Goal: Task Accomplishment & Management: Complete application form

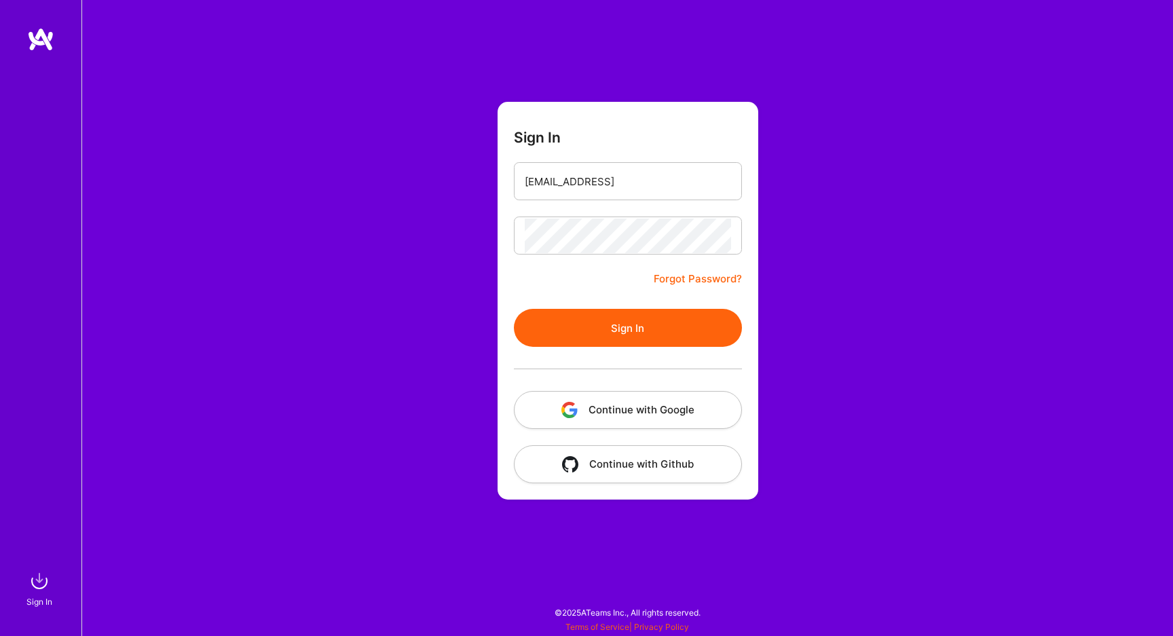
type input "[EMAIL_ADDRESS][DOMAIN_NAME]"
click at [557, 331] on button "Sign In" at bounding box center [628, 328] width 228 height 38
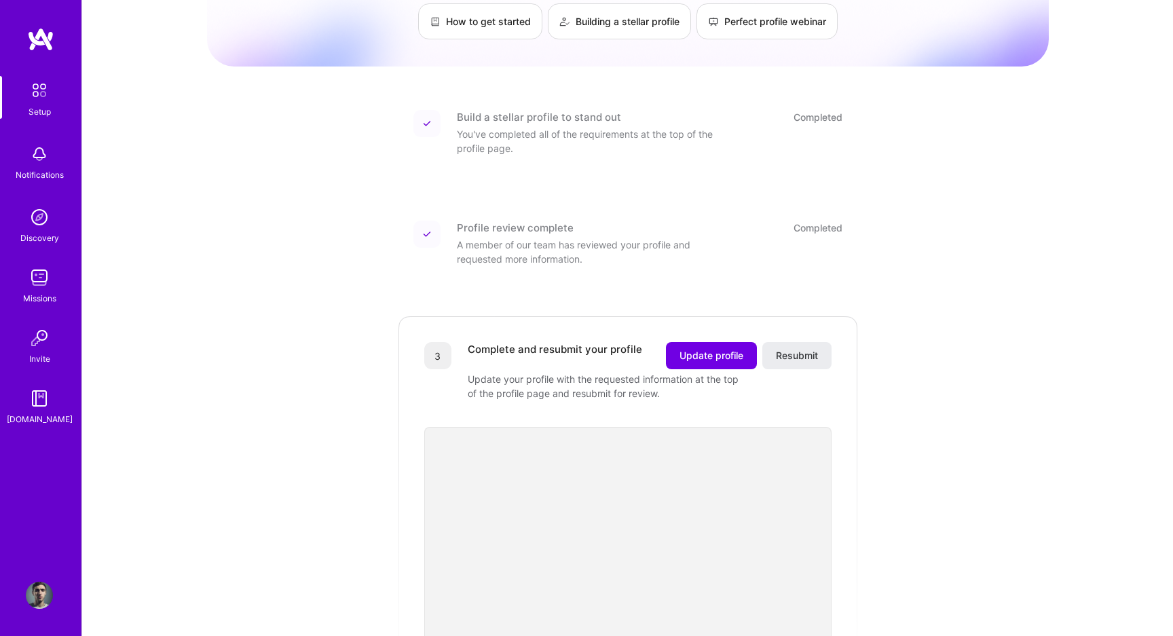
scroll to position [110, 0]
click at [710, 348] on span "Update profile" at bounding box center [711, 355] width 64 height 14
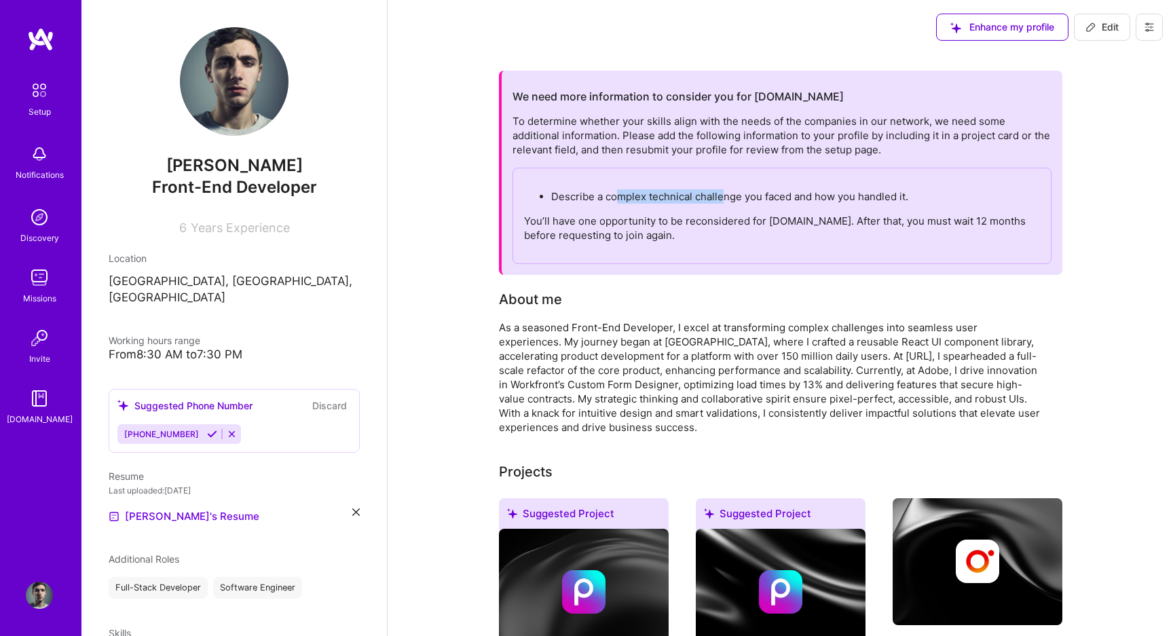
drag, startPoint x: 620, startPoint y: 198, endPoint x: 721, endPoint y: 195, distance: 101.2
click at [721, 195] on p "Describe a complex technical challenge you faced and how you handled it." at bounding box center [795, 196] width 489 height 14
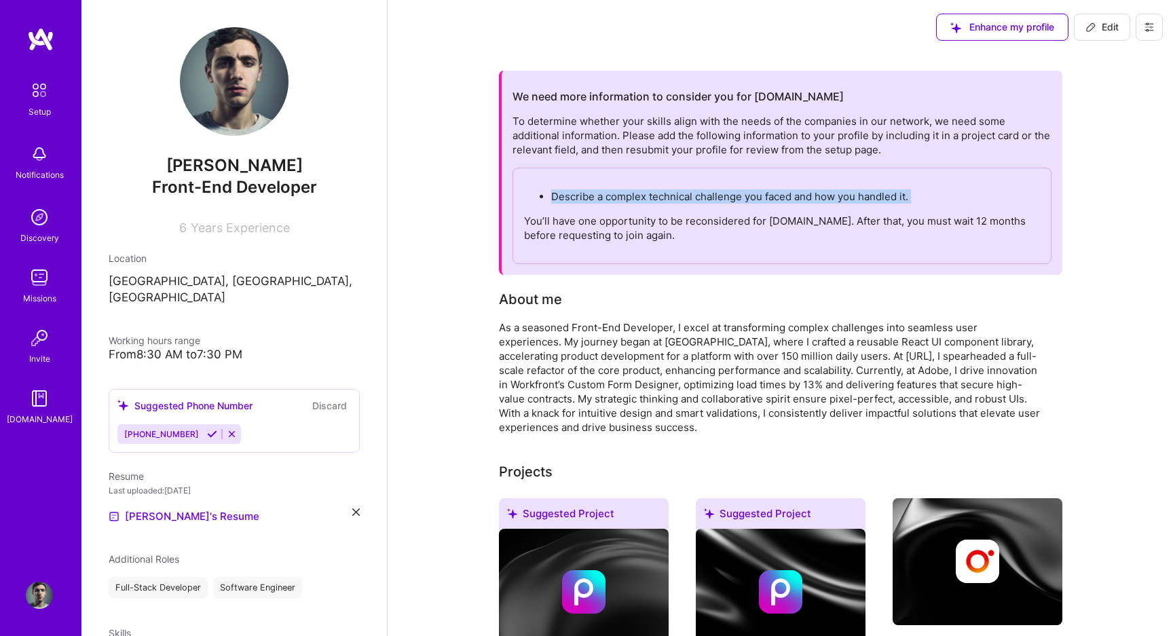
click at [721, 195] on p "Describe a complex technical challenge you faced and how you handled it." at bounding box center [795, 196] width 489 height 14
drag, startPoint x: 928, startPoint y: 200, endPoint x: 549, endPoint y: 193, distance: 379.4
click at [549, 193] on ul "Describe a complex technical challenge you faced and how you handled it." at bounding box center [782, 196] width 516 height 14
copy p "Describe a complex technical challenge you faced and how you handled it."
click at [575, 140] on div "To determine whether your skills align with the needs of the companies in our n…" at bounding box center [781, 189] width 539 height 150
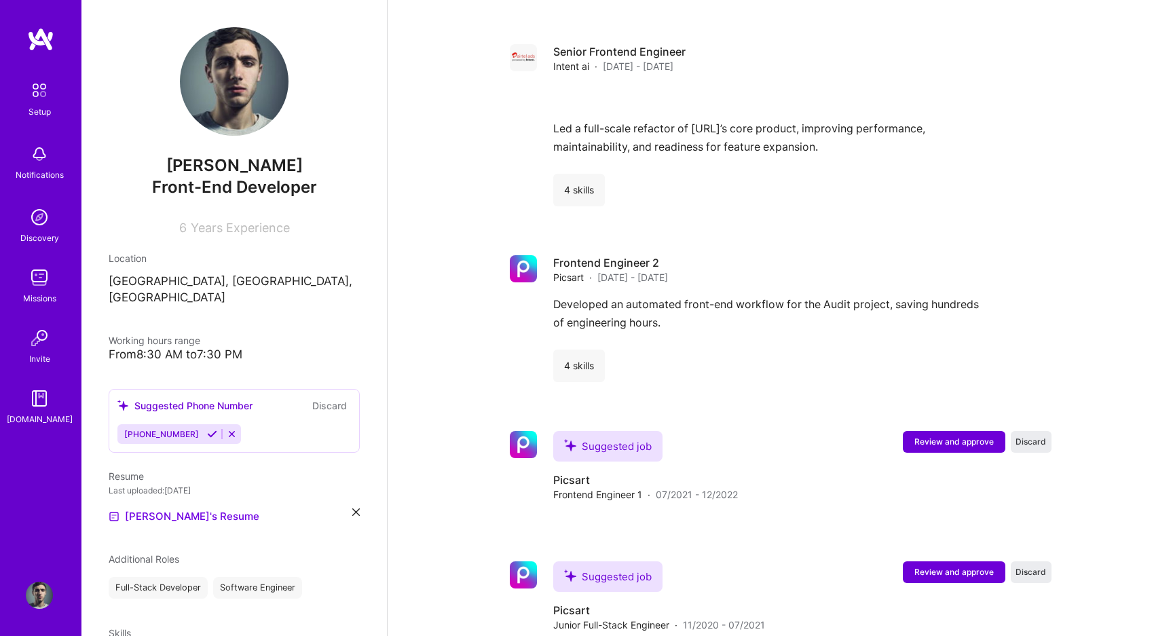
scroll to position [1280, 0]
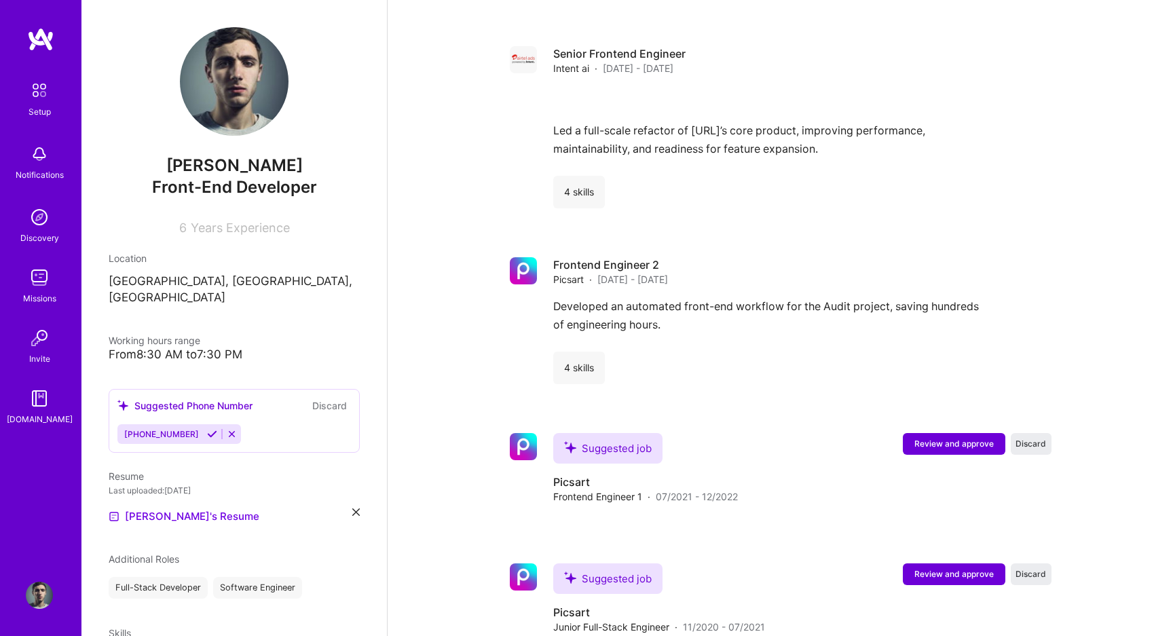
click at [207, 429] on icon at bounding box center [212, 434] width 10 height 10
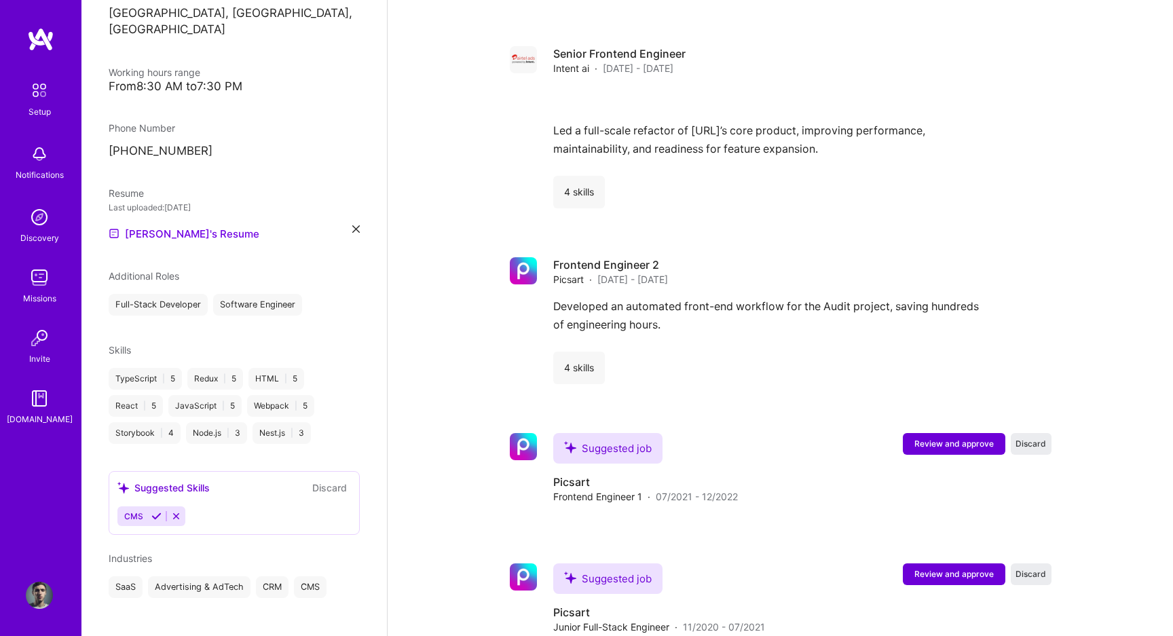
scroll to position [1333, 0]
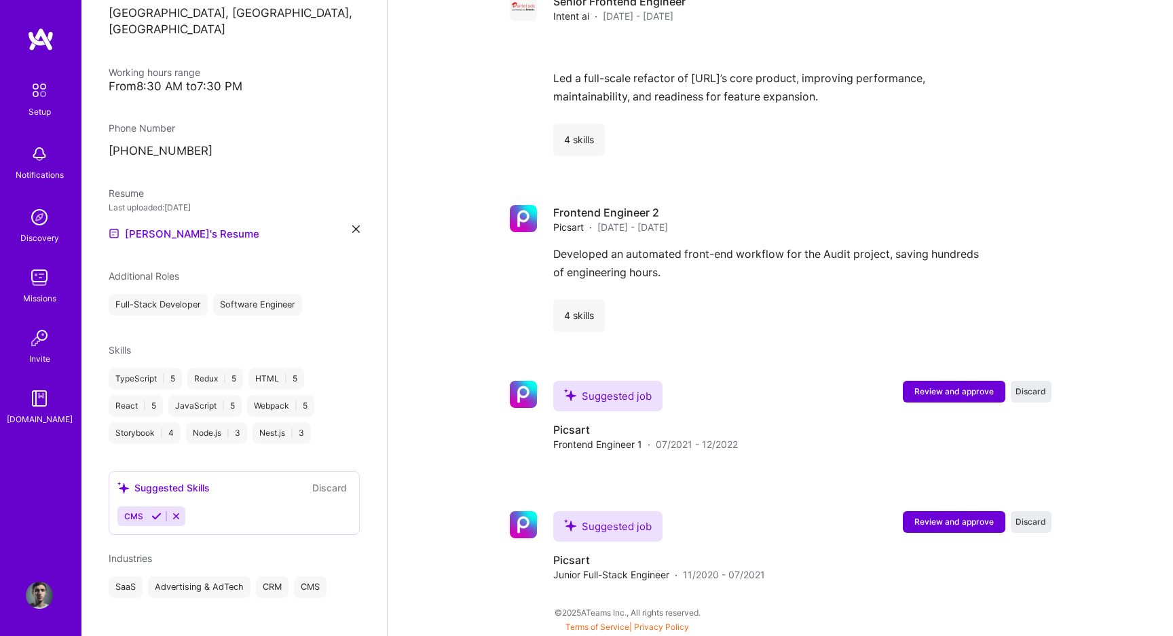
click at [337, 480] on button "Discard" at bounding box center [329, 488] width 43 height 16
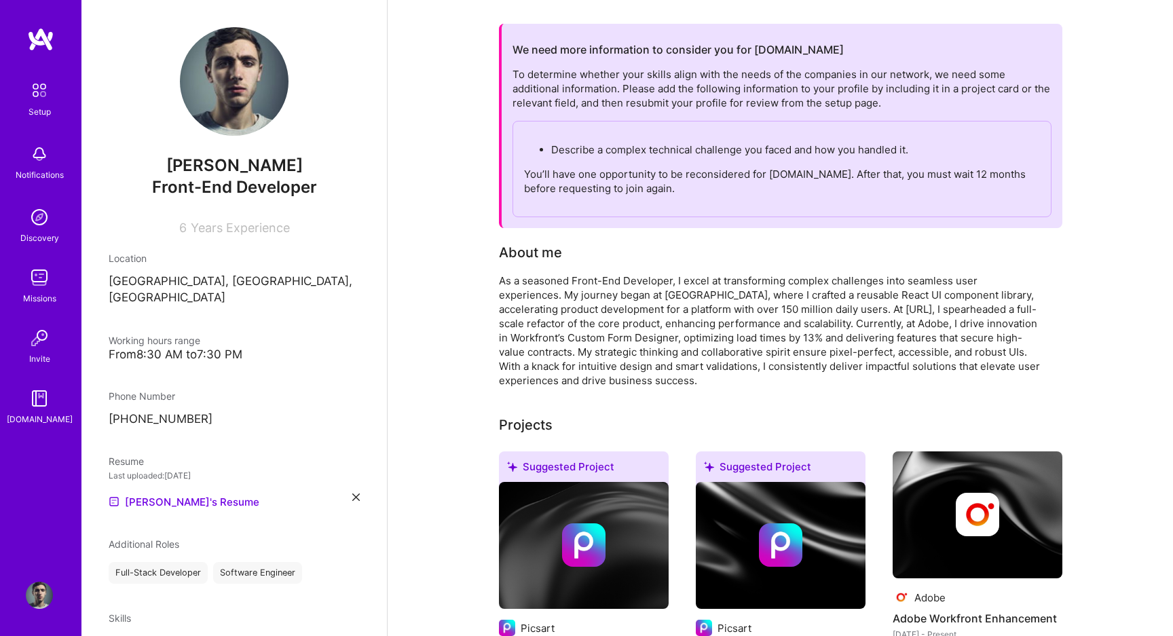
scroll to position [0, 0]
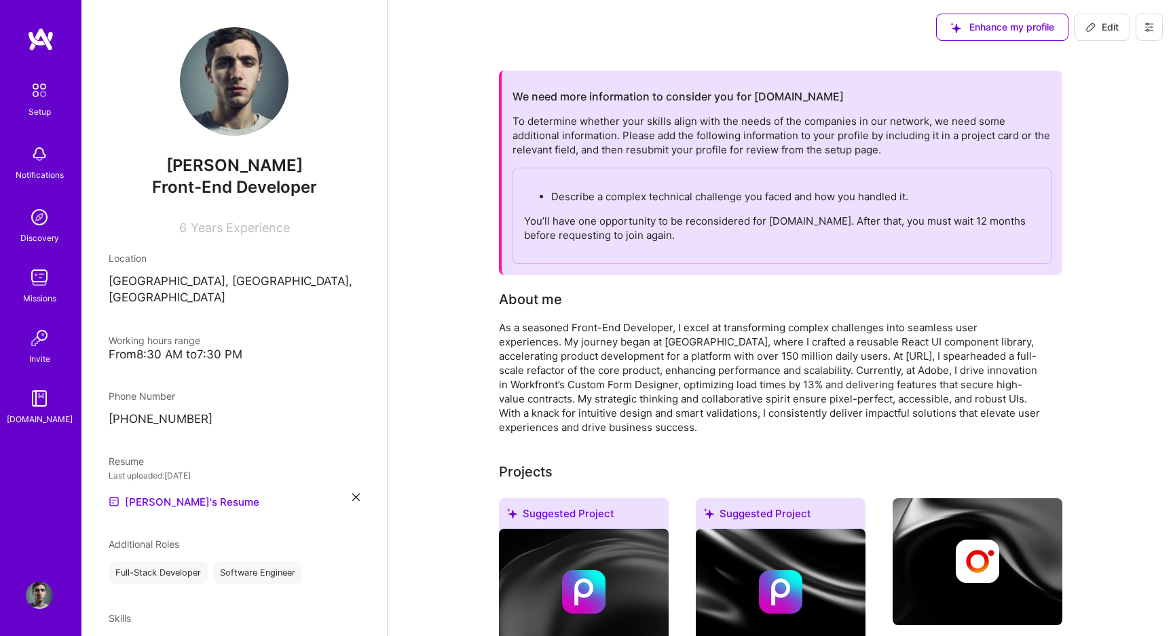
click at [547, 212] on div "Describe a complex technical challenge you faced and how you handled it. You’ll…" at bounding box center [781, 216] width 539 height 96
click at [577, 115] on div "To determine whether your skills align with the needs of the companies in our n…" at bounding box center [781, 189] width 539 height 150
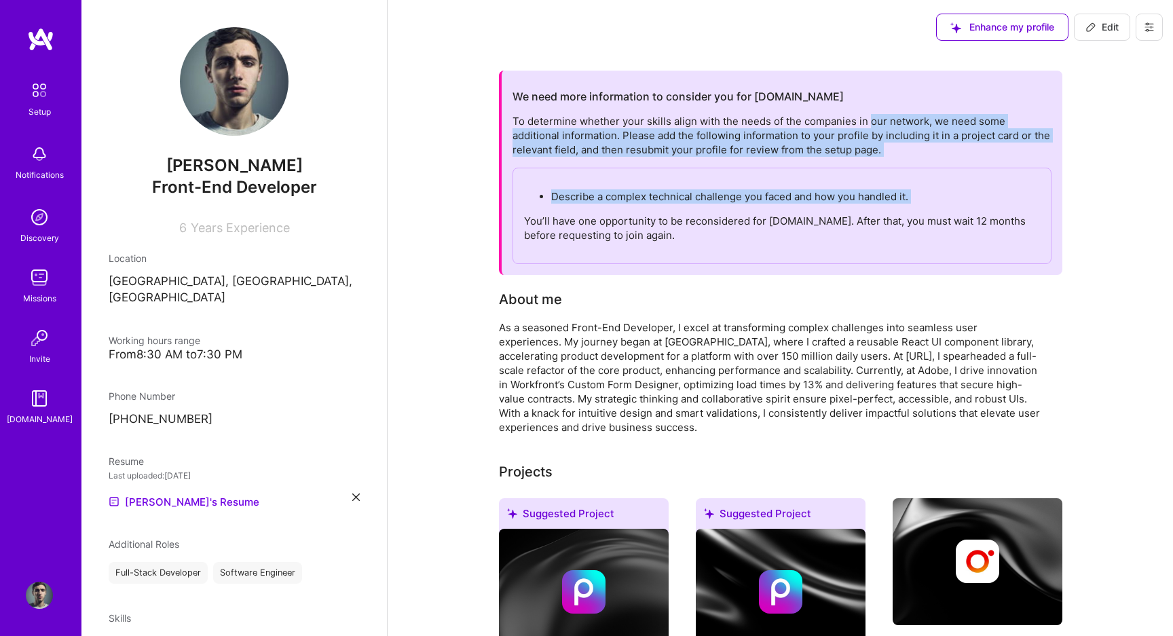
drag, startPoint x: 871, startPoint y: 125, endPoint x: 792, endPoint y: 208, distance: 115.2
click at [792, 208] on div "To determine whether your skills align with the needs of the companies in our n…" at bounding box center [781, 189] width 539 height 150
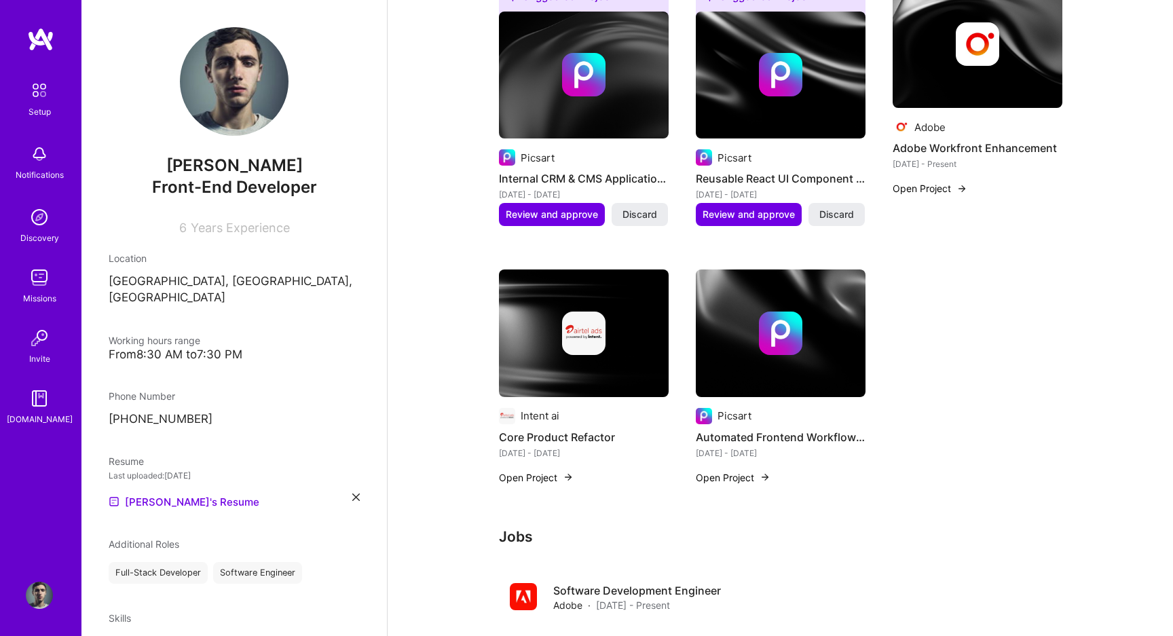
scroll to position [518, 0]
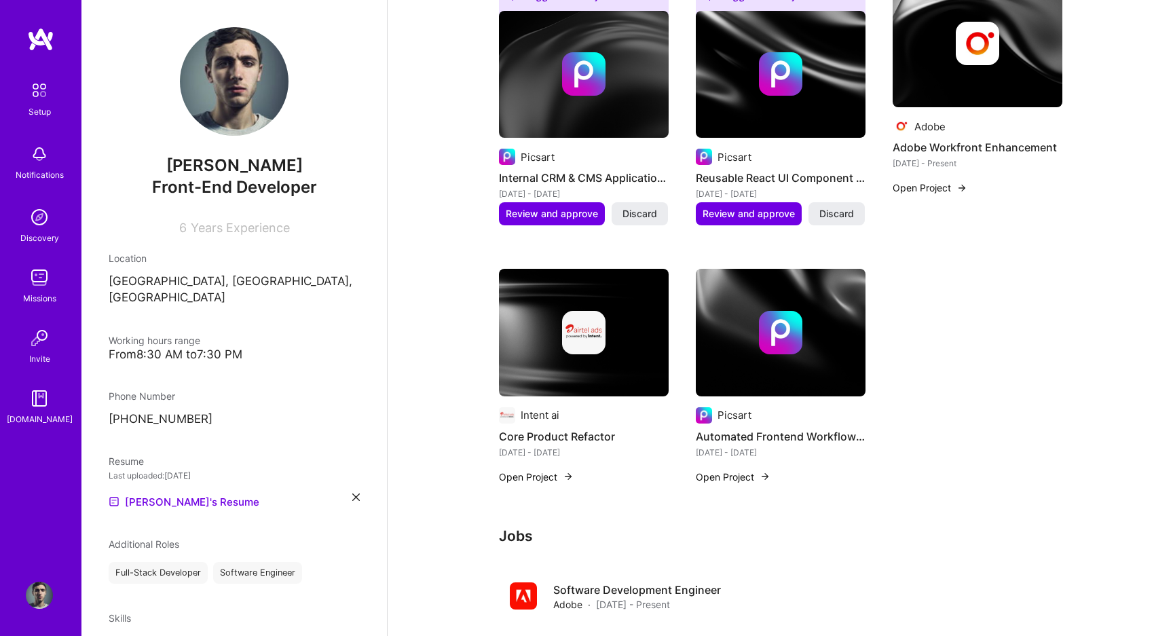
click at [945, 188] on button "Open Project" at bounding box center [929, 187] width 75 height 14
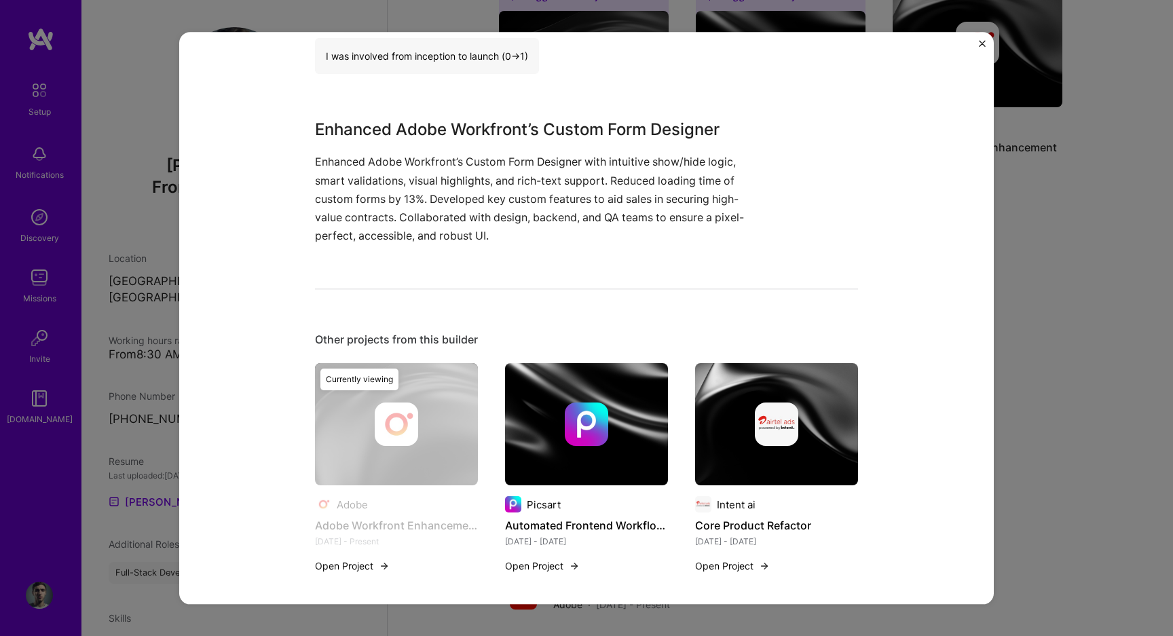
scroll to position [408, 0]
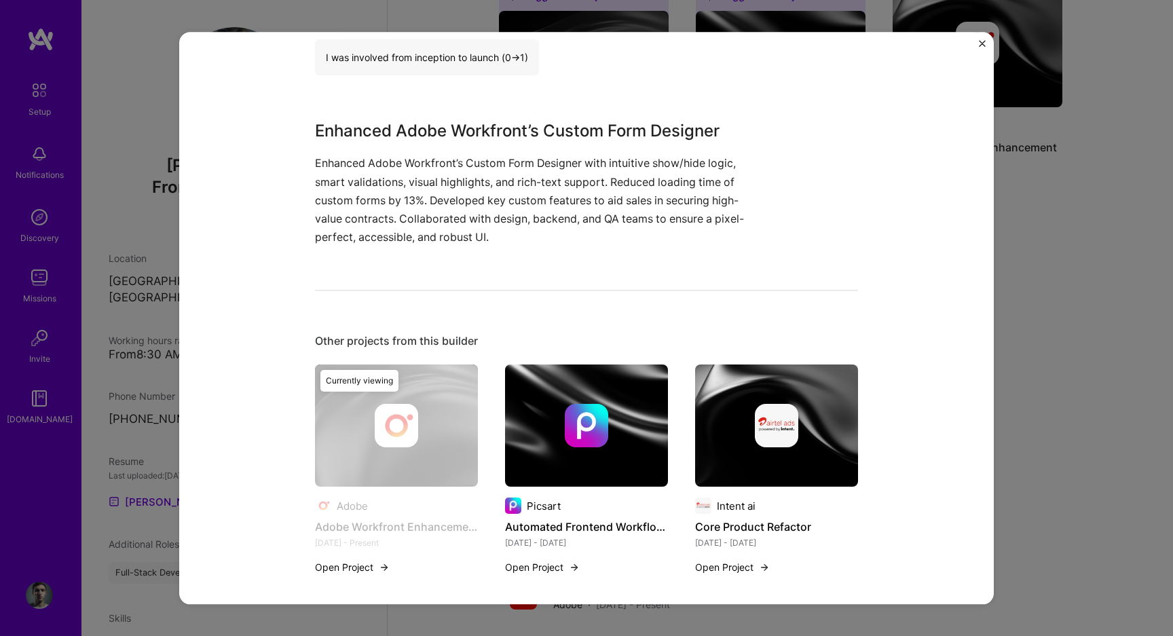
click at [571, 412] on img at bounding box center [586, 425] width 43 height 43
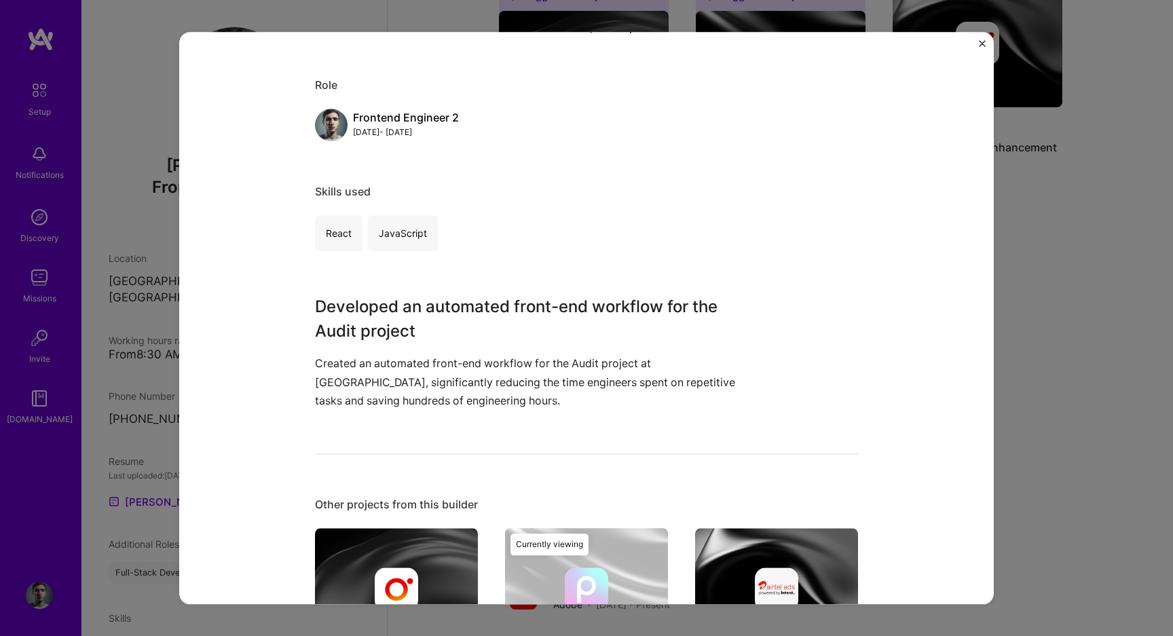
scroll to position [300, 0]
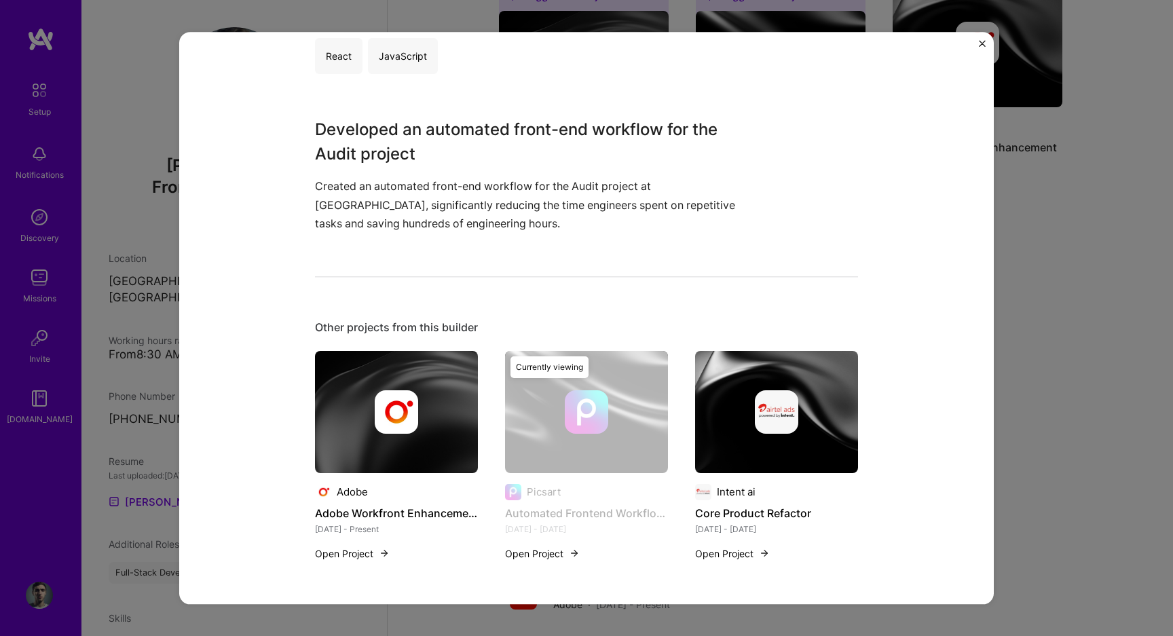
click at [774, 385] on img at bounding box center [776, 412] width 163 height 122
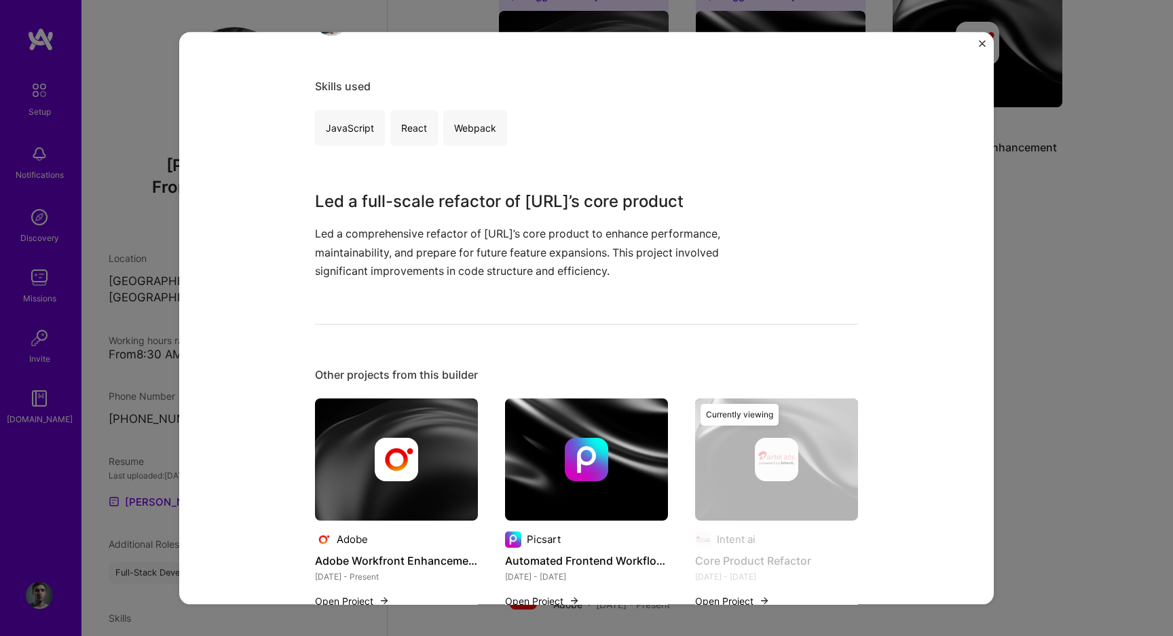
scroll to position [275, 0]
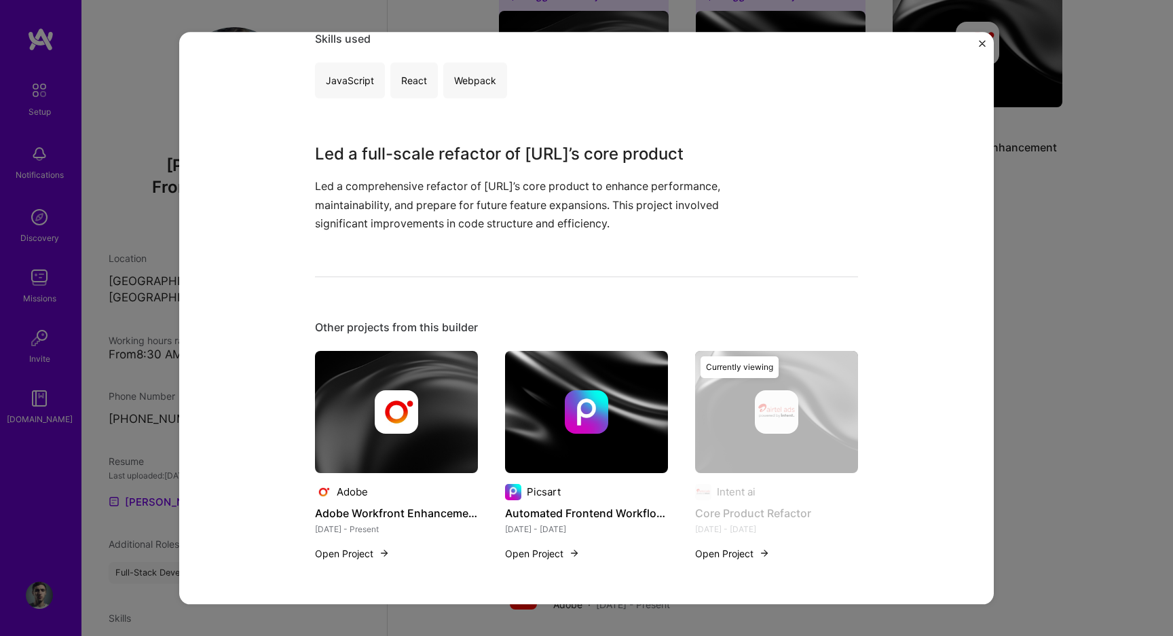
click at [978, 41] on img "Close" at bounding box center [981, 43] width 7 height 7
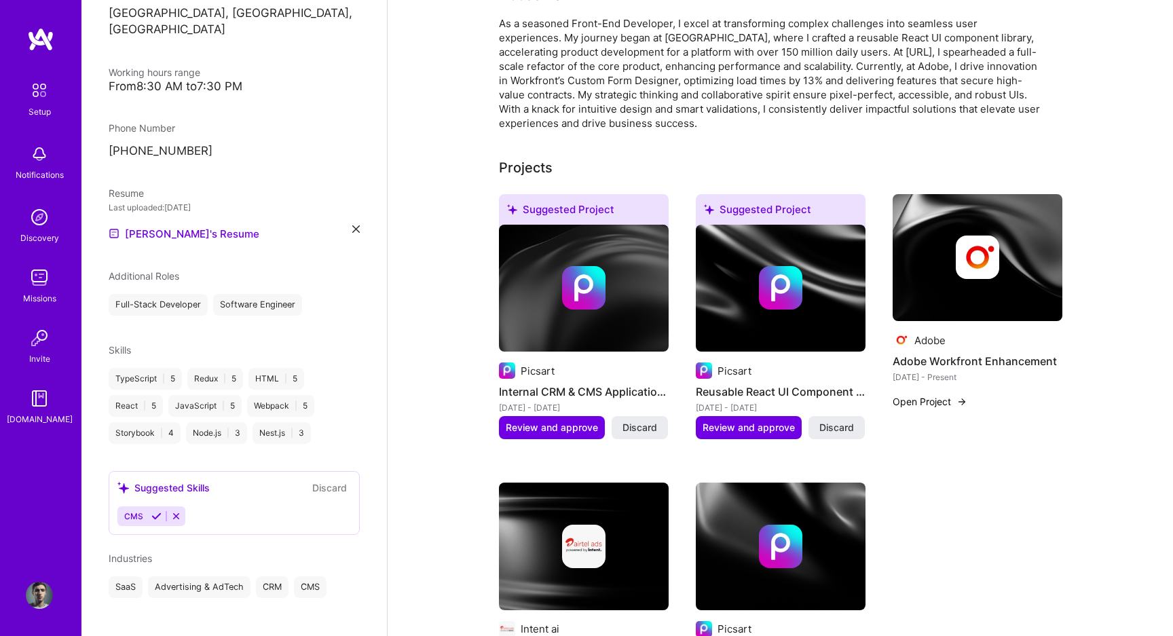
scroll to position [318, 0]
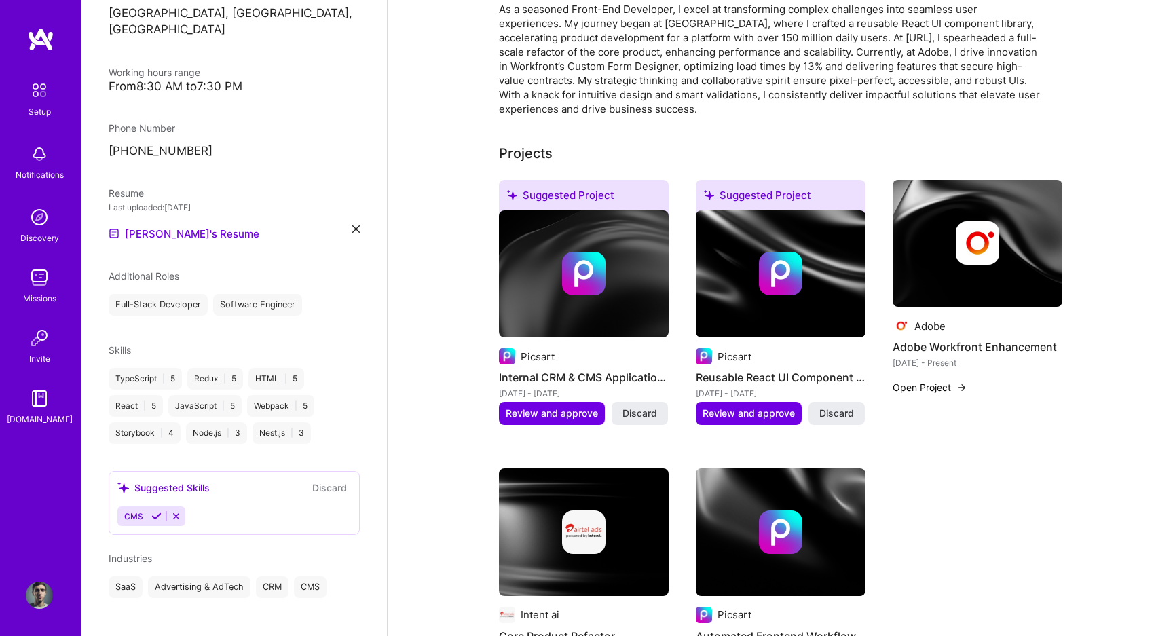
click at [940, 273] on img at bounding box center [977, 244] width 170 height 128
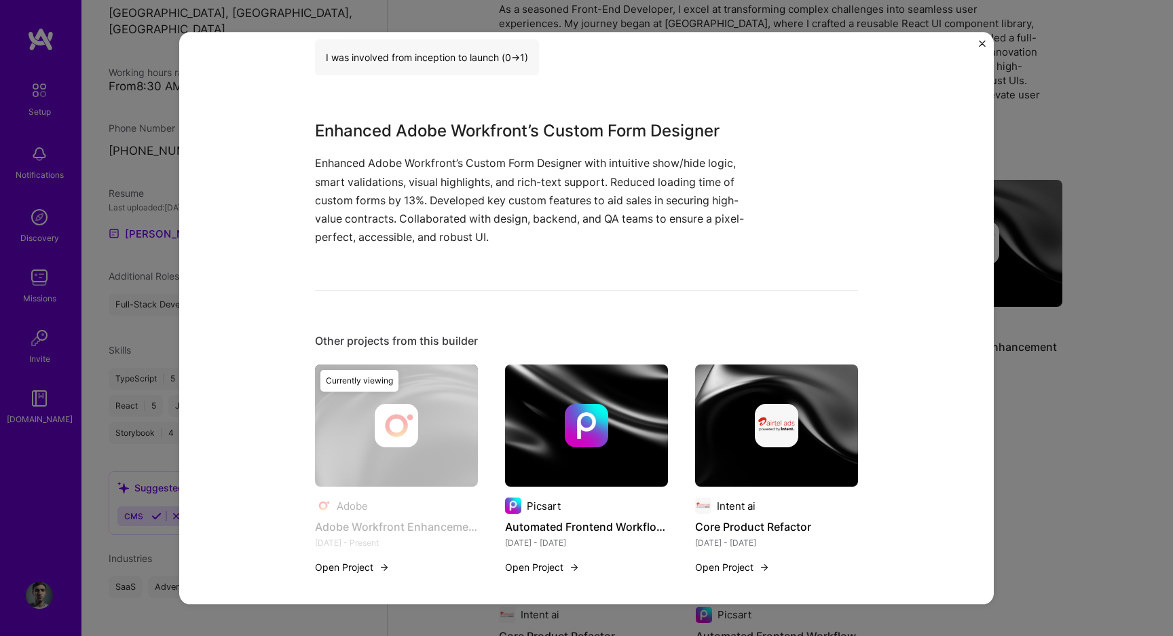
scroll to position [422, 0]
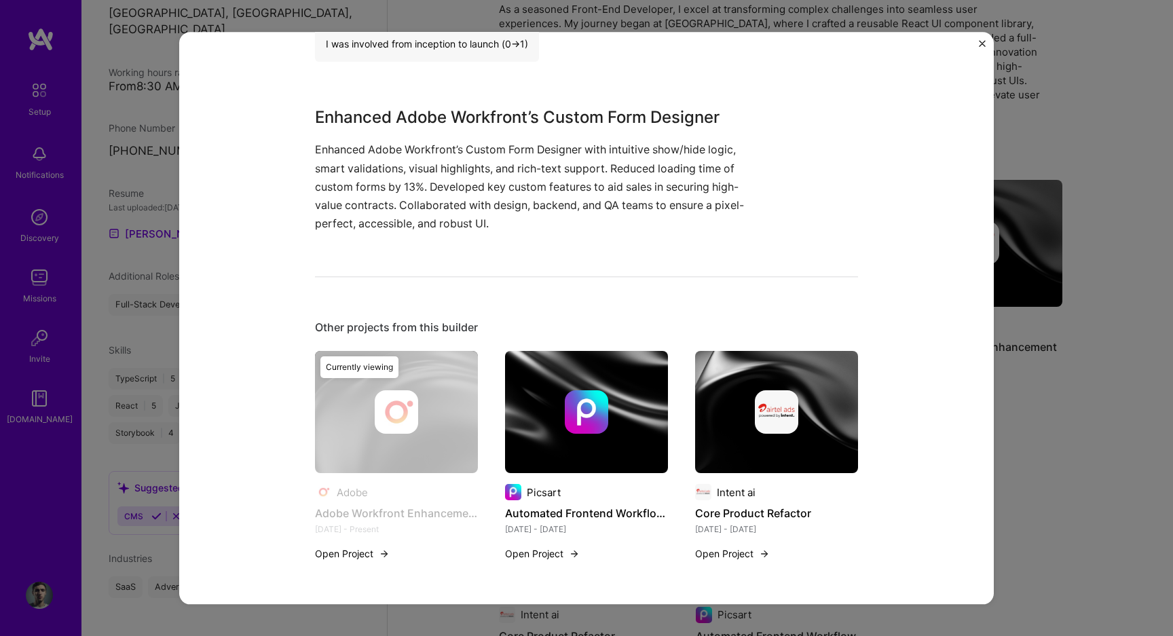
click at [599, 358] on img at bounding box center [586, 412] width 163 height 122
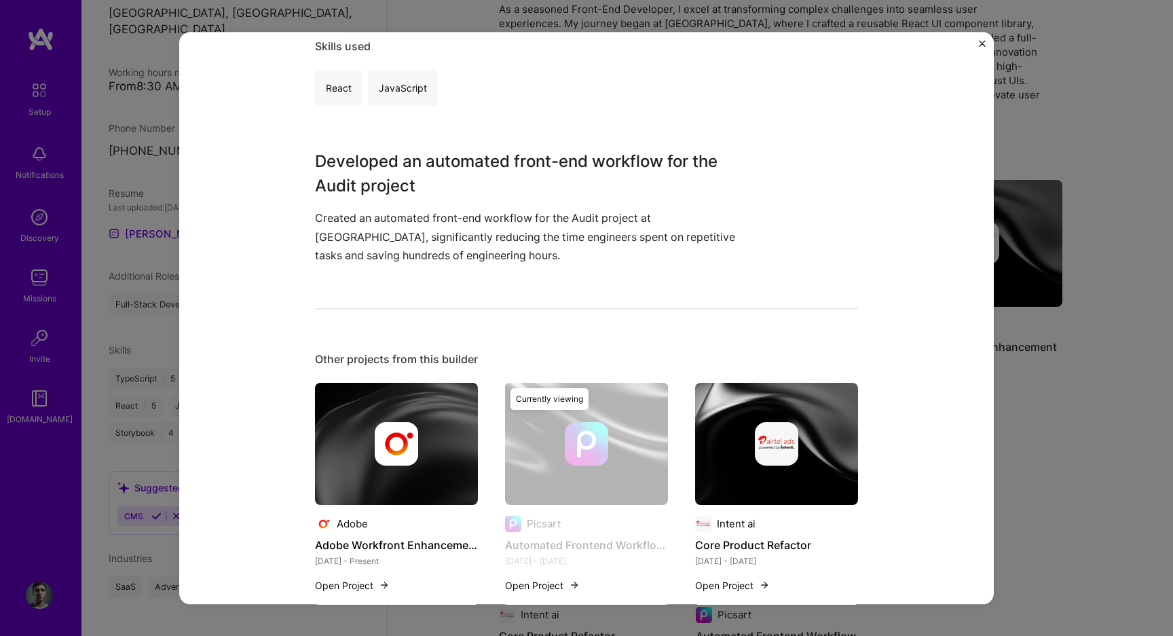
scroll to position [300, 0]
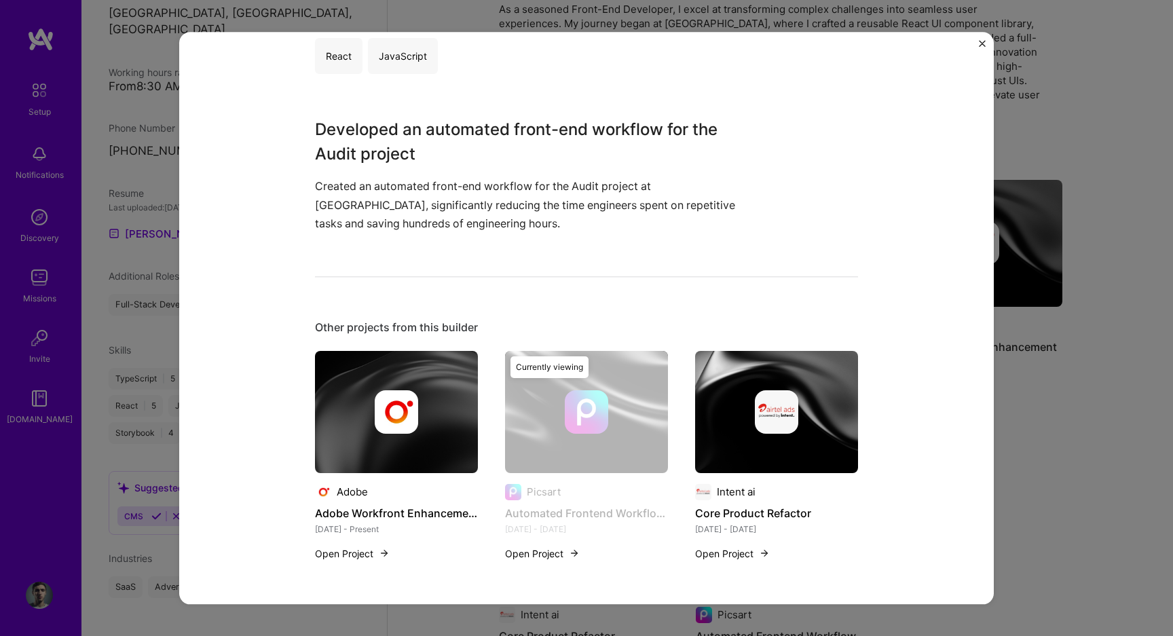
click at [799, 379] on img at bounding box center [776, 412] width 163 height 122
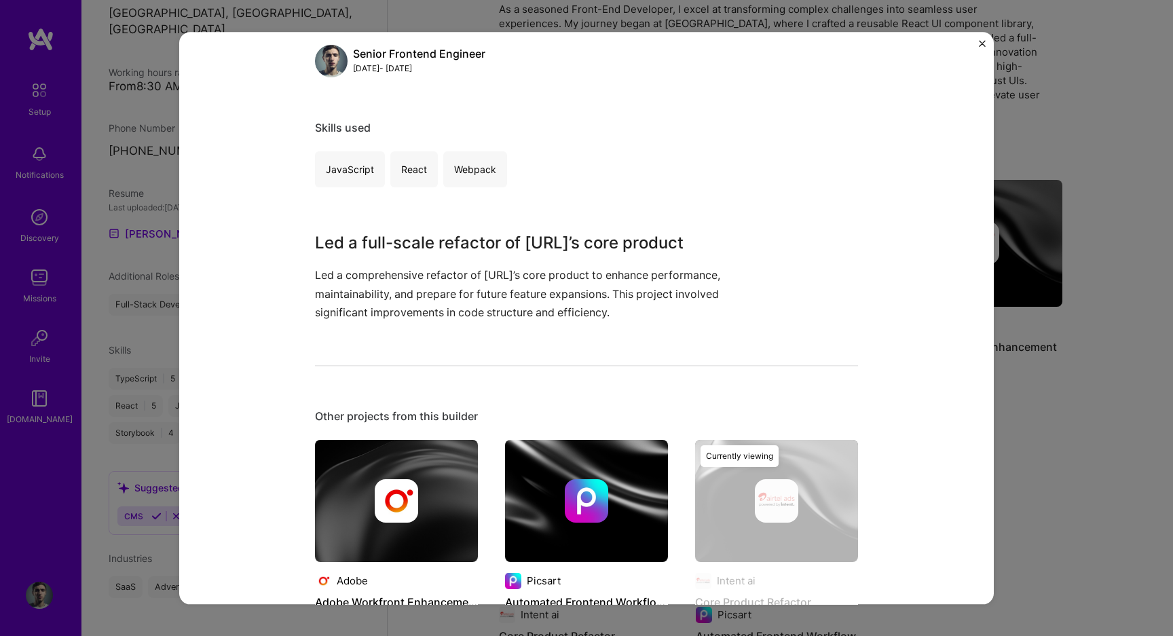
scroll to position [275, 0]
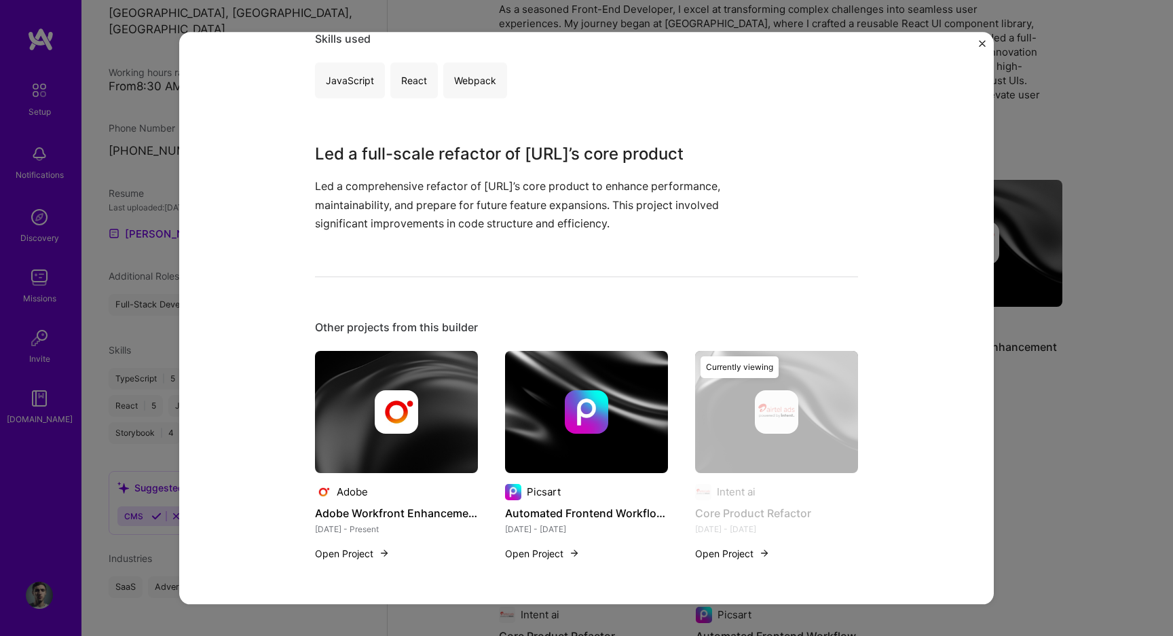
click at [985, 47] on button "Close" at bounding box center [981, 47] width 7 height 14
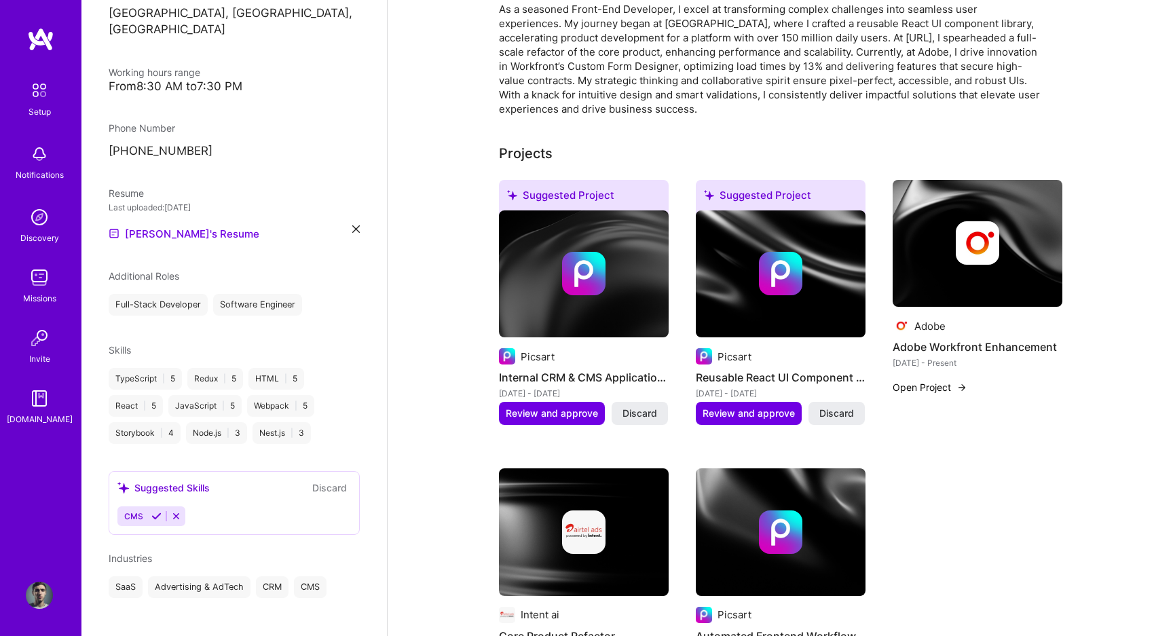
click at [47, 290] on img at bounding box center [39, 277] width 27 height 27
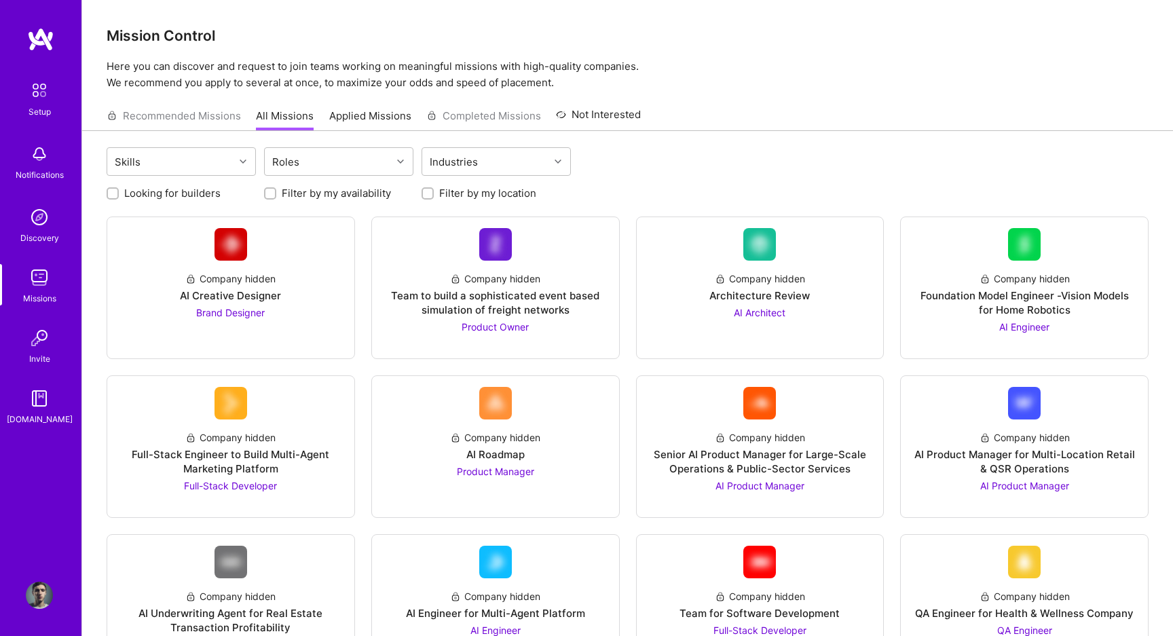
click at [32, 100] on img at bounding box center [39, 90] width 28 height 28
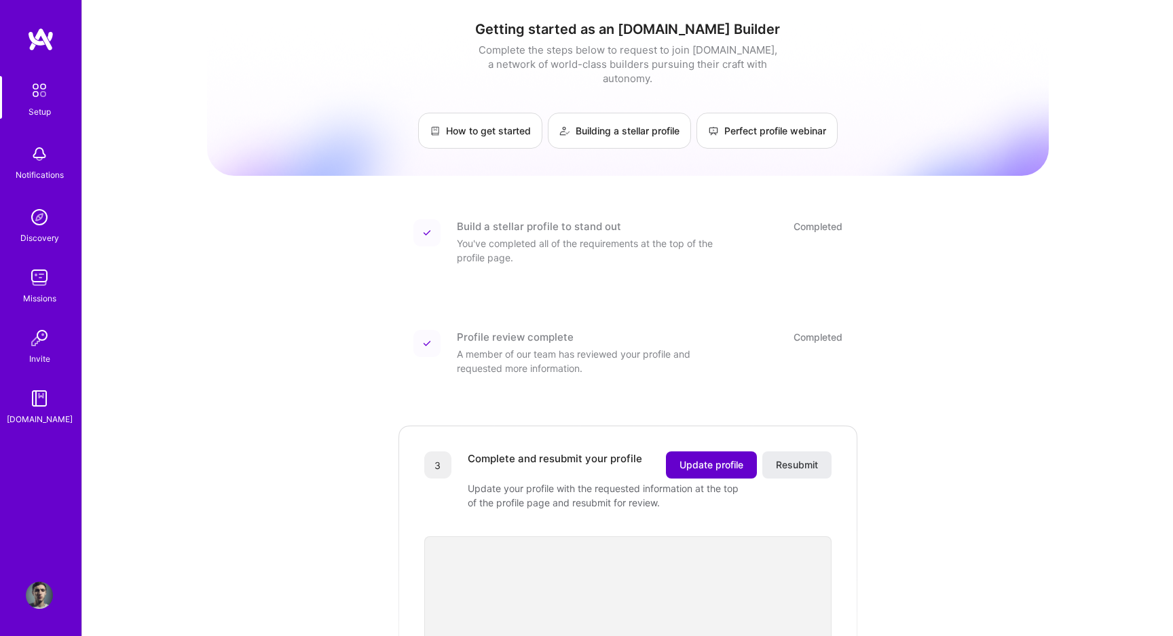
click at [715, 458] on span "Update profile" at bounding box center [711, 465] width 64 height 14
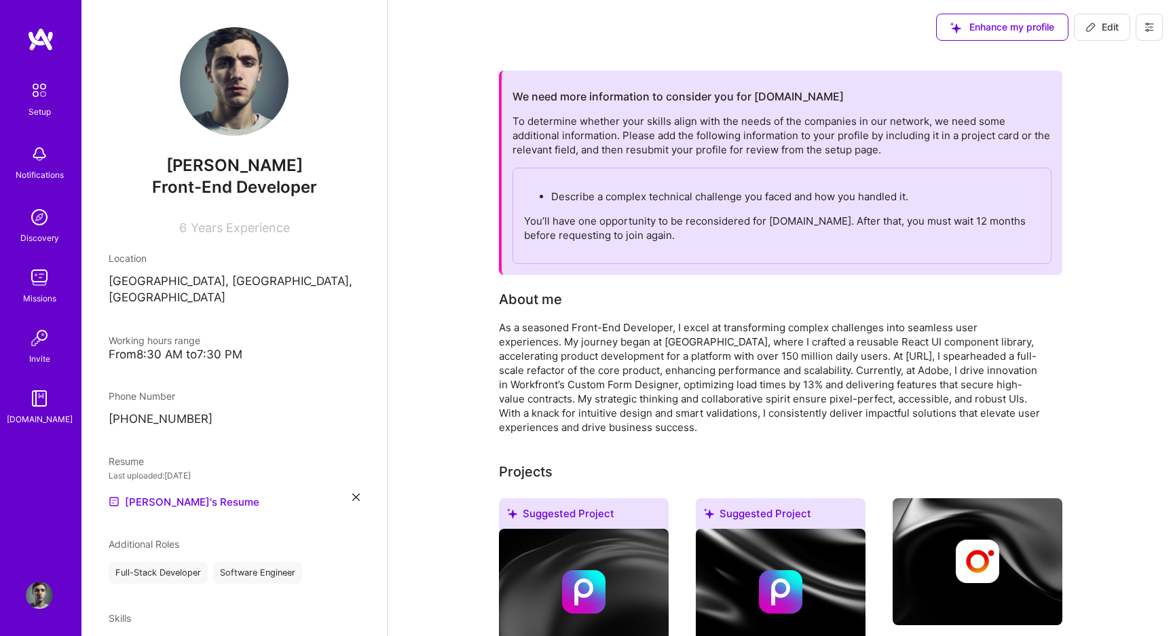
click at [1106, 14] on button "Edit" at bounding box center [1101, 27] width 56 height 27
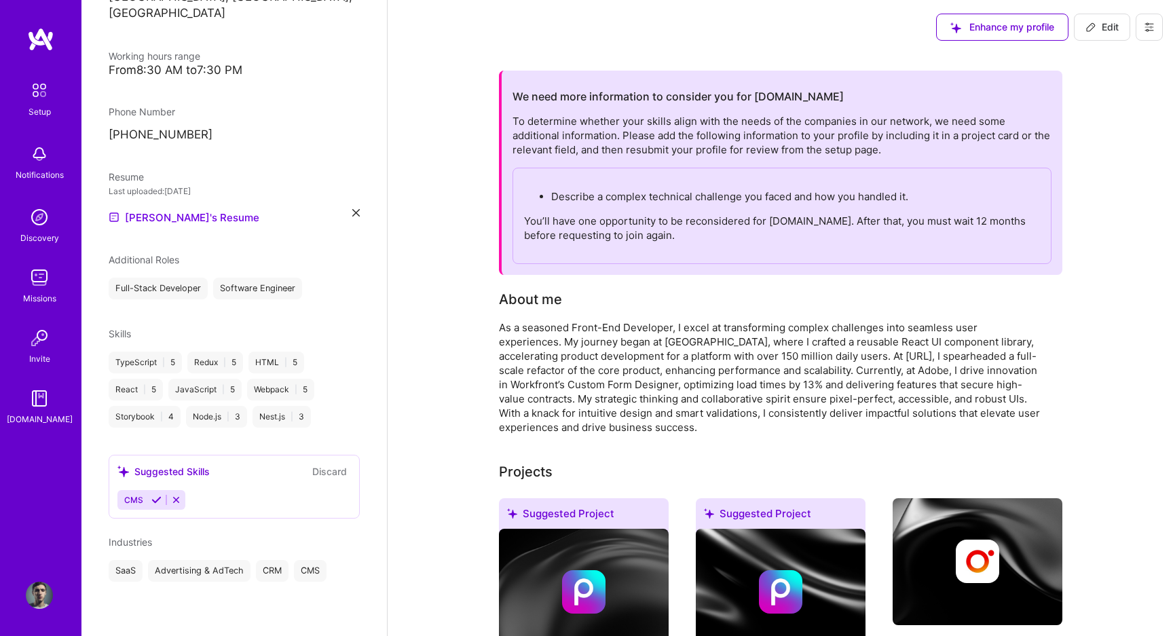
select select "AM"
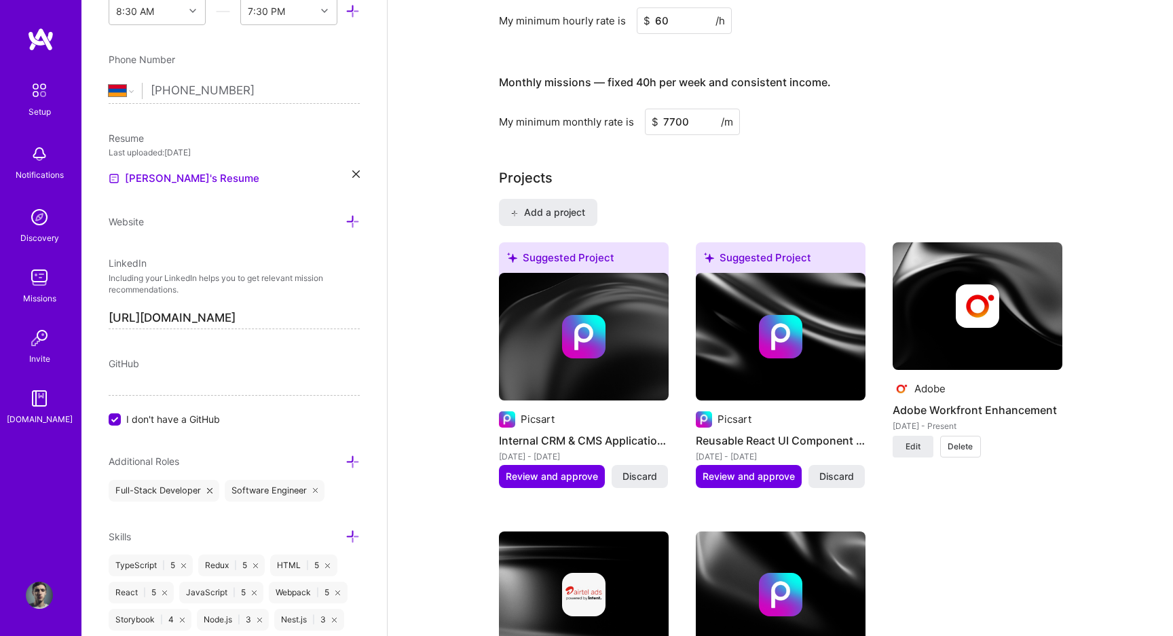
scroll to position [940, 0]
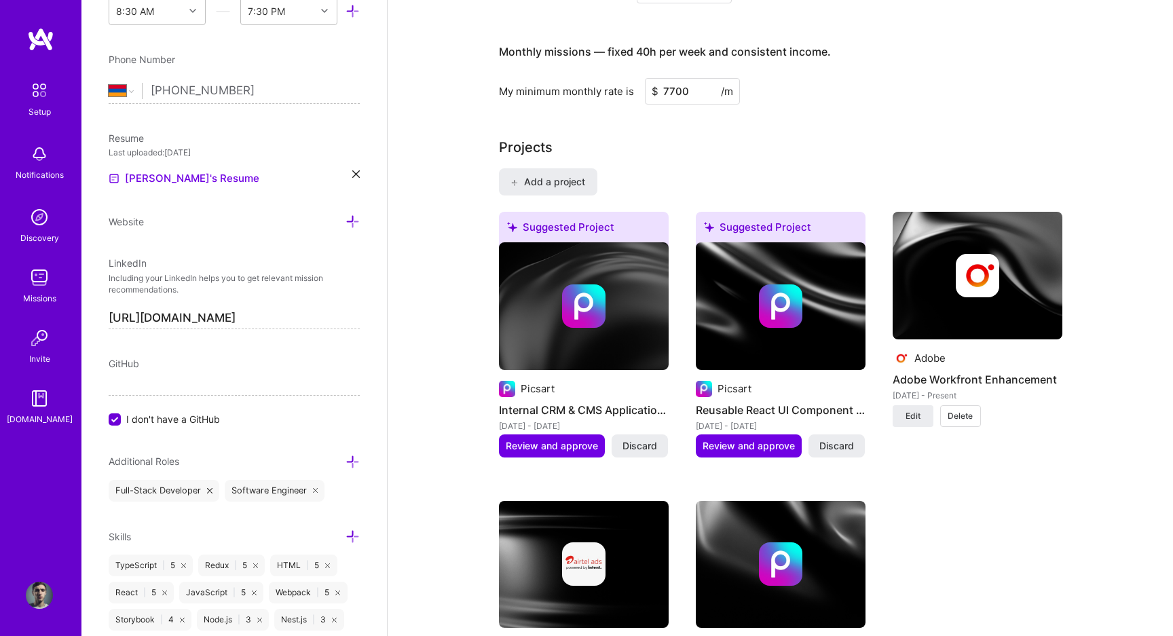
click at [981, 266] on img at bounding box center [976, 275] width 43 height 43
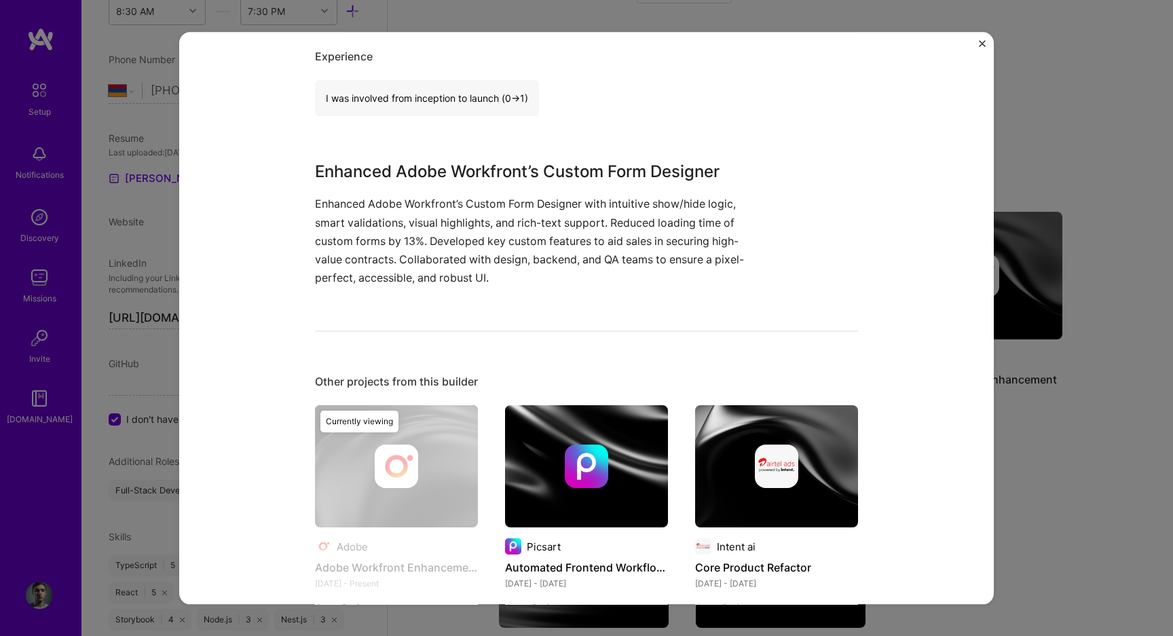
scroll to position [328, 0]
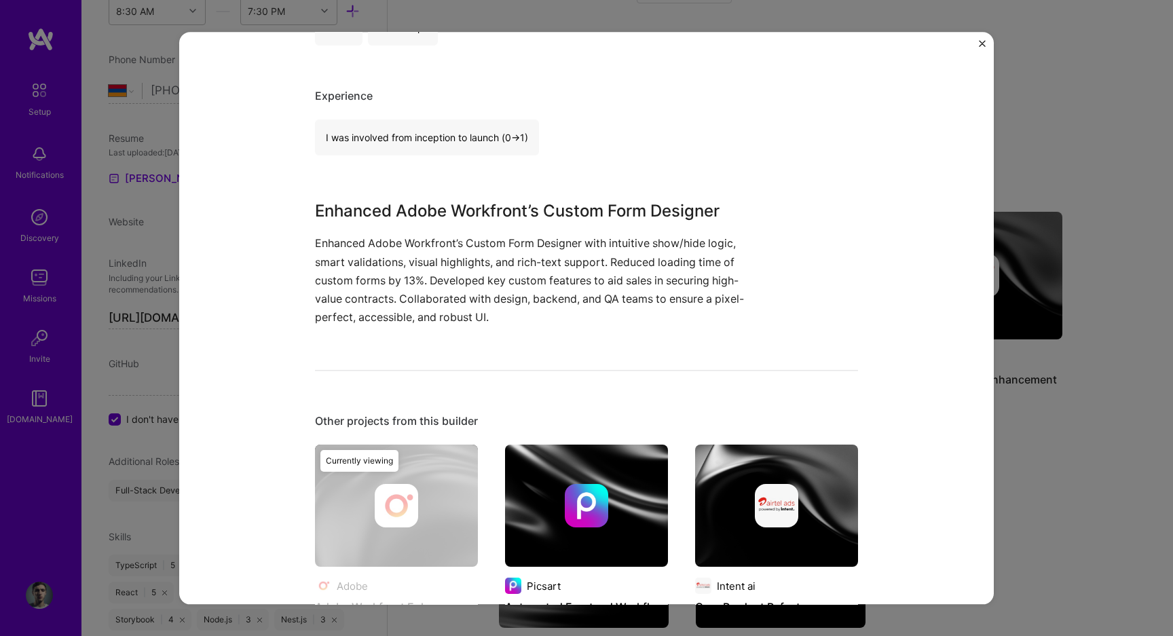
click at [1039, 347] on div "Adobe Workfront Enhancement Adobe SaaS, Enterprise Software Role Software Devel…" at bounding box center [586, 318] width 1173 height 636
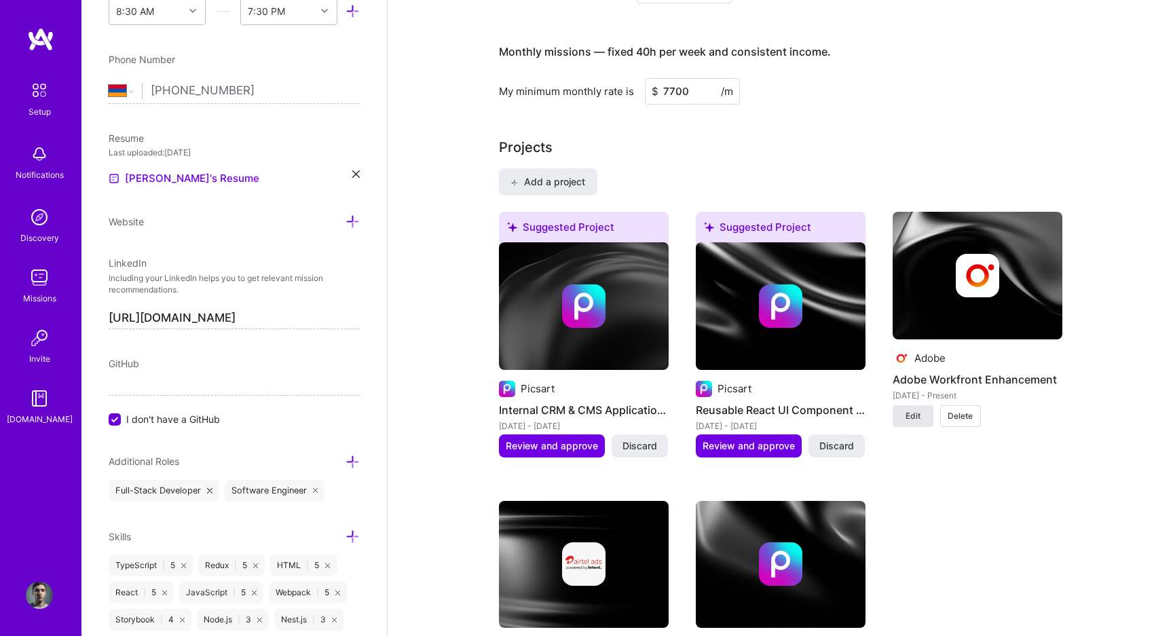
click at [911, 406] on button "Edit" at bounding box center [912, 416] width 41 height 22
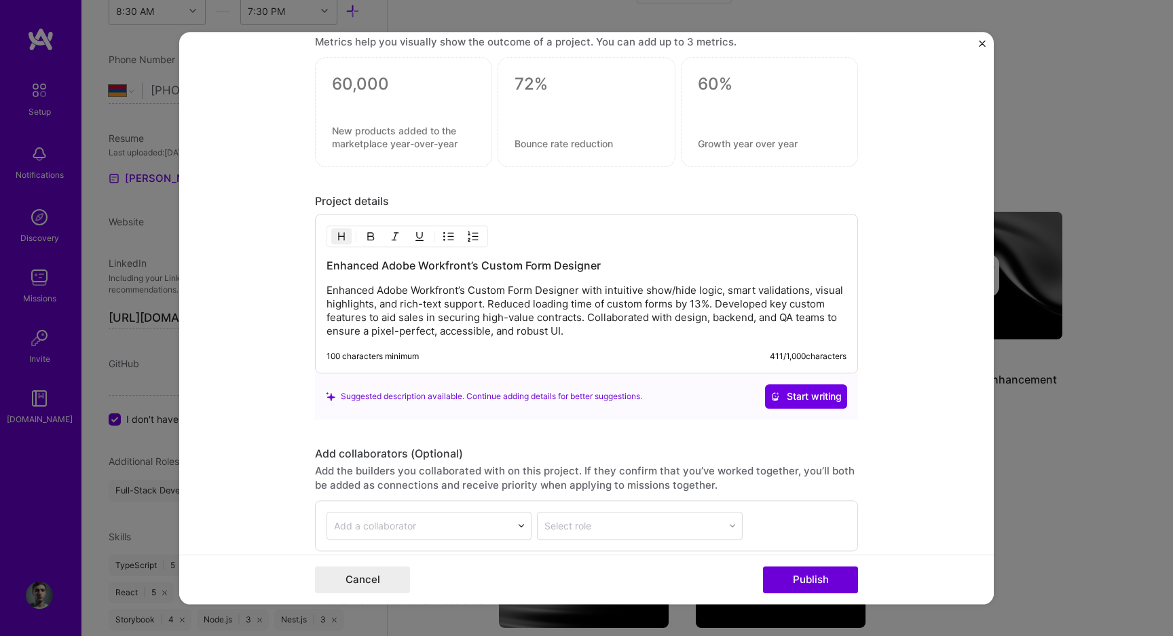
scroll to position [1016, 0]
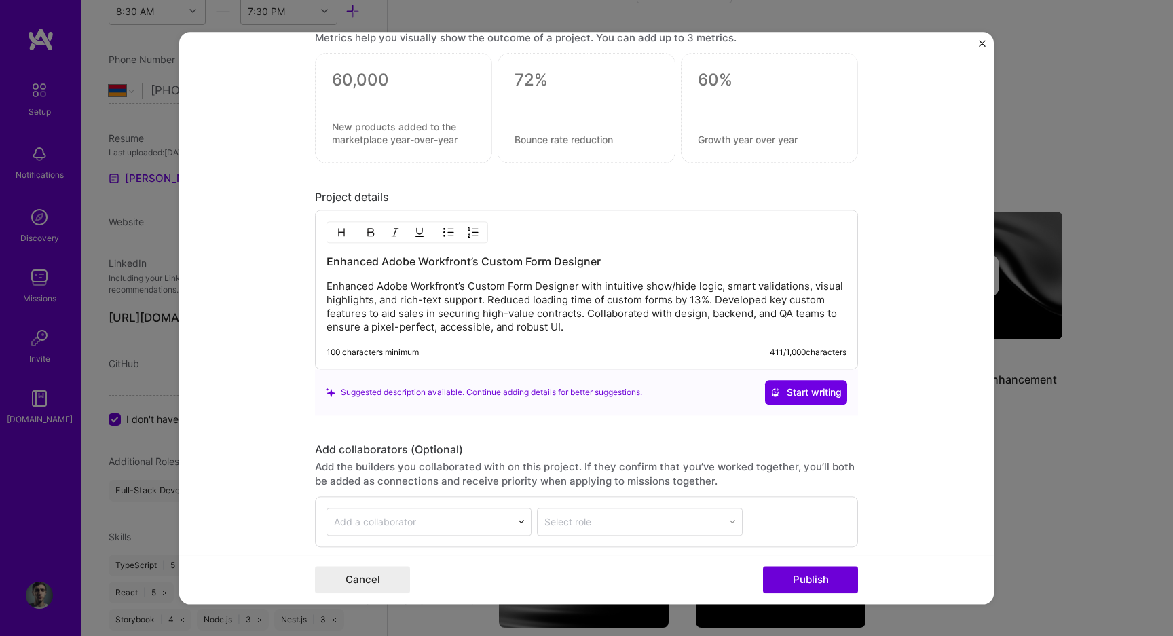
click at [546, 309] on p "Enhanced Adobe Workfront’s Custom Form Designer with intuitive show/hide logic,…" at bounding box center [586, 307] width 520 height 54
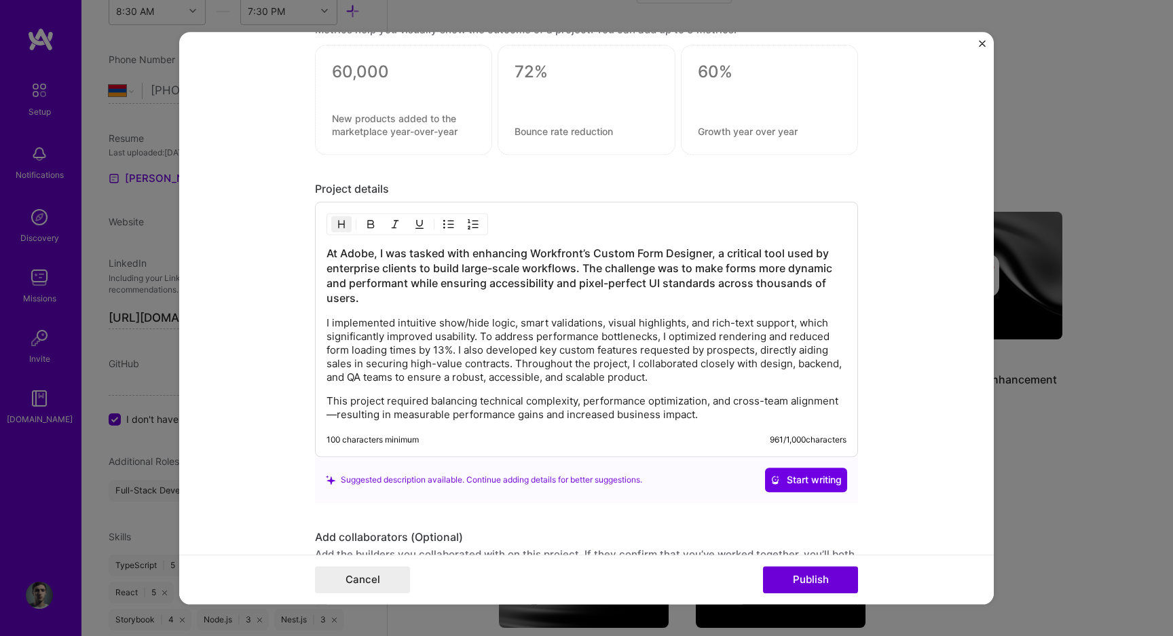
scroll to position [1026, 0]
click at [497, 269] on h3 "At Adobe, I was tasked with enhancing Workfront’s Custom Form Designer, a criti…" at bounding box center [586, 274] width 520 height 60
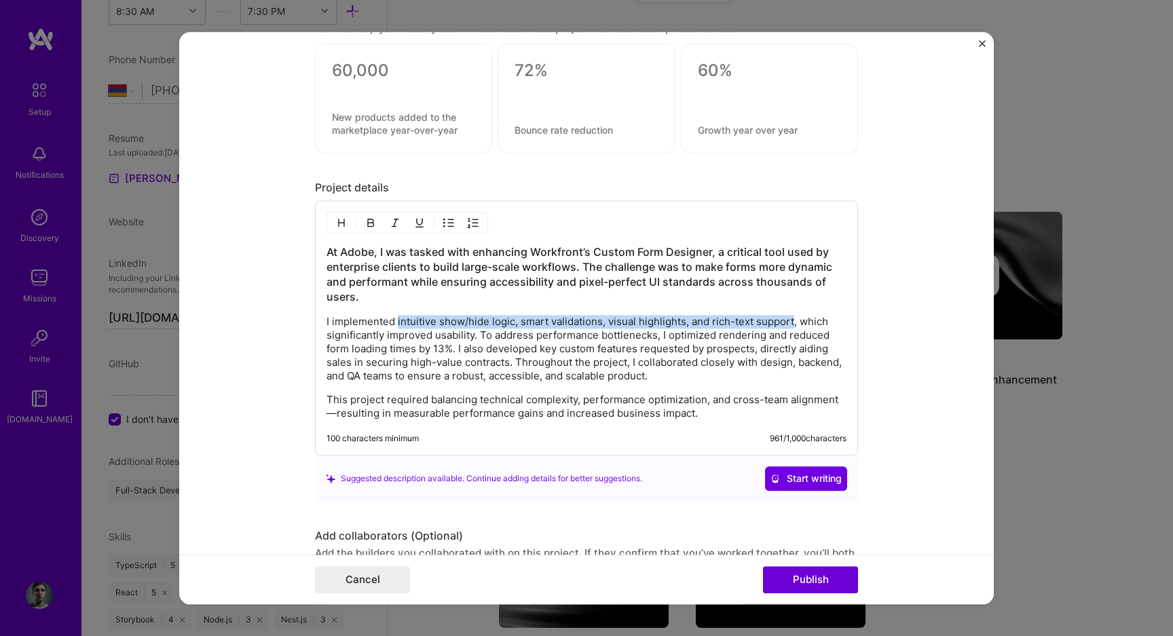
drag, startPoint x: 397, startPoint y: 322, endPoint x: 793, endPoint y: 320, distance: 396.3
click at [793, 320] on p "I implemented intuitive show/hide logic, smart validations, visual highlights, …" at bounding box center [586, 349] width 520 height 68
click at [370, 220] on img "button" at bounding box center [370, 222] width 11 height 11
click at [470, 341] on p "I implemented intuitive show/hide logic, smart validations, visual highlights, …" at bounding box center [586, 349] width 520 height 68
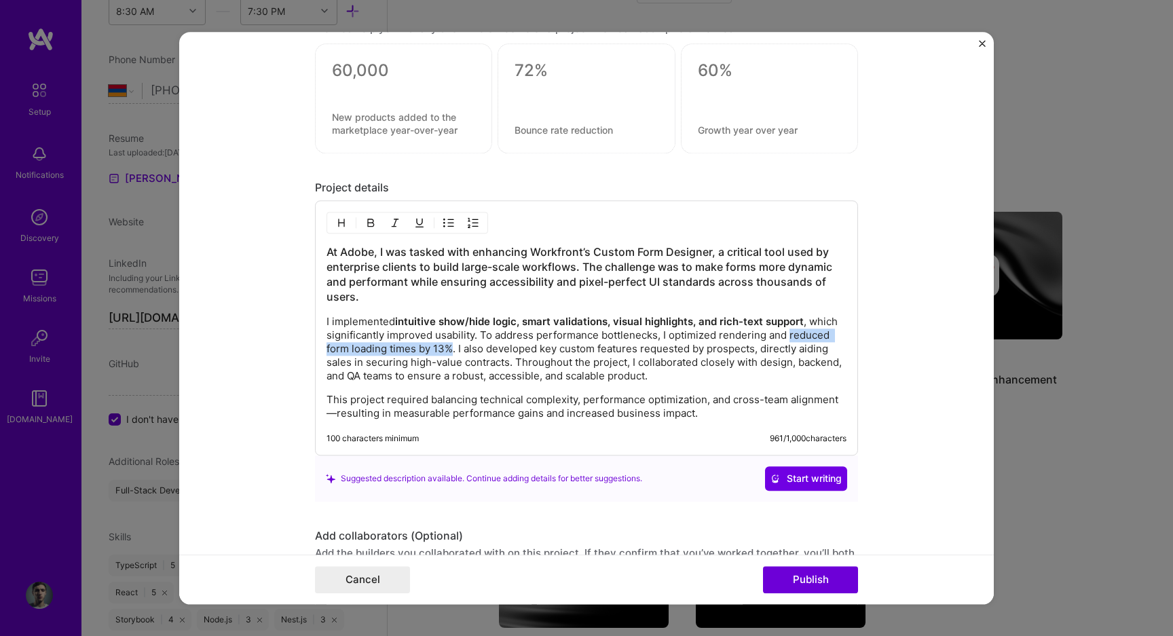
drag, startPoint x: 789, startPoint y: 337, endPoint x: 452, endPoint y: 351, distance: 337.5
click at [452, 351] on p "I implemented intuitive show/hide logic, smart validations, visual highlights, …" at bounding box center [586, 349] width 520 height 68
click at [373, 224] on img "button" at bounding box center [370, 222] width 11 height 11
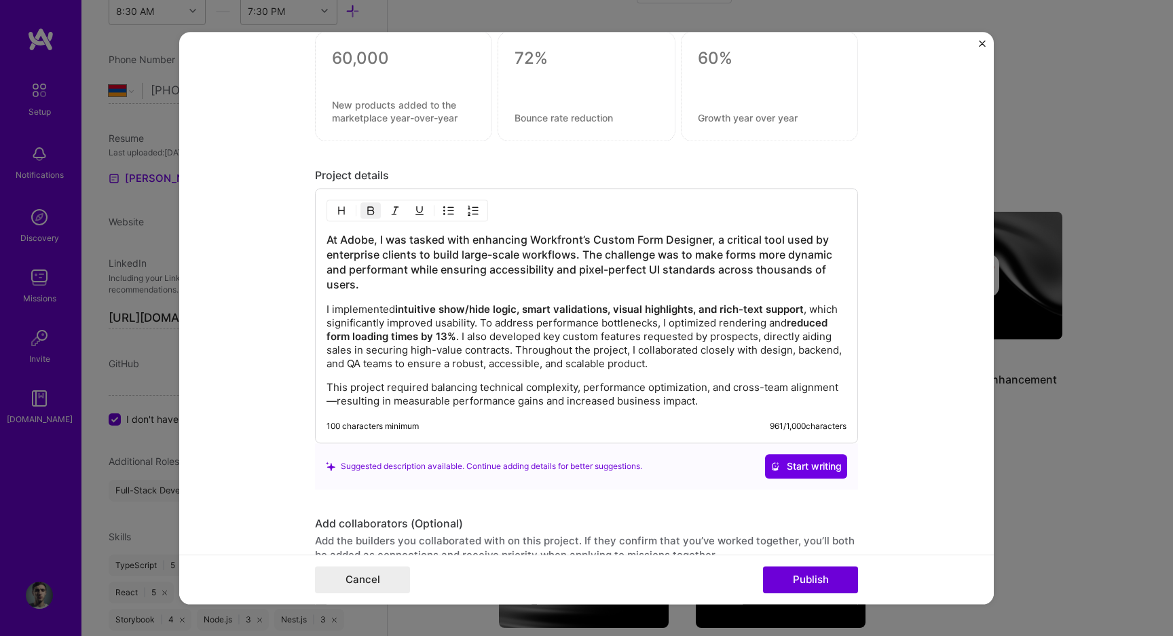
scroll to position [1041, 0]
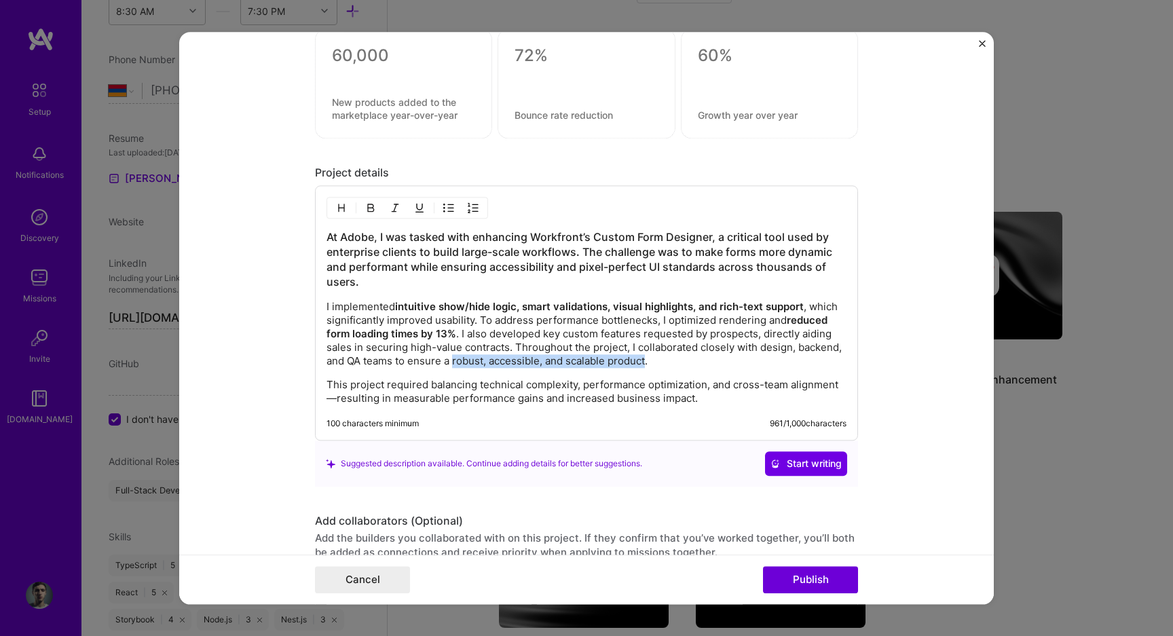
drag, startPoint x: 647, startPoint y: 358, endPoint x: 453, endPoint y: 361, distance: 194.1
click at [453, 361] on p "I implemented intuitive show/hide logic, smart validations, visual highlights, …" at bounding box center [586, 334] width 520 height 68
click at [368, 209] on img "button" at bounding box center [370, 207] width 11 height 11
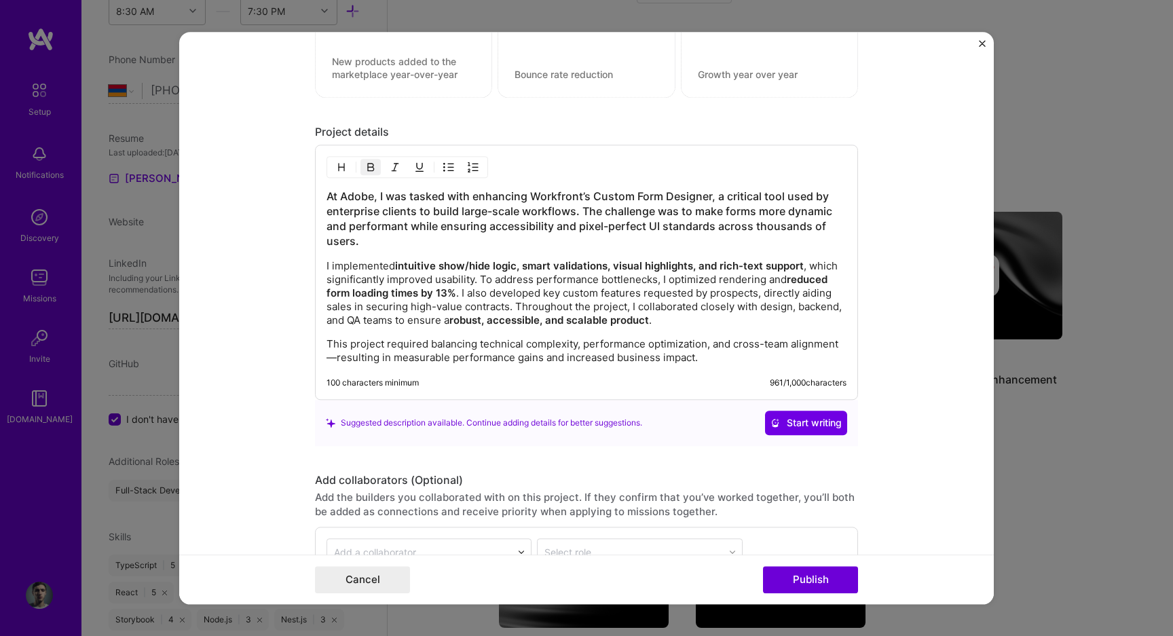
scroll to position [1082, 0]
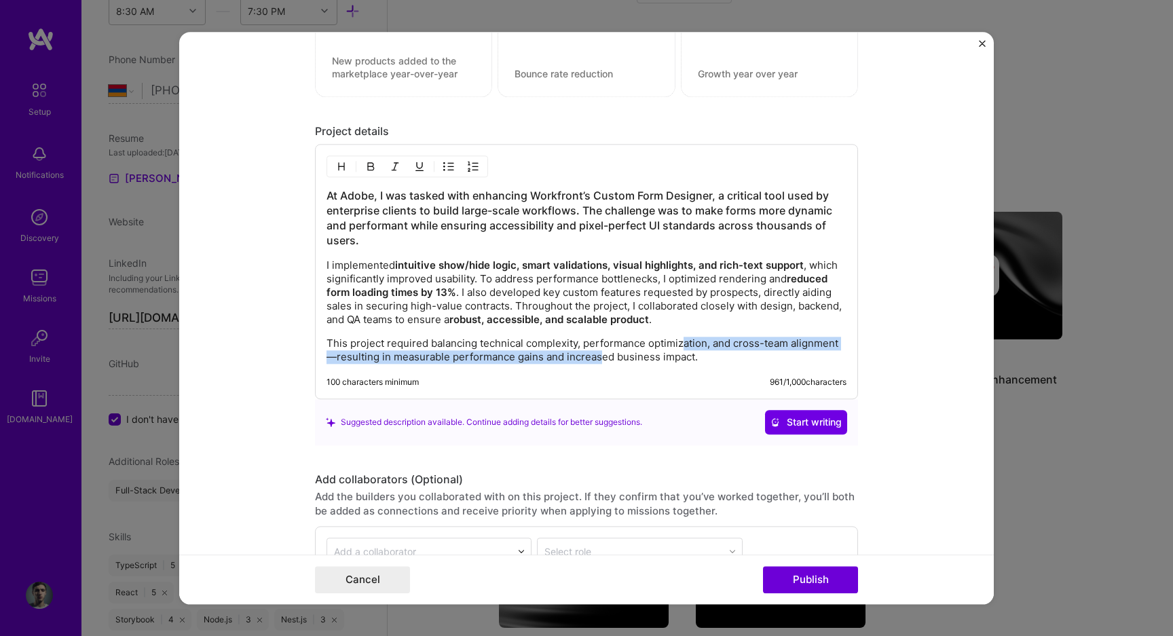
drag, startPoint x: 601, startPoint y: 356, endPoint x: 679, endPoint y: 347, distance: 78.5
click at [679, 347] on p "This project required balancing technical complexity, performance optimization,…" at bounding box center [586, 350] width 520 height 27
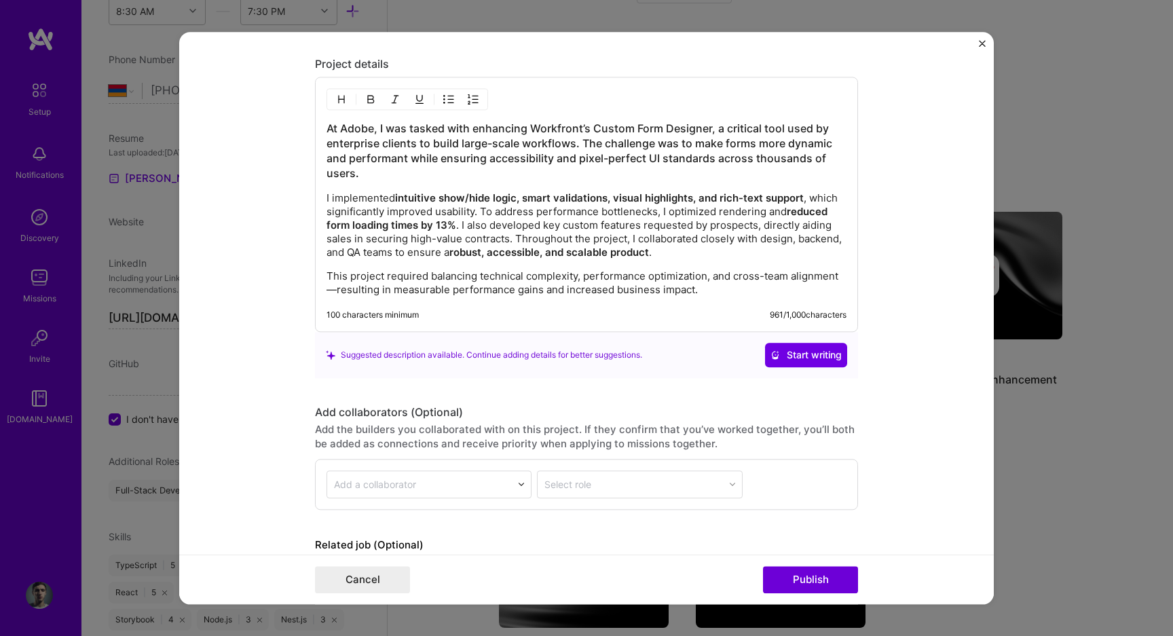
scroll to position [1159, 0]
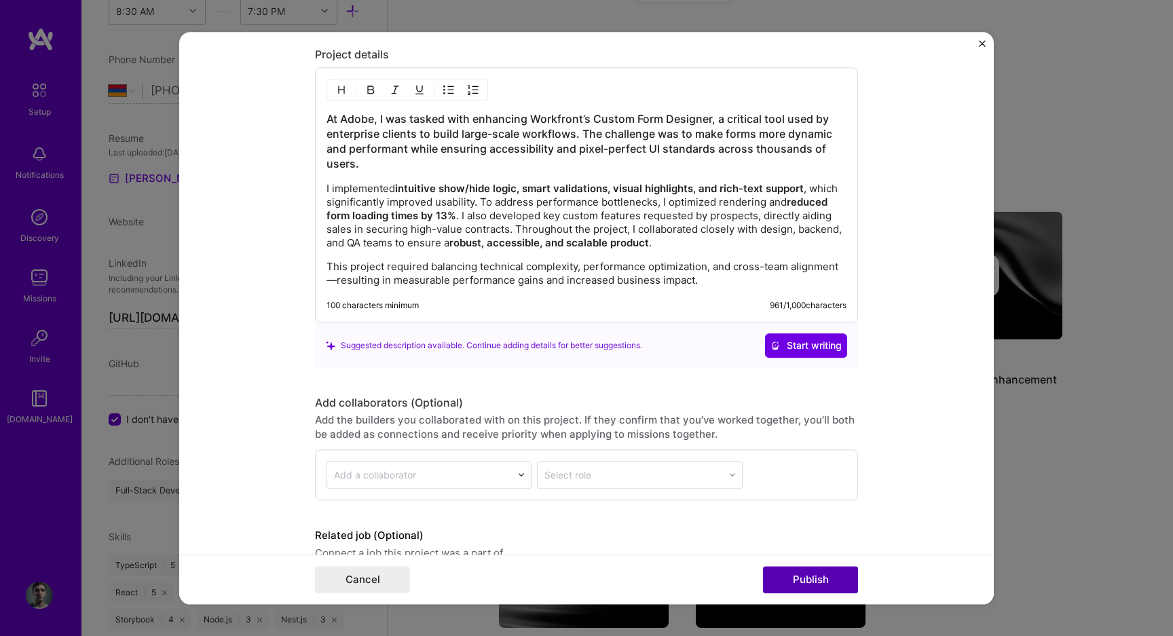
click at [813, 577] on button "Publish" at bounding box center [810, 579] width 95 height 27
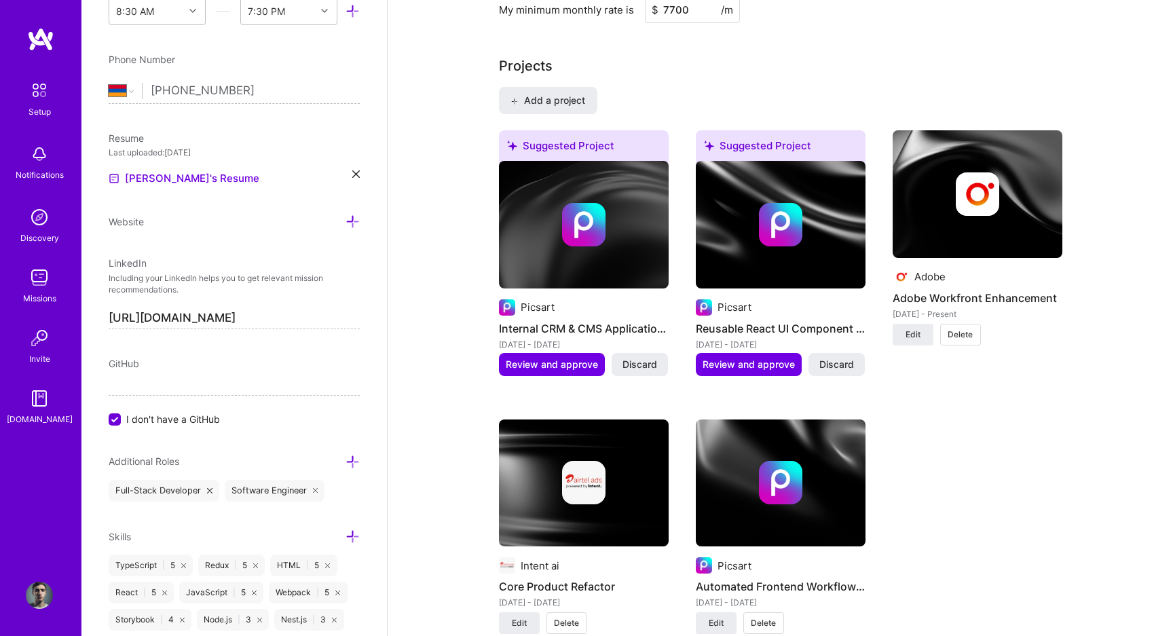
scroll to position [1146, 0]
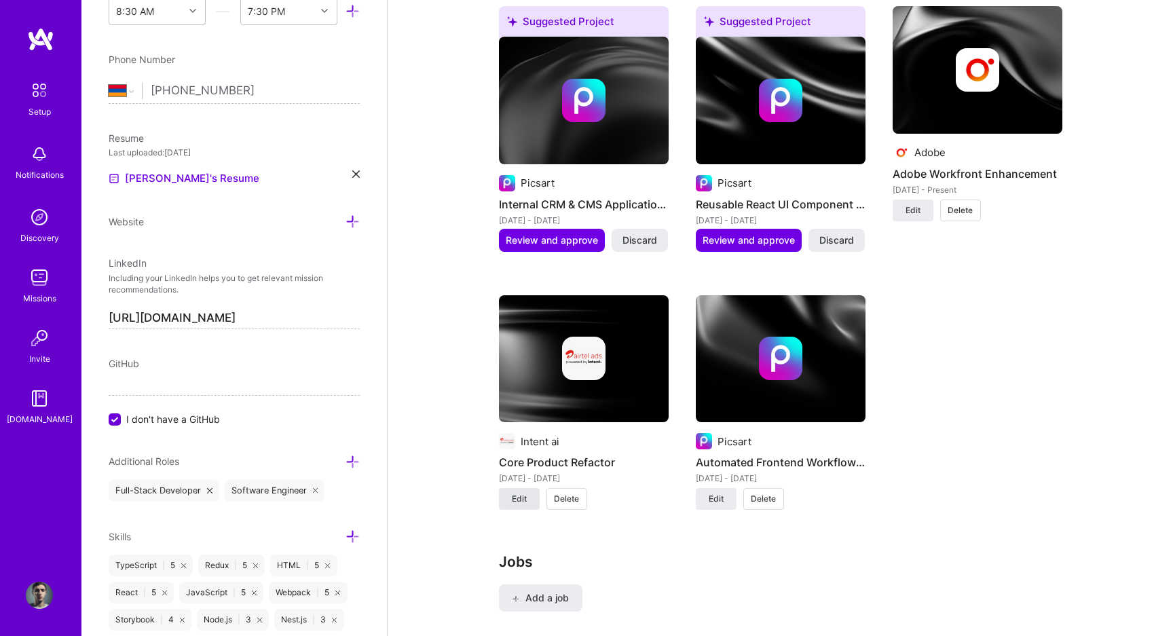
click at [525, 499] on span "Edit" at bounding box center [519, 499] width 15 height 12
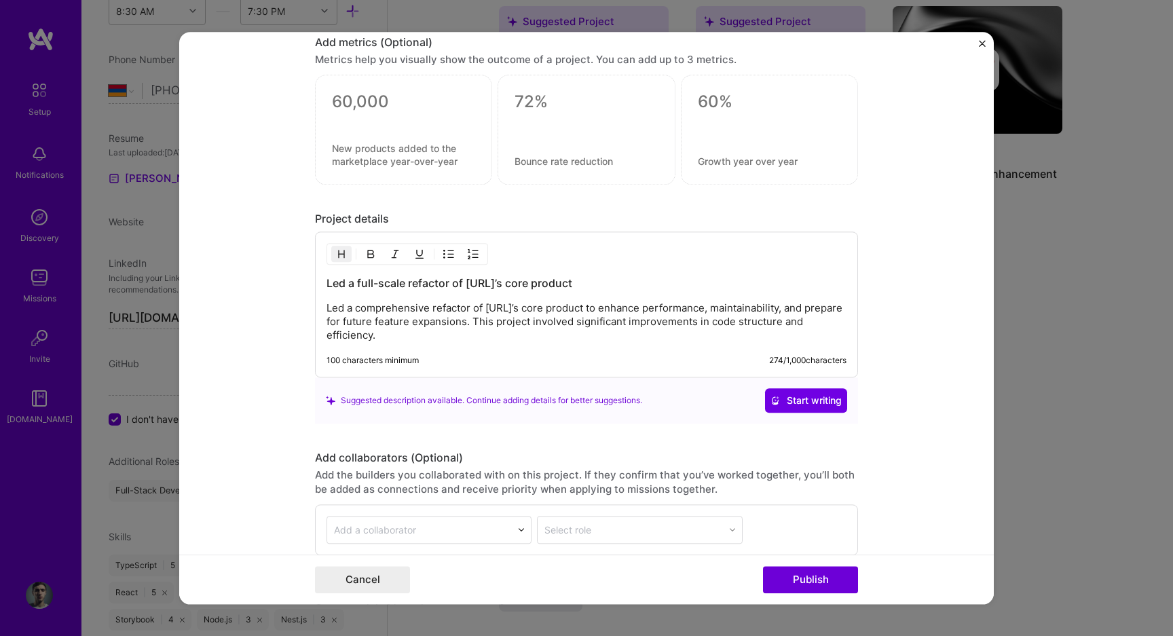
scroll to position [1044, 0]
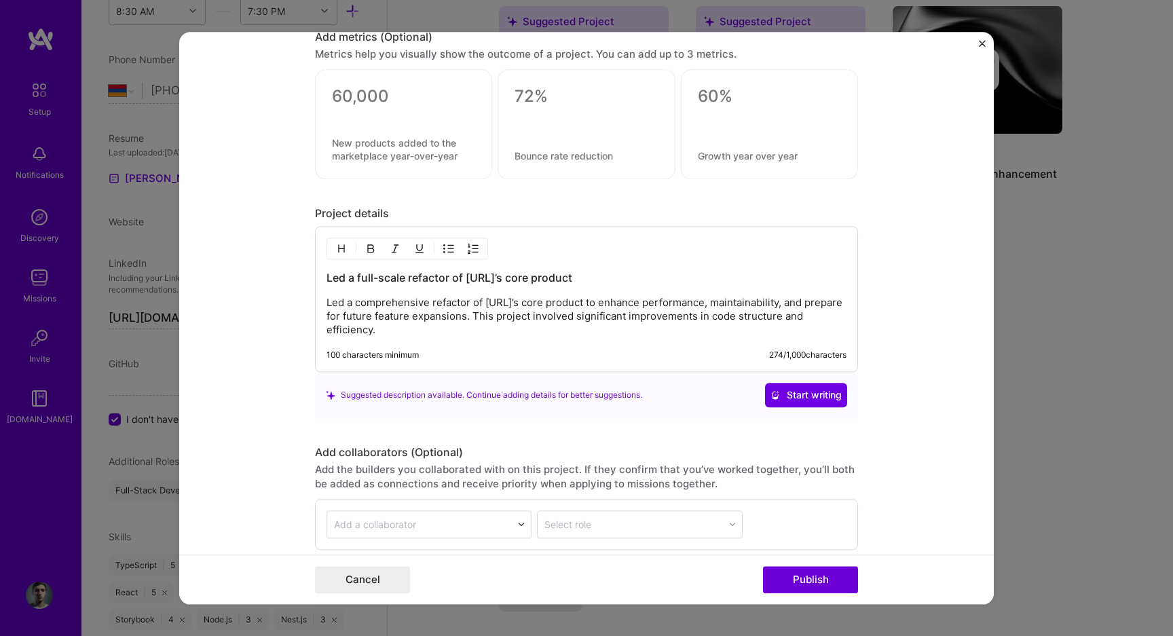
click at [439, 317] on p "Led a comprehensive refactor of [URL]’s core product to enhance performance, ma…" at bounding box center [586, 316] width 520 height 41
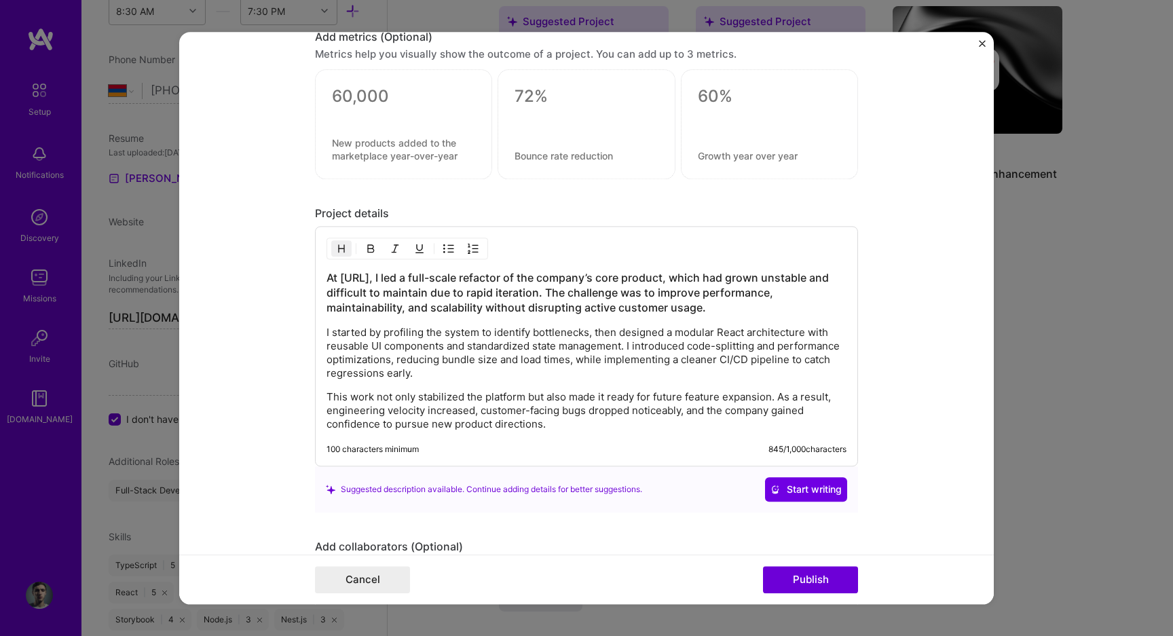
click at [430, 304] on h3 "At [URL], I led a full-scale refactor of the company’s core product, which had …" at bounding box center [586, 292] width 520 height 45
click at [678, 343] on p "I started by profiling the system to identify bottlenecks, then designed a modu…" at bounding box center [586, 353] width 520 height 54
drag, startPoint x: 676, startPoint y: 333, endPoint x: 807, endPoint y: 330, distance: 131.0
click at [807, 330] on p "I started by profiling the system to identify bottlenecks, then designed a modu…" at bounding box center [586, 353] width 520 height 54
click at [370, 246] on img "button" at bounding box center [370, 248] width 11 height 11
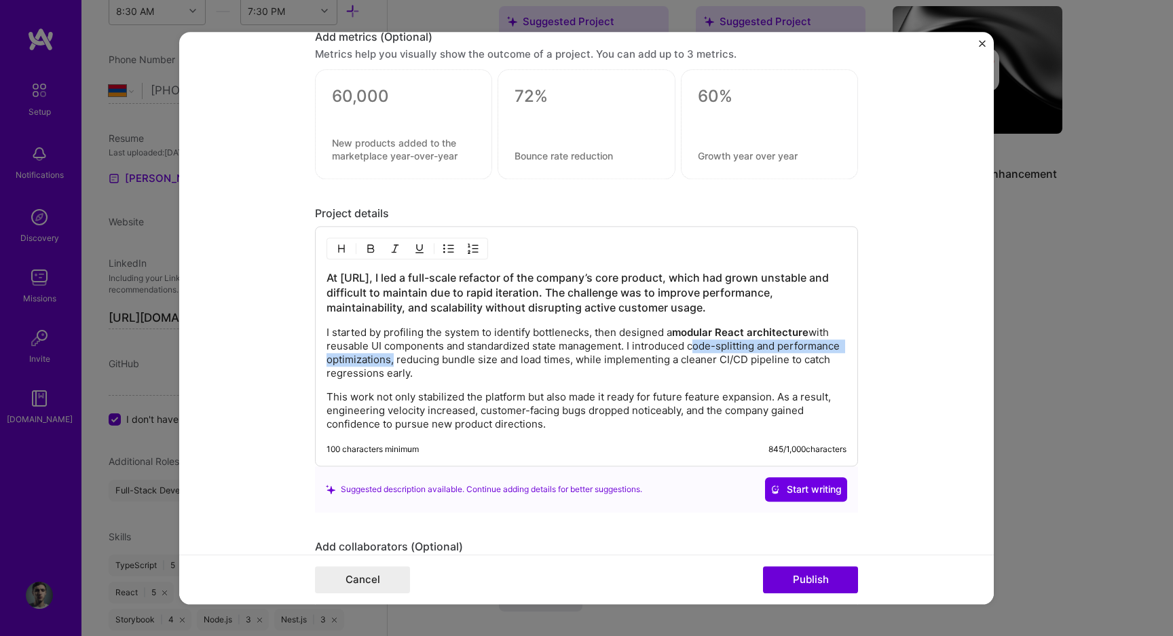
drag, startPoint x: 690, startPoint y: 347, endPoint x: 389, endPoint y: 359, distance: 301.5
click at [389, 359] on p "I started by profiling the system to identify bottlenecks, then designed a modu…" at bounding box center [586, 353] width 520 height 54
click at [365, 246] on img "button" at bounding box center [370, 248] width 11 height 11
drag, startPoint x: 748, startPoint y: 360, endPoint x: 362, endPoint y: 375, distance: 387.0
click at [362, 375] on p "I started by profiling the system to identify bottlenecks, then designed a modu…" at bounding box center [586, 353] width 520 height 54
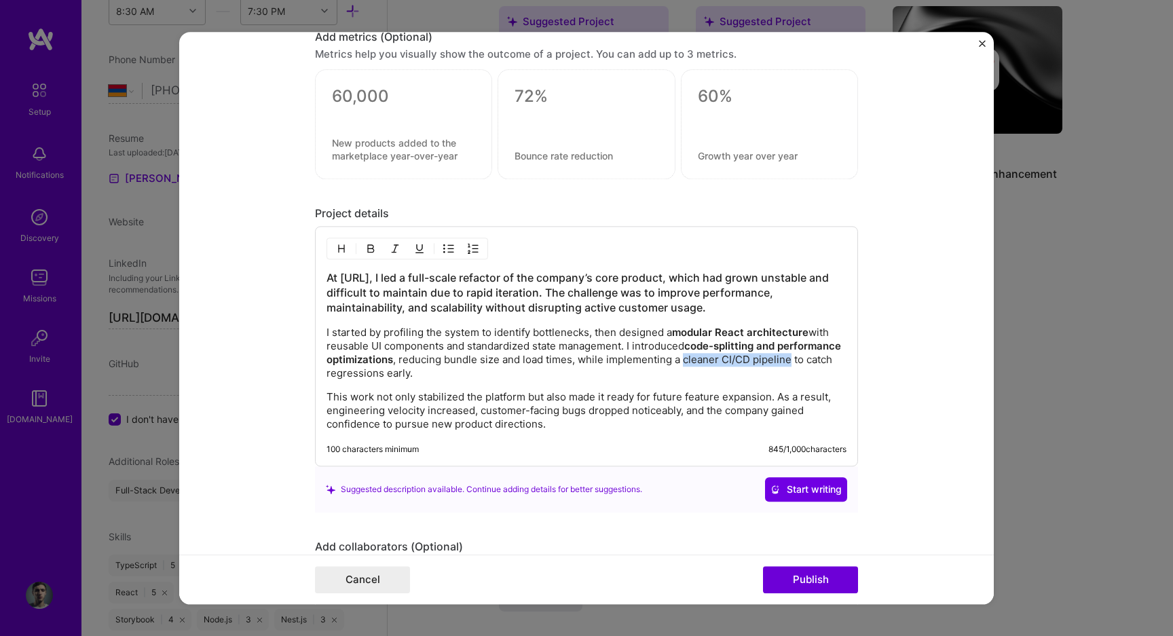
click at [374, 247] on img "button" at bounding box center [370, 248] width 11 height 11
click at [817, 574] on button "Publish" at bounding box center [810, 579] width 95 height 27
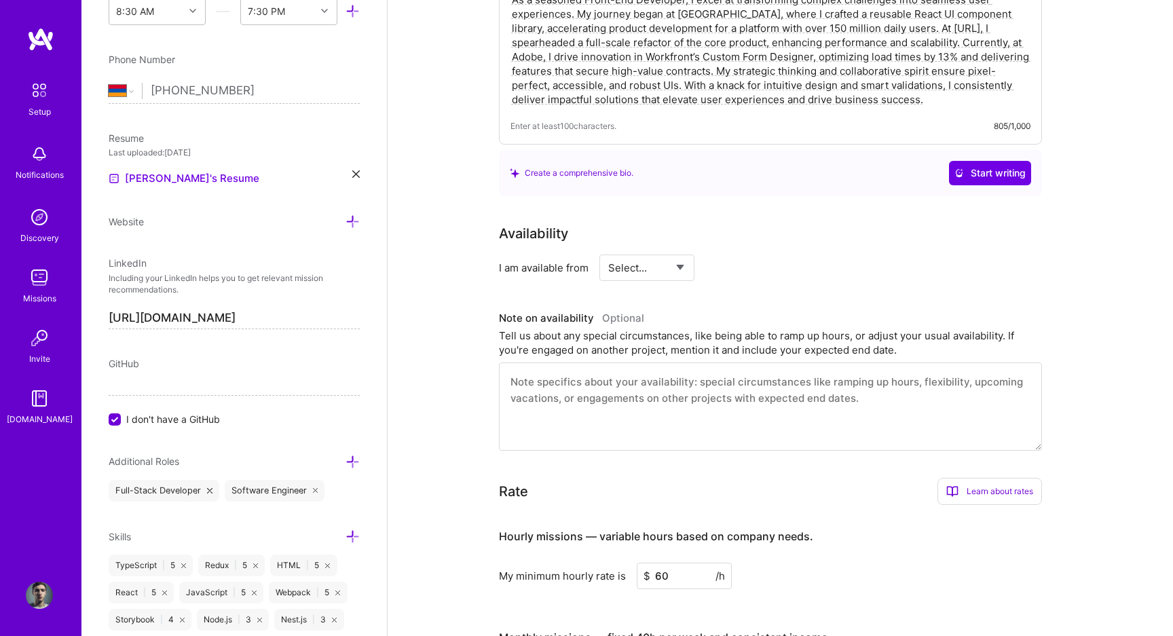
scroll to position [0, 0]
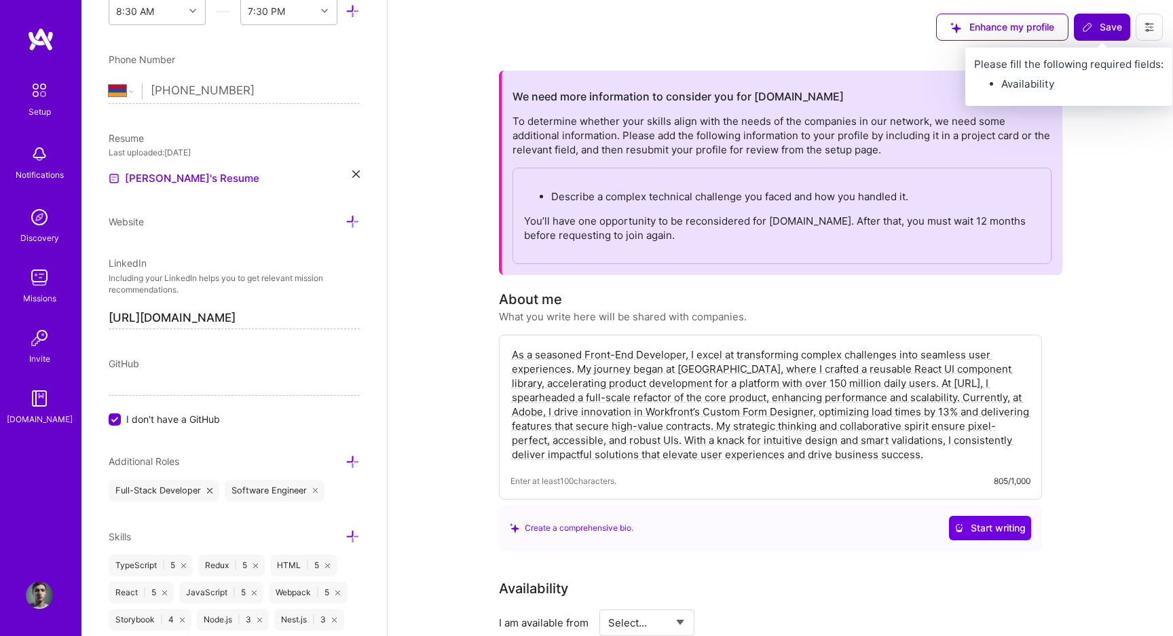
click at [1101, 33] on span "Save" at bounding box center [1102, 27] width 40 height 14
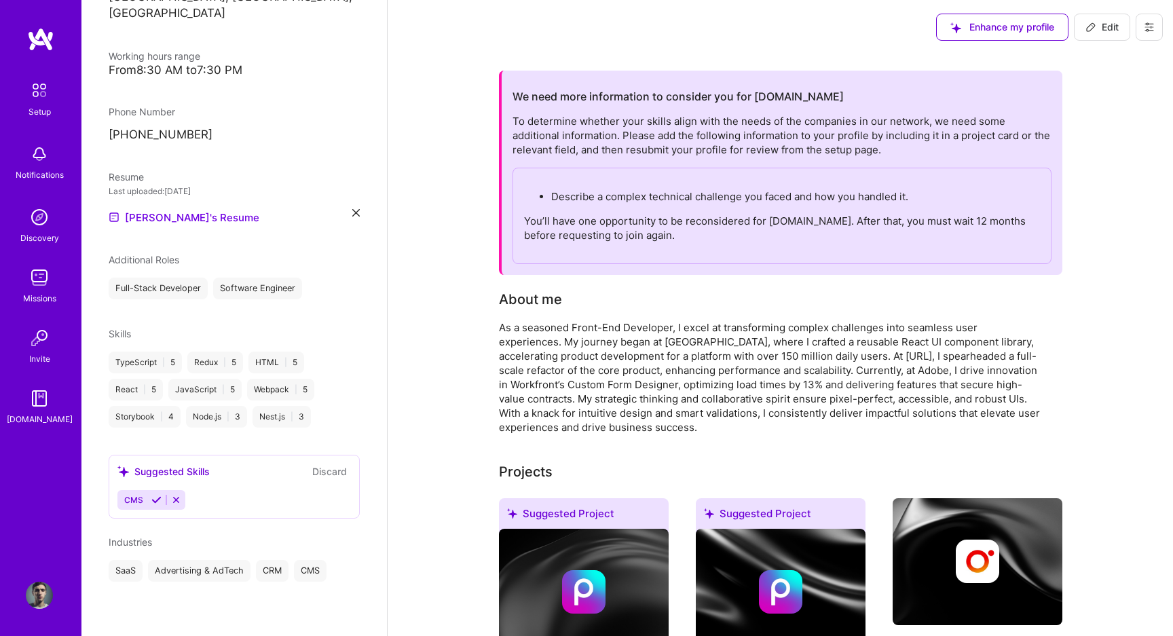
scroll to position [268, 0]
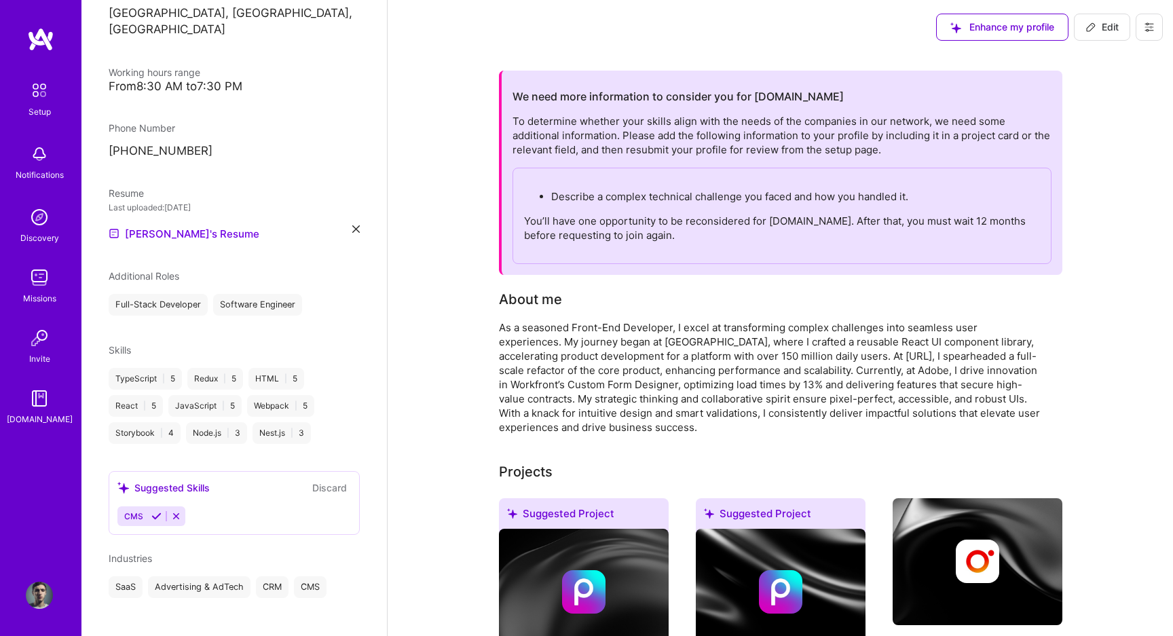
click at [38, 99] on img at bounding box center [39, 90] width 28 height 28
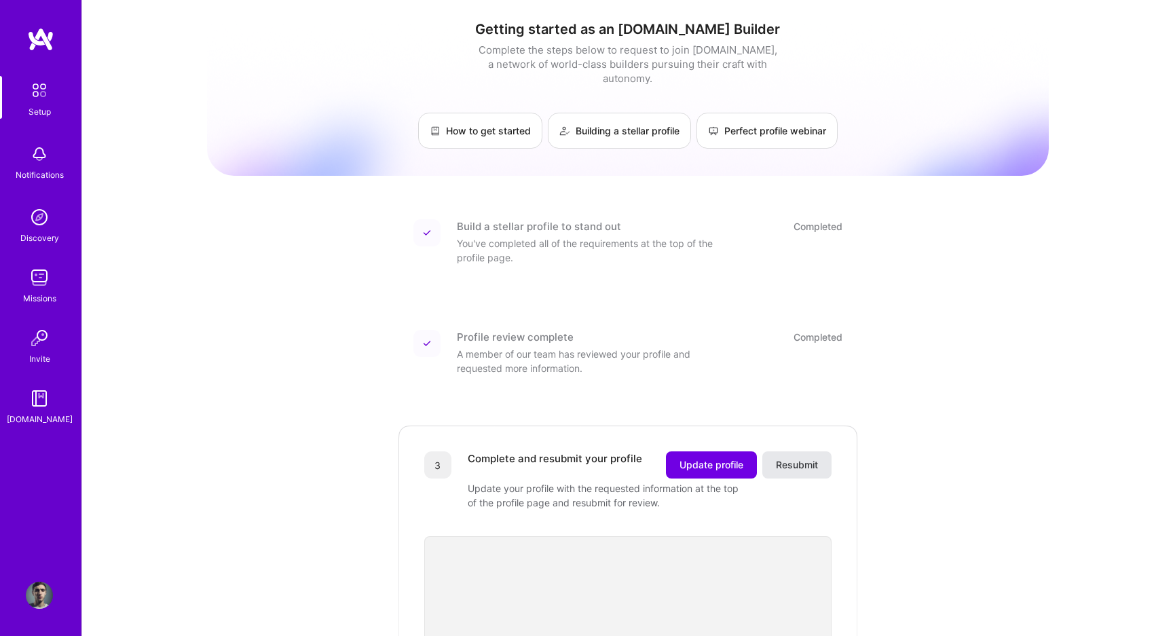
click at [829, 451] on button "Resubmit" at bounding box center [796, 464] width 69 height 27
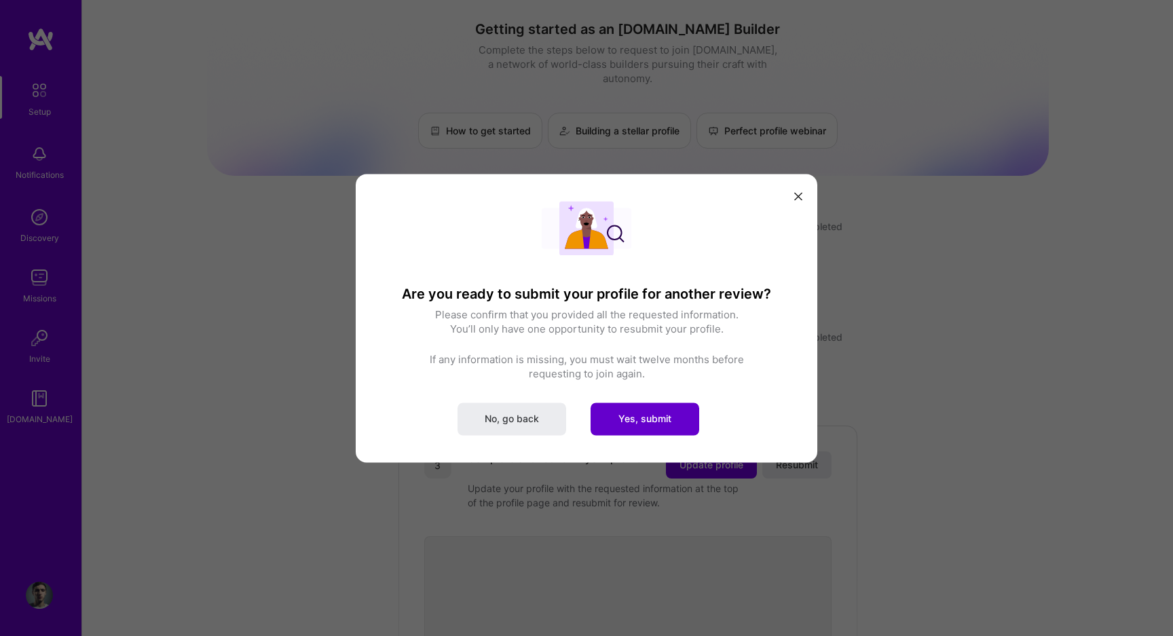
click at [657, 415] on span "Yes, submit" at bounding box center [644, 419] width 53 height 14
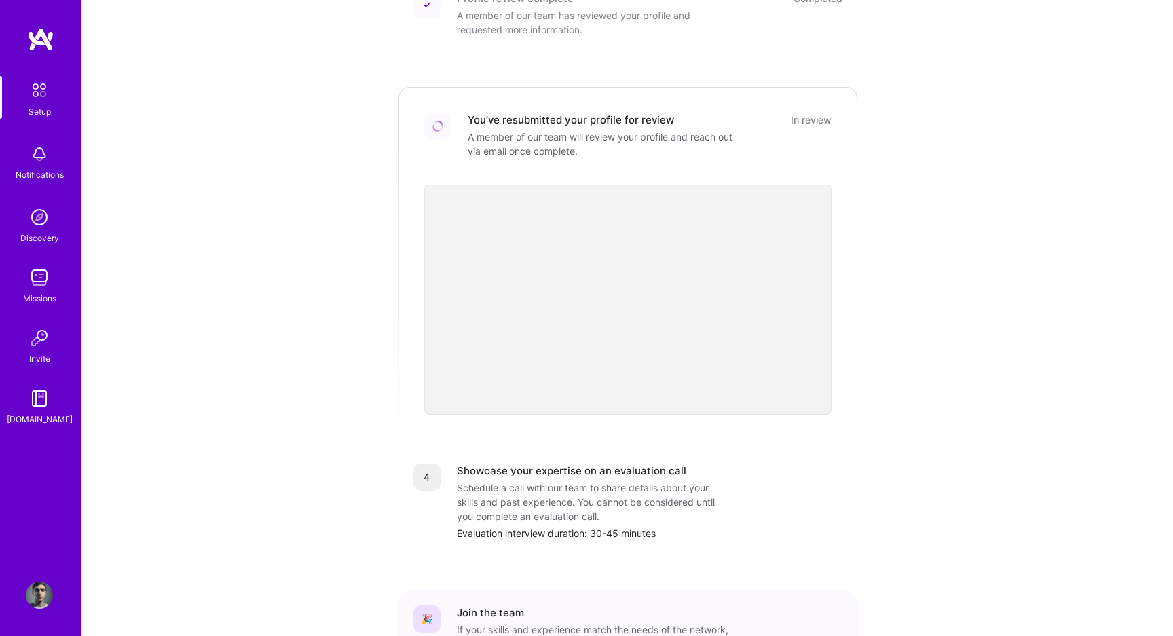
scroll to position [341, 0]
click at [440, 118] on img at bounding box center [438, 124] width 12 height 12
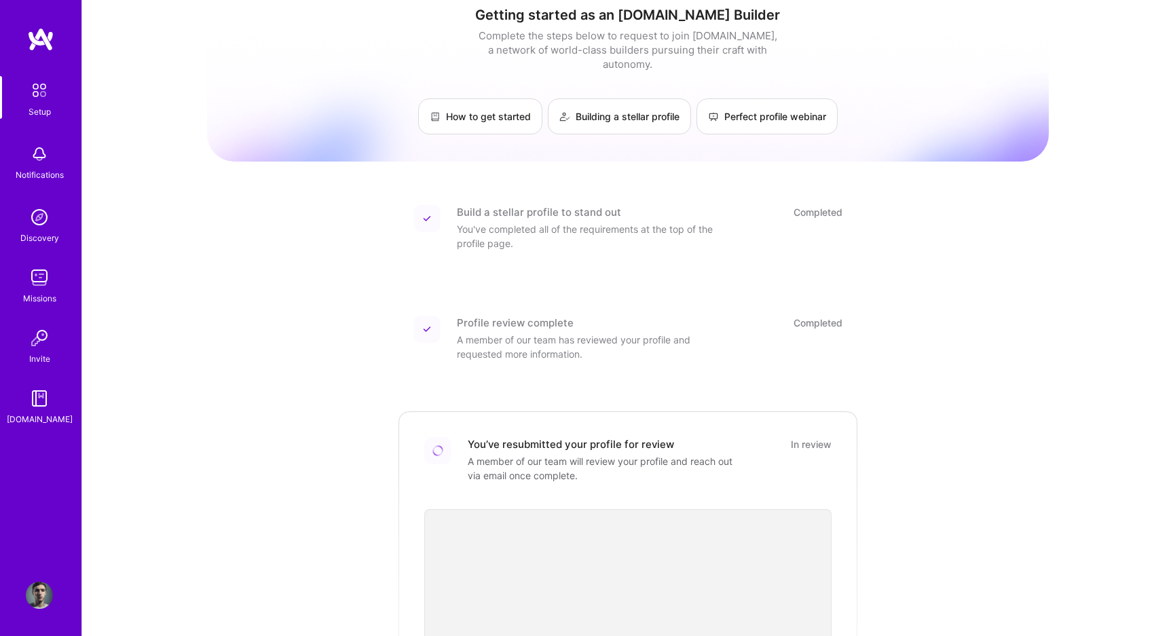
scroll to position [0, 0]
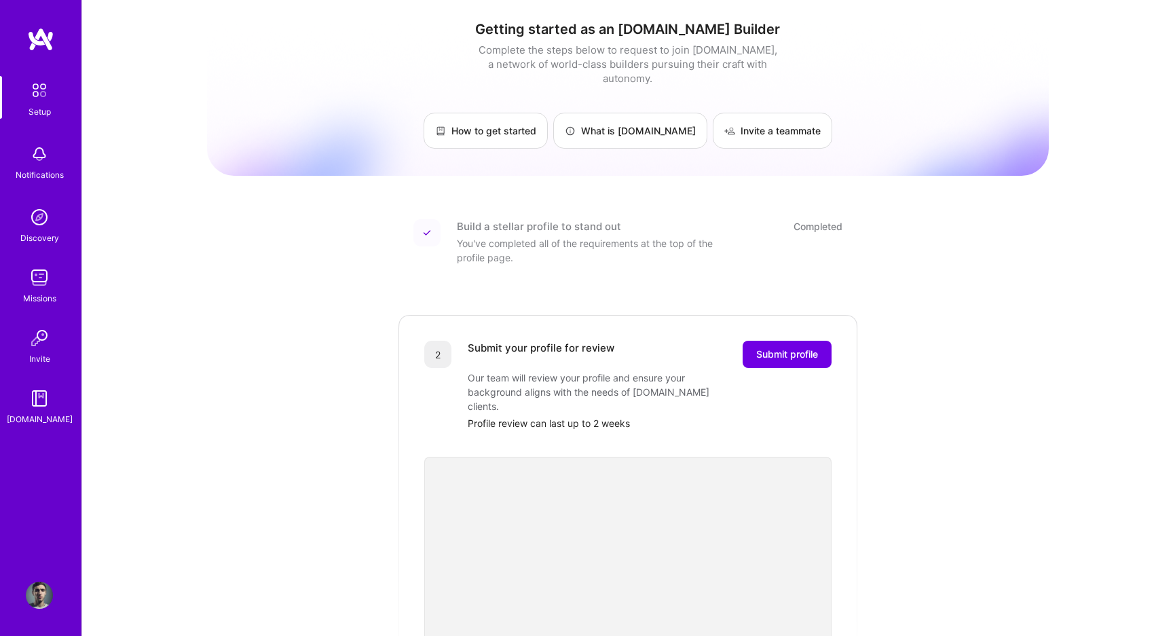
click at [50, 218] on img at bounding box center [39, 217] width 27 height 27
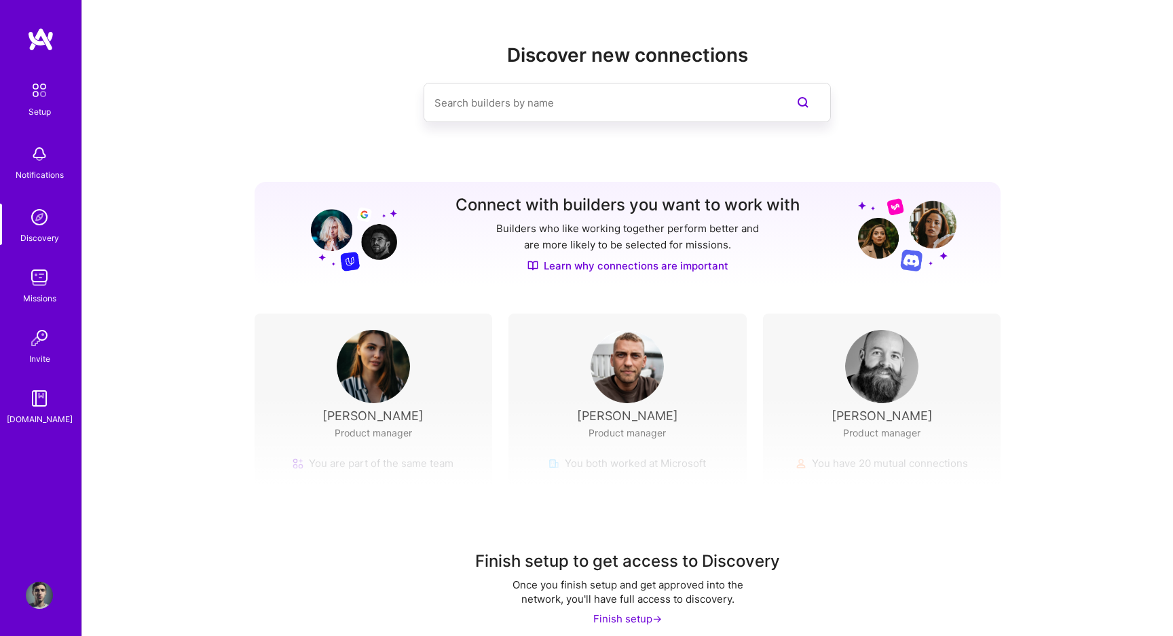
click at [42, 607] on img at bounding box center [39, 595] width 27 height 27
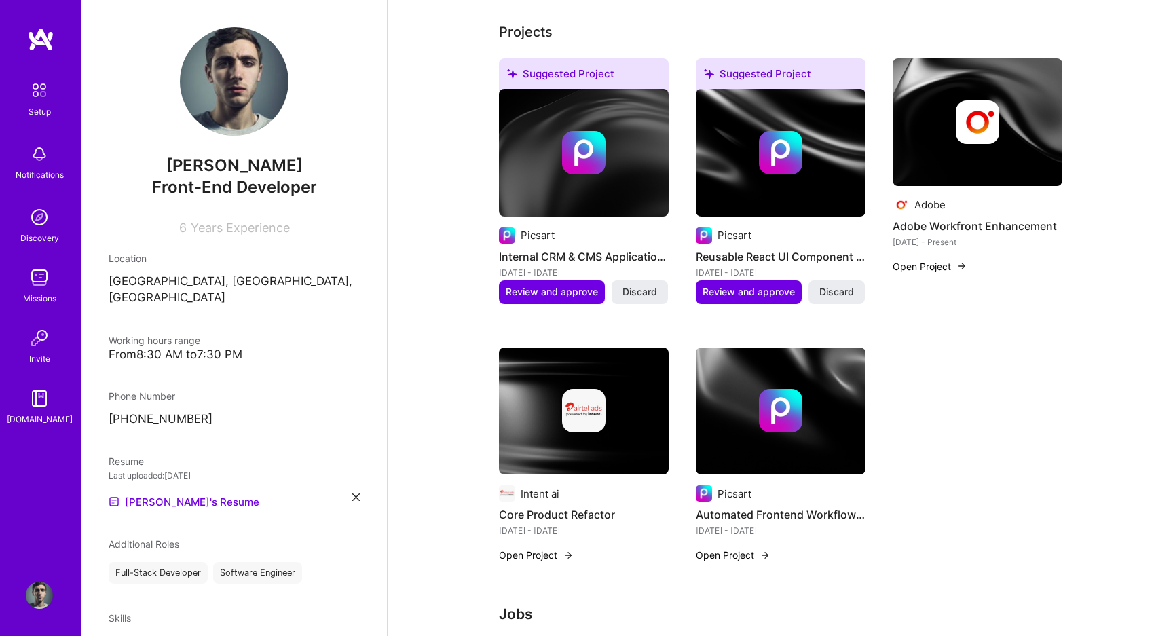
scroll to position [282, 0]
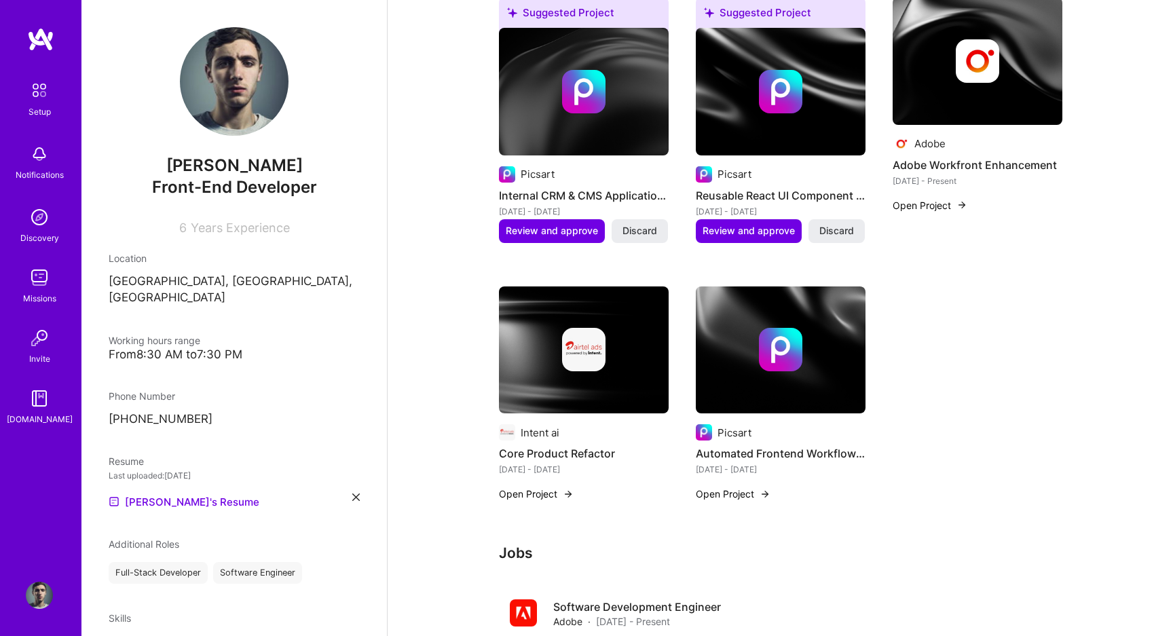
click at [947, 210] on button "Open Project" at bounding box center [929, 205] width 75 height 14
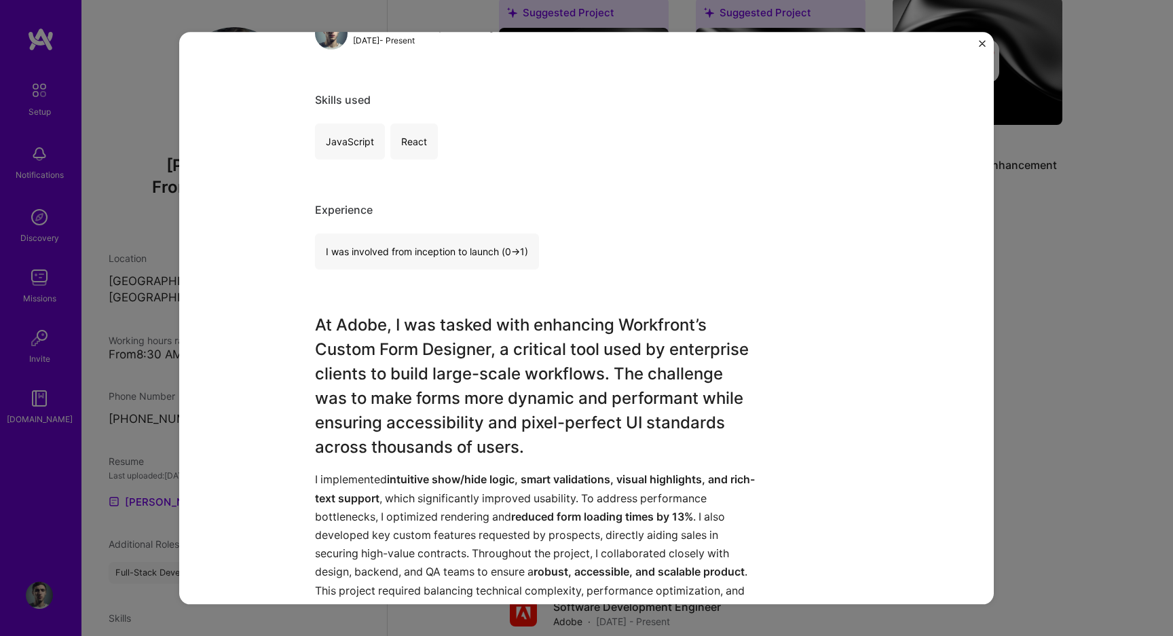
scroll to position [214, 0]
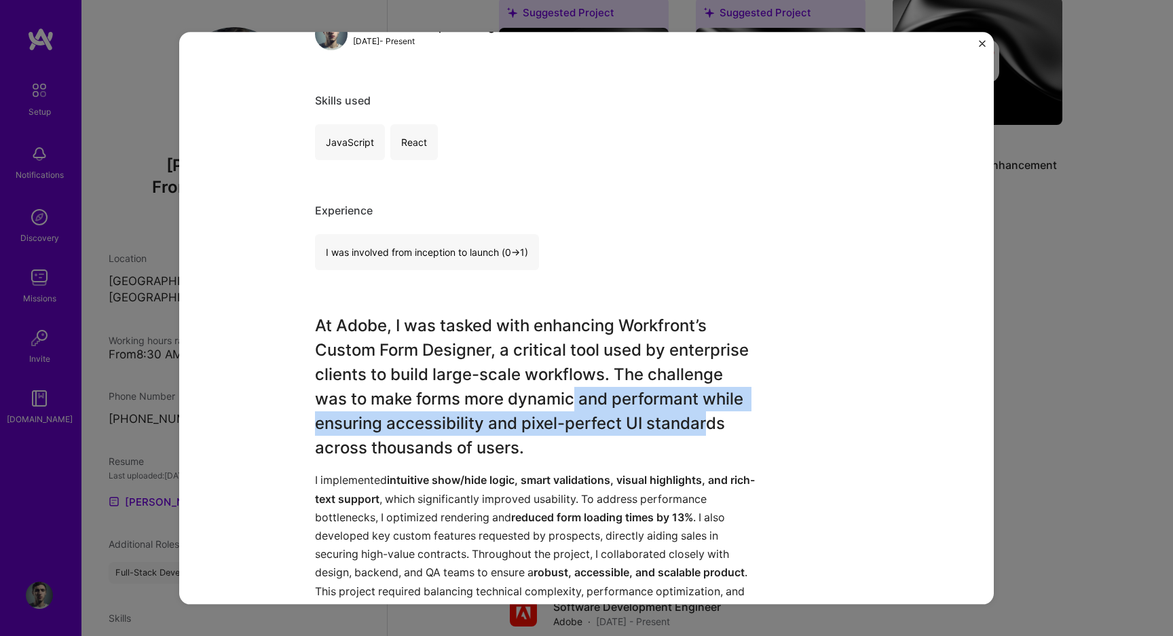
drag, startPoint x: 573, startPoint y: 400, endPoint x: 704, endPoint y: 421, distance: 133.2
click at [704, 421] on h3 "At Adobe, I was tasked with enhancing Workfront’s Custom Form Designer, a criti…" at bounding box center [535, 387] width 441 height 147
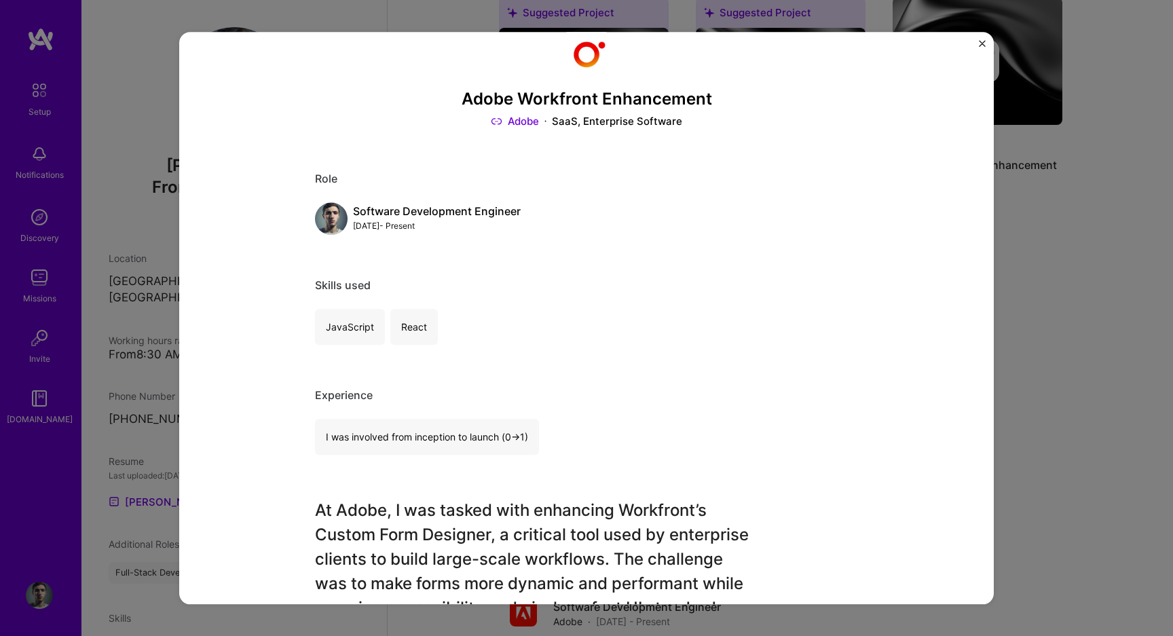
scroll to position [0, 0]
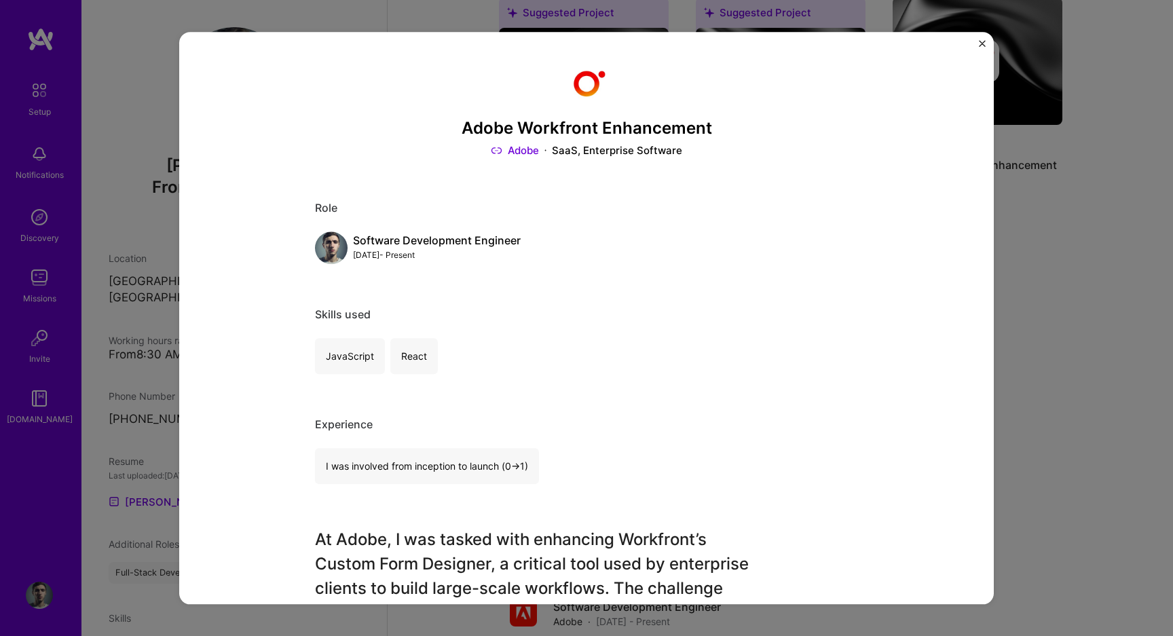
click at [1095, 263] on div "Adobe Workfront Enhancement Adobe SaaS, Enterprise Software Role Software Devel…" at bounding box center [586, 318] width 1173 height 636
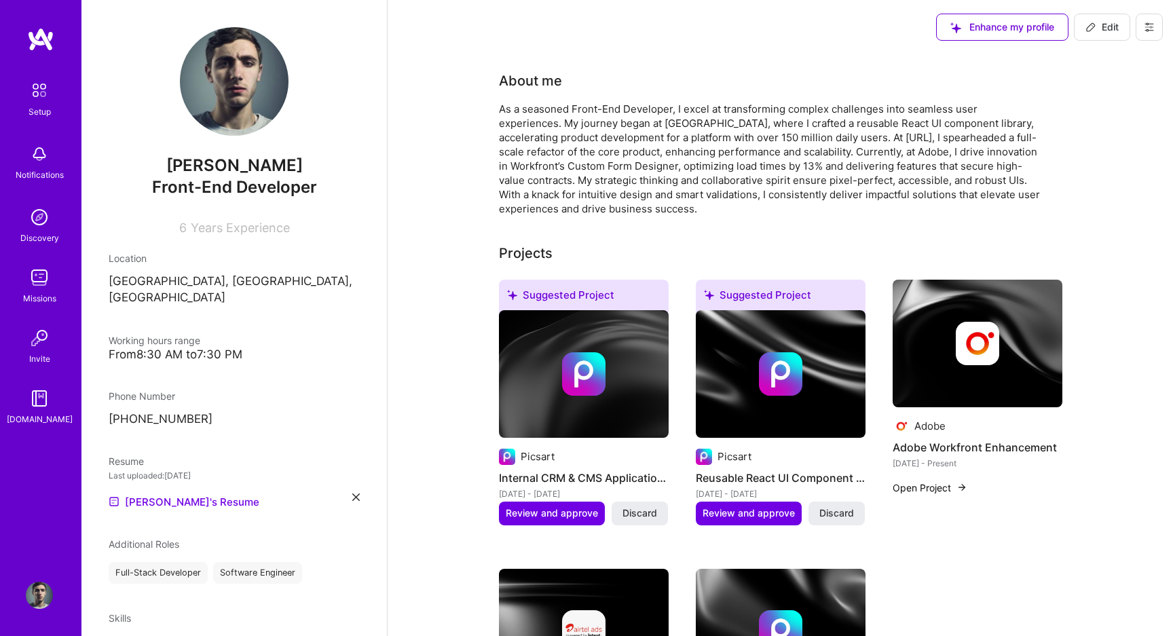
click at [1101, 28] on span "Edit" at bounding box center [1101, 27] width 33 height 14
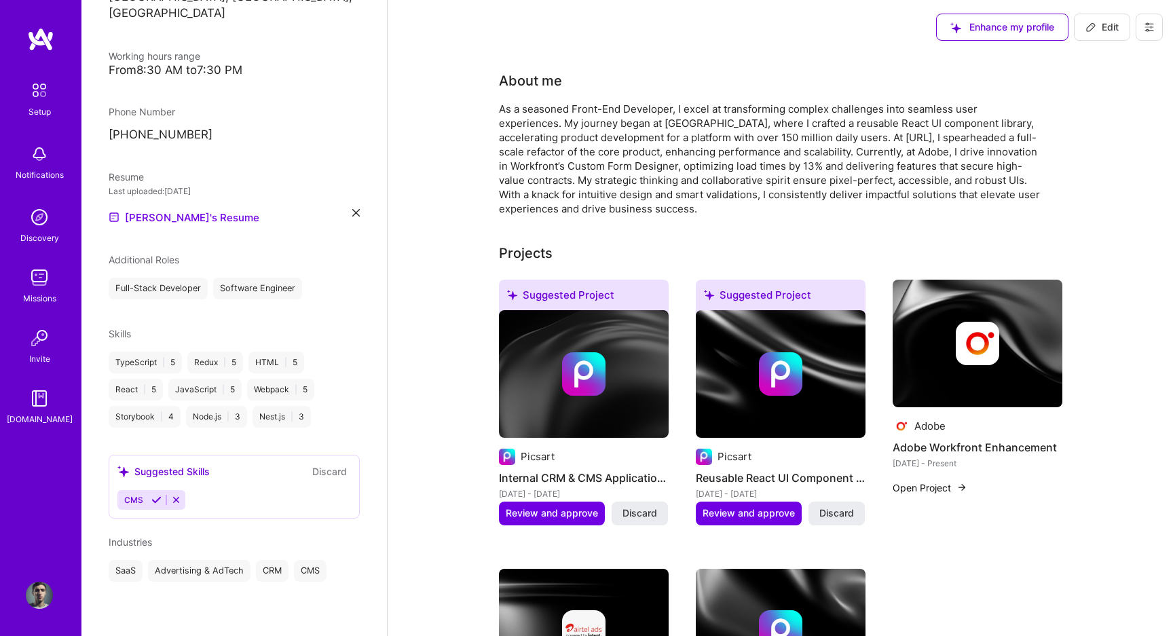
select select "AM"
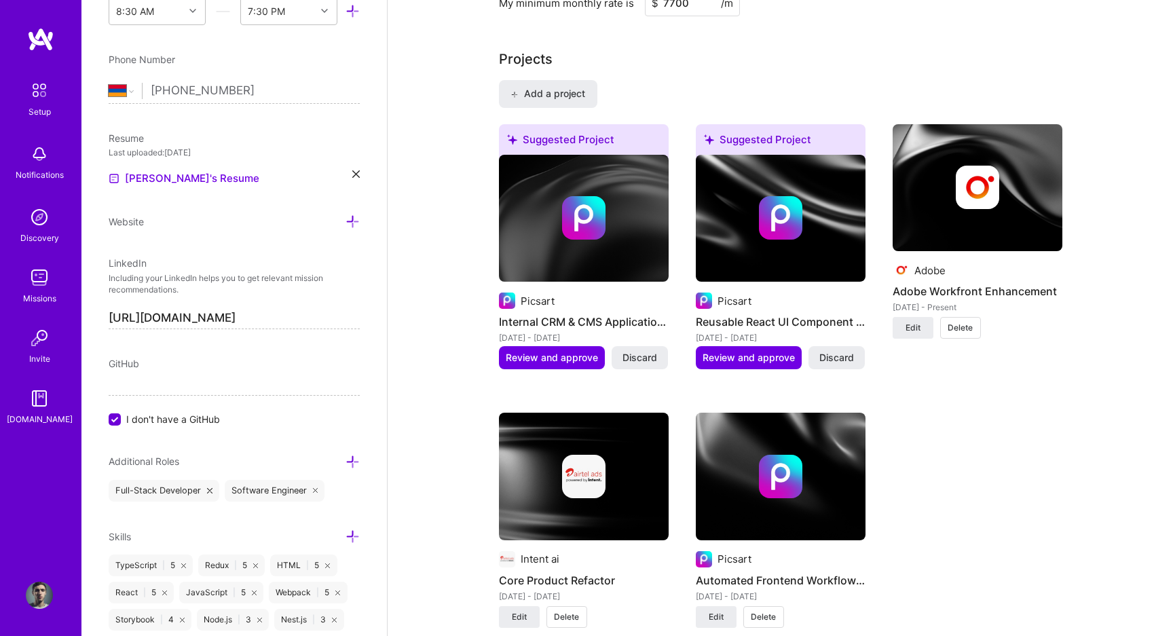
scroll to position [814, 0]
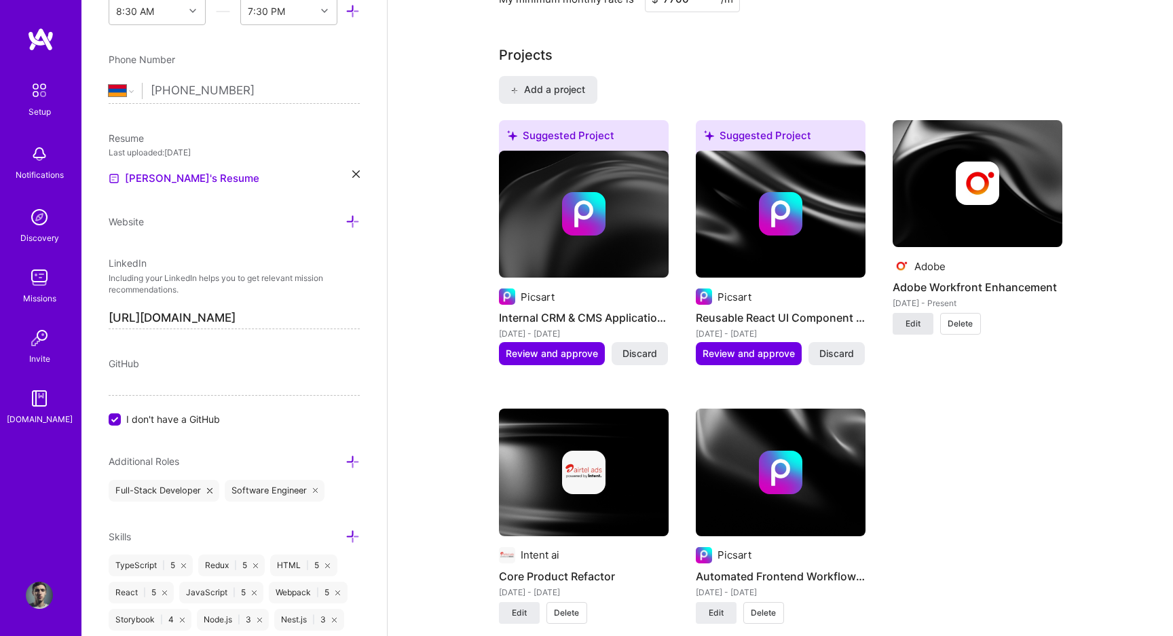
click at [915, 323] on span "Edit" at bounding box center [912, 324] width 15 height 12
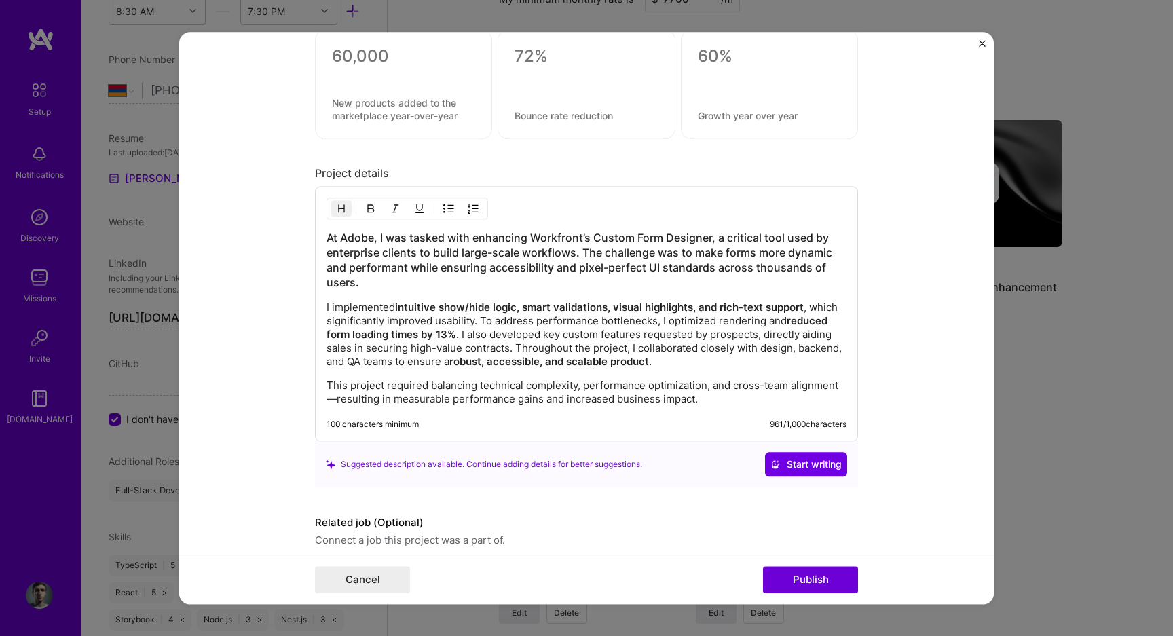
scroll to position [1047, 0]
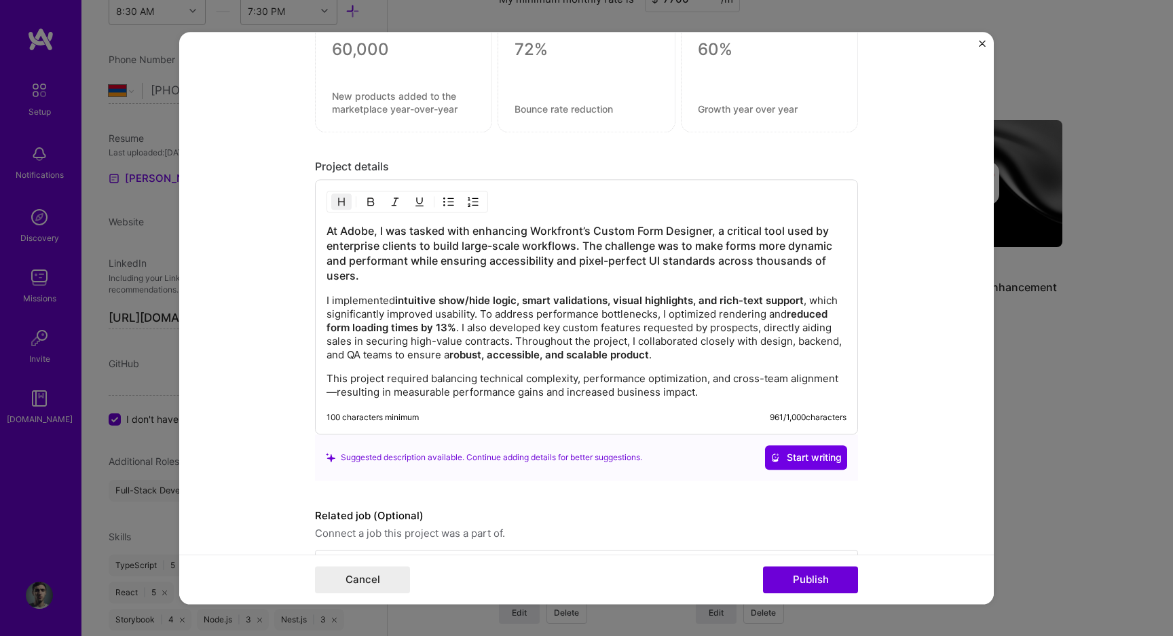
click at [356, 268] on h3 "At Adobe, I was tasked with enhancing Workfront’s Custom Form Designer, a criti…" at bounding box center [586, 253] width 520 height 60
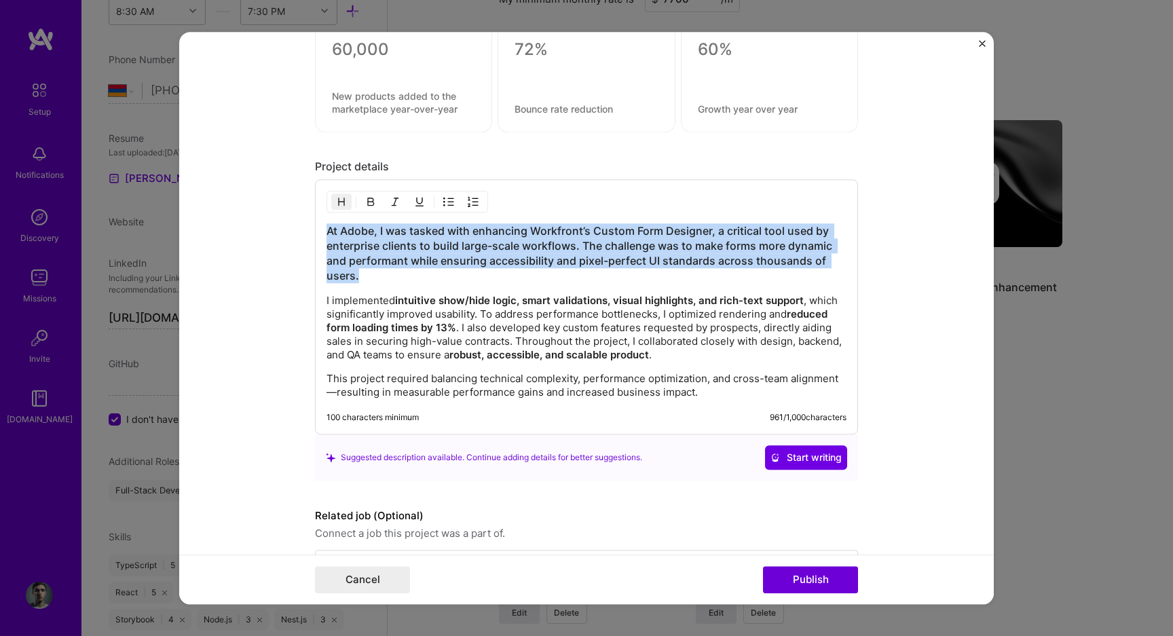
drag, startPoint x: 372, startPoint y: 278, endPoint x: 305, endPoint y: 230, distance: 81.7
click at [305, 230] on form "Project title Adobe Workfront Enhancement Company Adobe Project industry Indust…" at bounding box center [586, 318] width 814 height 572
click at [337, 206] on img "button" at bounding box center [341, 201] width 11 height 11
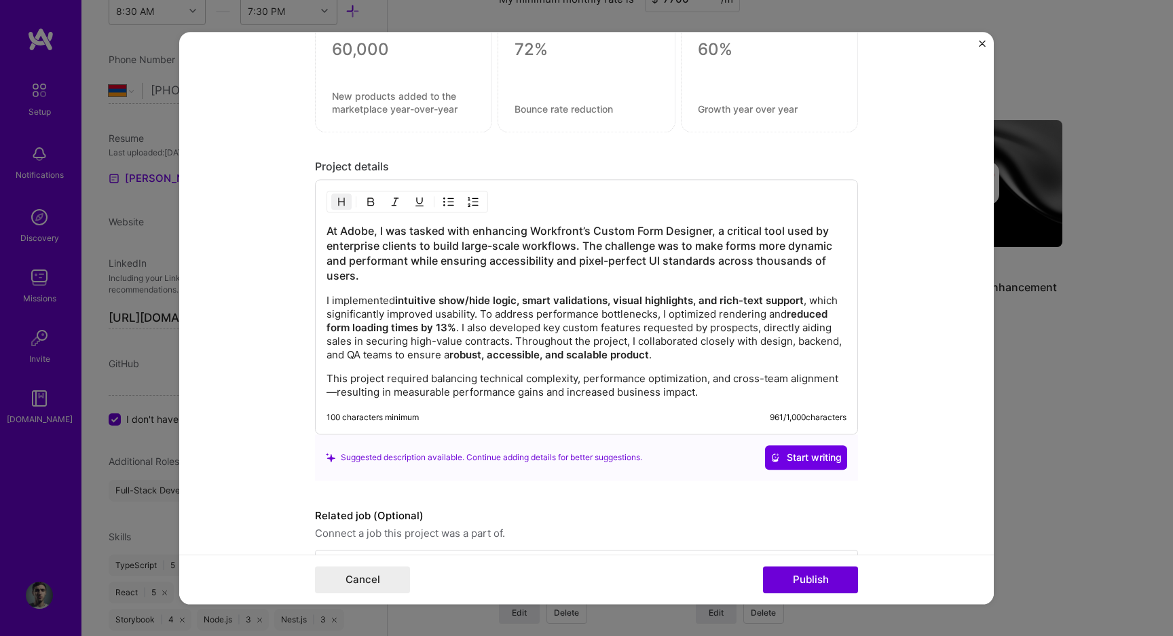
click at [342, 202] on img "button" at bounding box center [341, 201] width 11 height 11
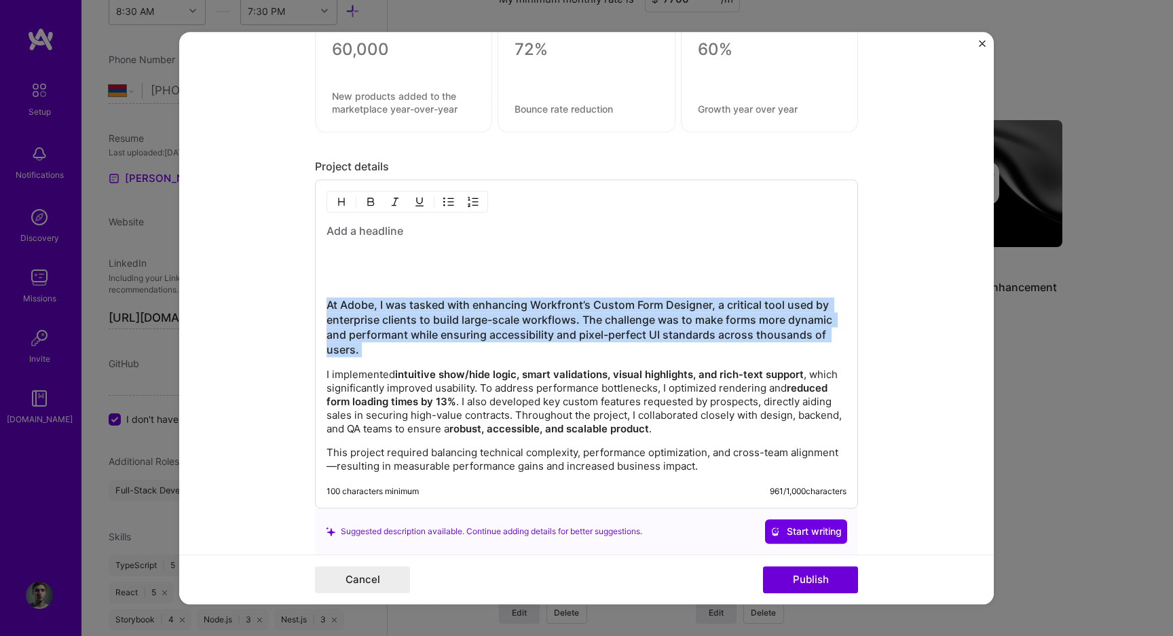
copy h3 "At Adobe, I was tasked with enhancing Workfront’s Custom Form Designer, a criti…"
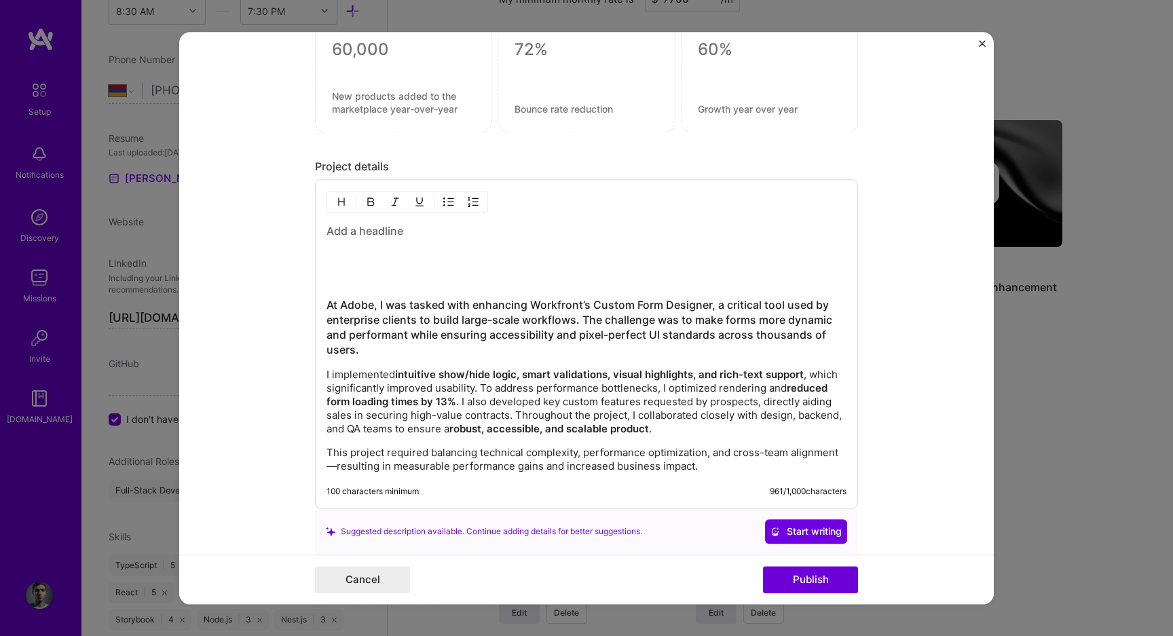
click at [331, 368] on p "I implemented intuitive show/hide logic, smart validations, visual highlights, …" at bounding box center [586, 402] width 520 height 68
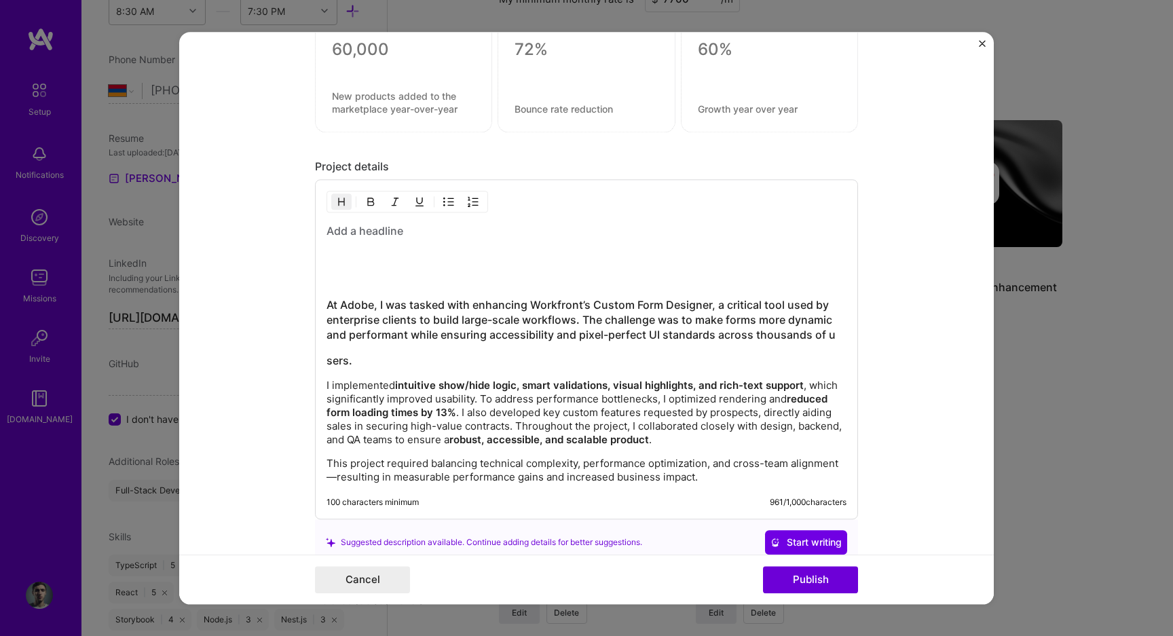
click at [383, 362] on h3 "sers." at bounding box center [586, 360] width 520 height 15
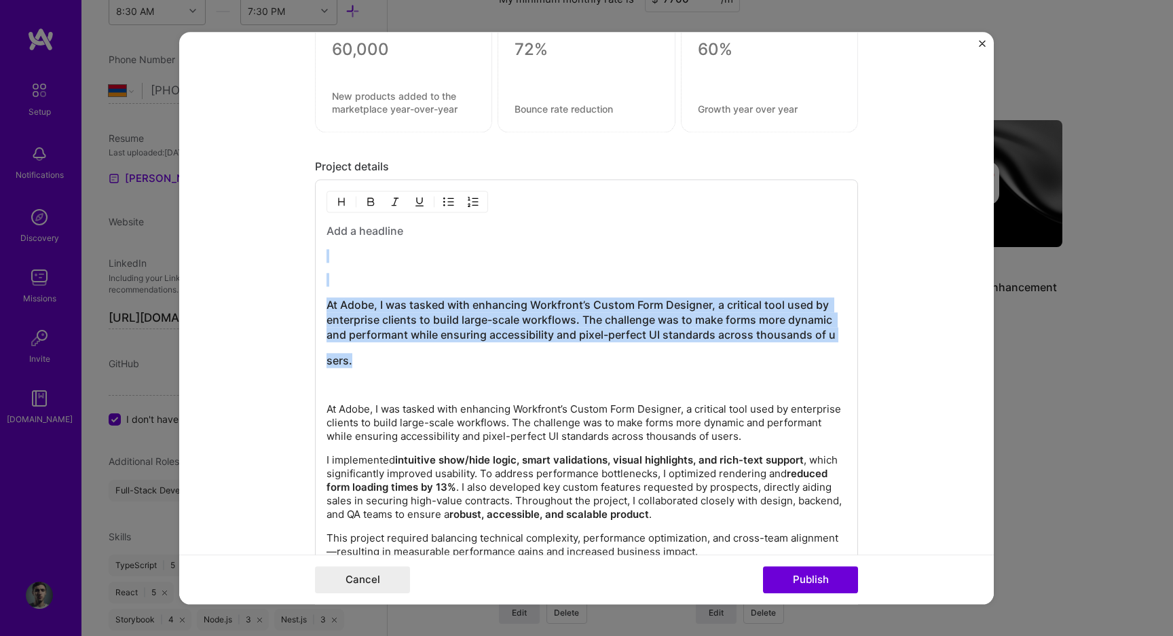
drag, startPoint x: 404, startPoint y: 356, endPoint x: 301, endPoint y: 247, distance: 150.2
click at [301, 247] on form "Project title Adobe Workfront Enhancement Company Adobe Project industry Indust…" at bounding box center [586, 318] width 814 height 572
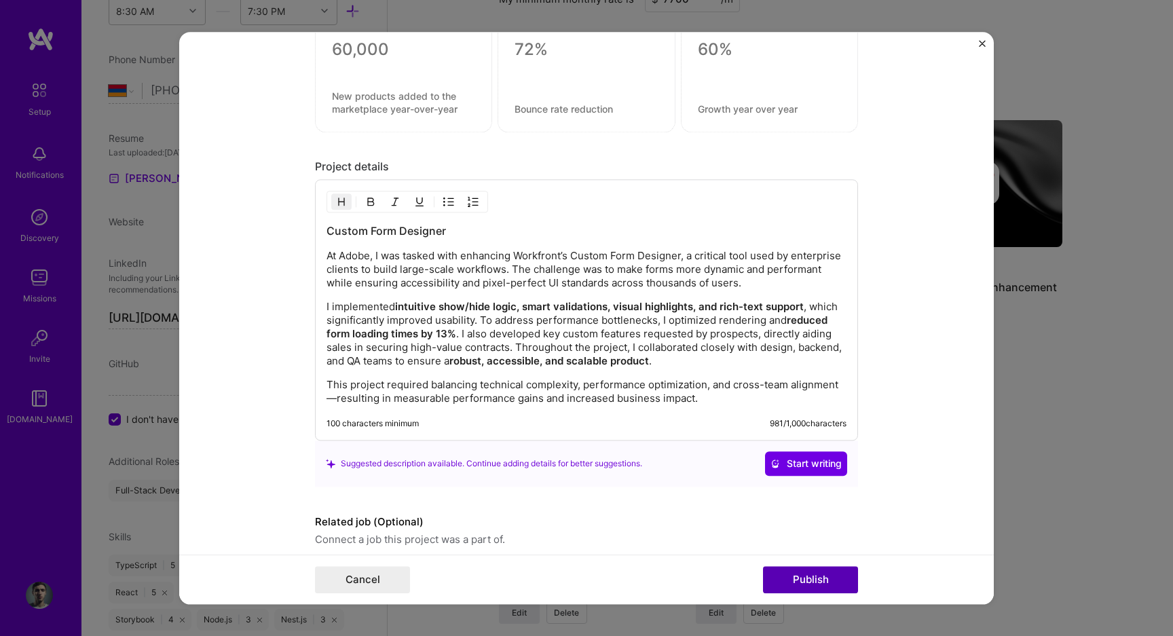
click at [823, 589] on button "Publish" at bounding box center [810, 579] width 95 height 27
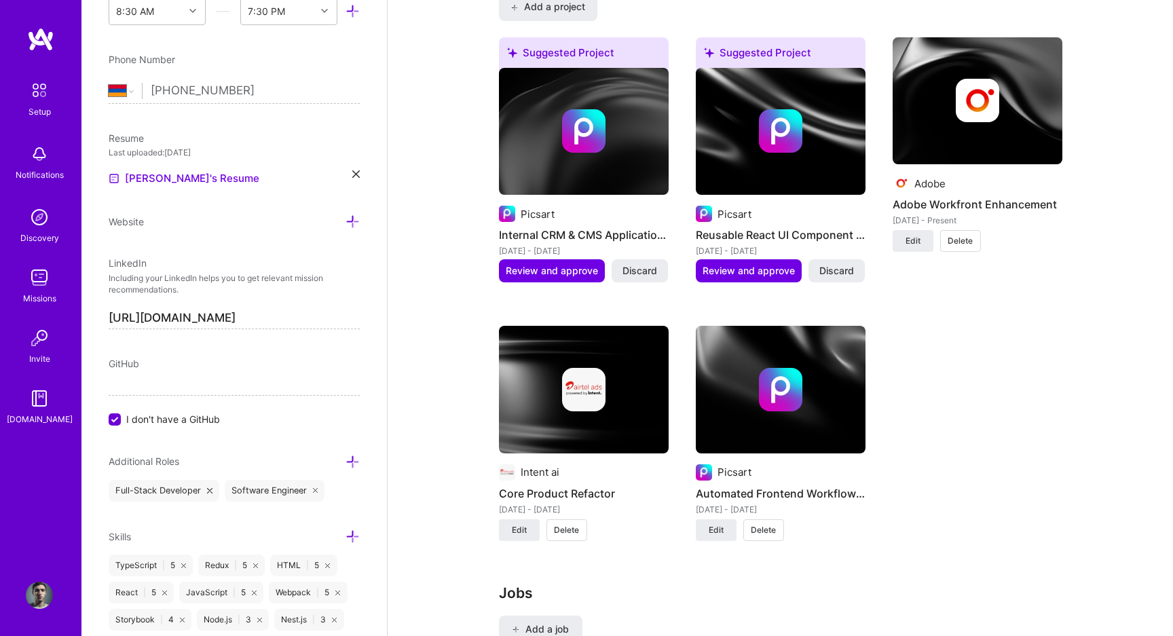
scroll to position [965, 0]
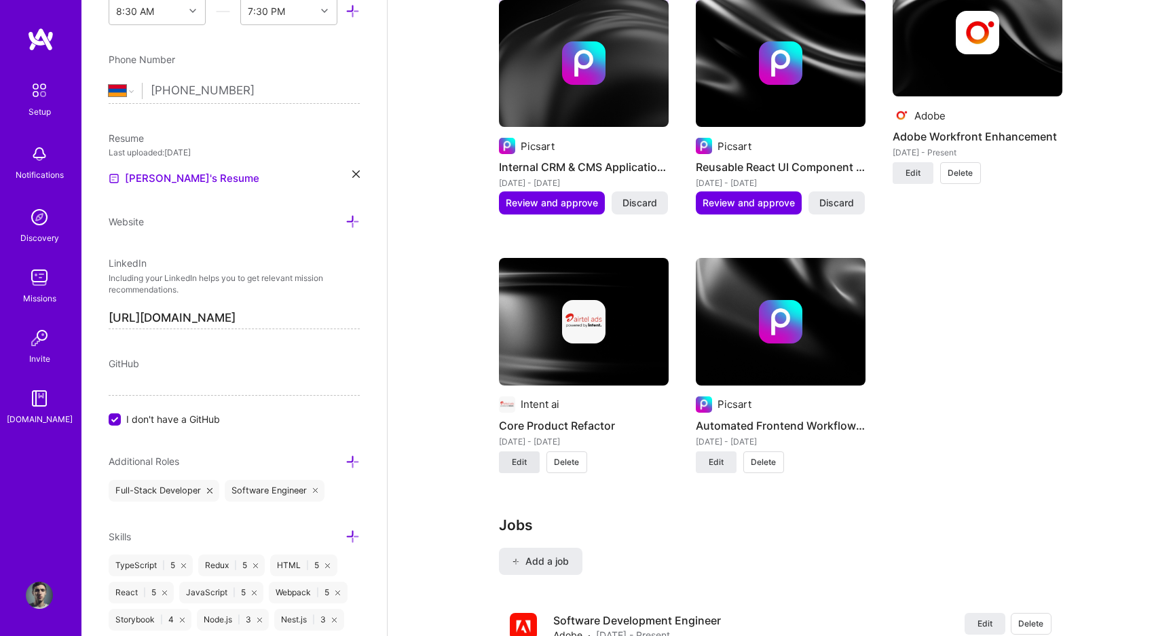
click at [518, 461] on span "Edit" at bounding box center [519, 462] width 15 height 12
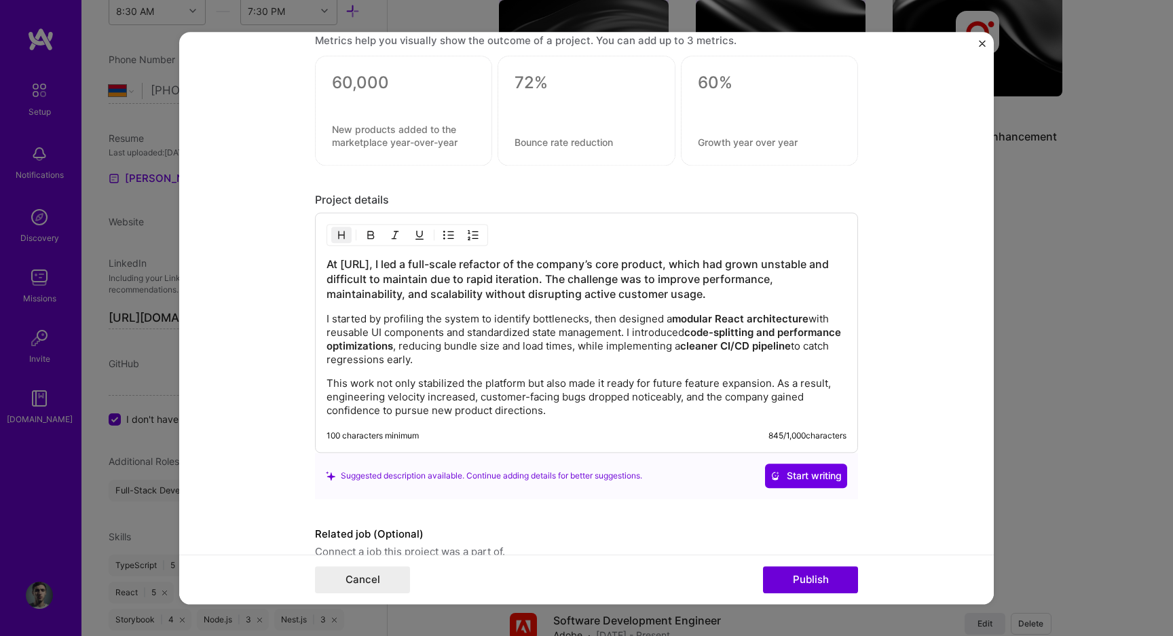
scroll to position [1062, 0]
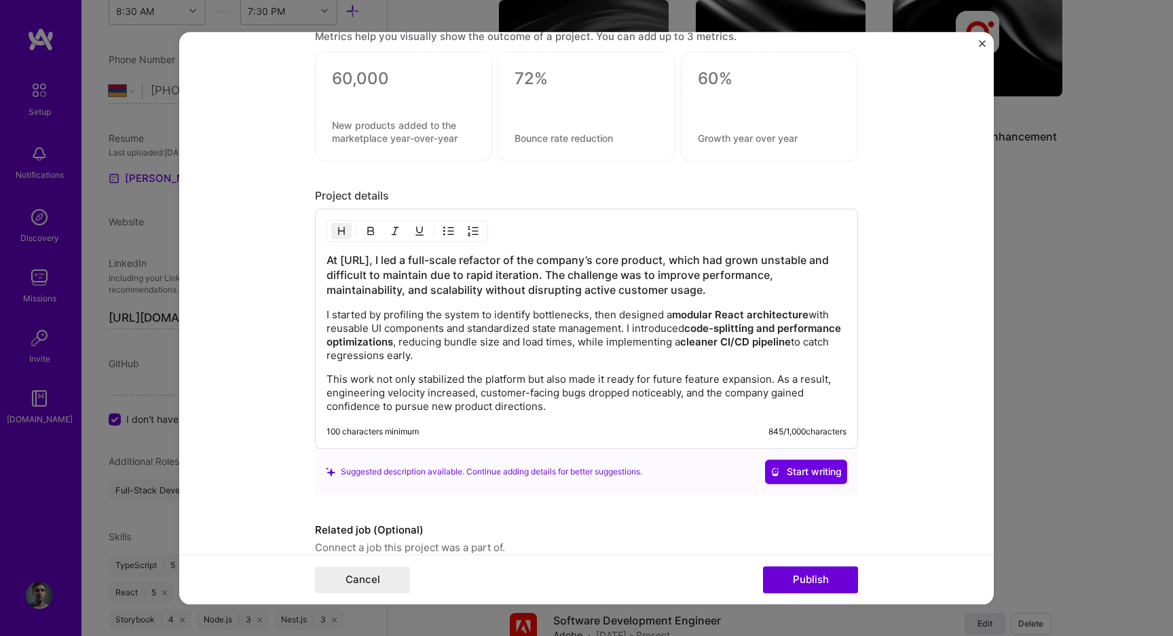
click at [330, 261] on h3 "At [URL], I led a full-scale refactor of the company’s core product, which had …" at bounding box center [586, 274] width 520 height 45
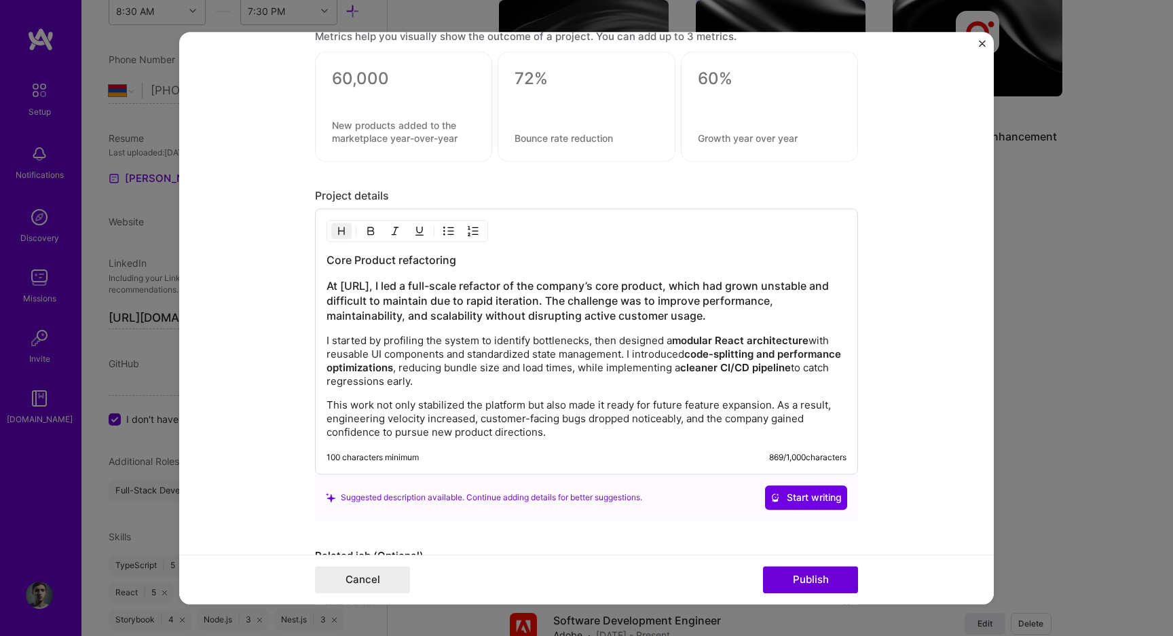
click at [402, 259] on h3 "Core Product refactoring" at bounding box center [586, 259] width 520 height 15
drag, startPoint x: 714, startPoint y: 312, endPoint x: 290, endPoint y: 285, distance: 425.0
click at [290, 285] on form "Project title Core Product Refactor Company Intent ai Project industry Industry…" at bounding box center [586, 318] width 814 height 572
copy h3 "At [URL], I led a full-scale refactor of the company’s core product, which had …"
click at [544, 328] on div "Core Product Refactoring At Intent.ai, I led a full-scale refactor of the compa…" at bounding box center [586, 345] width 520 height 187
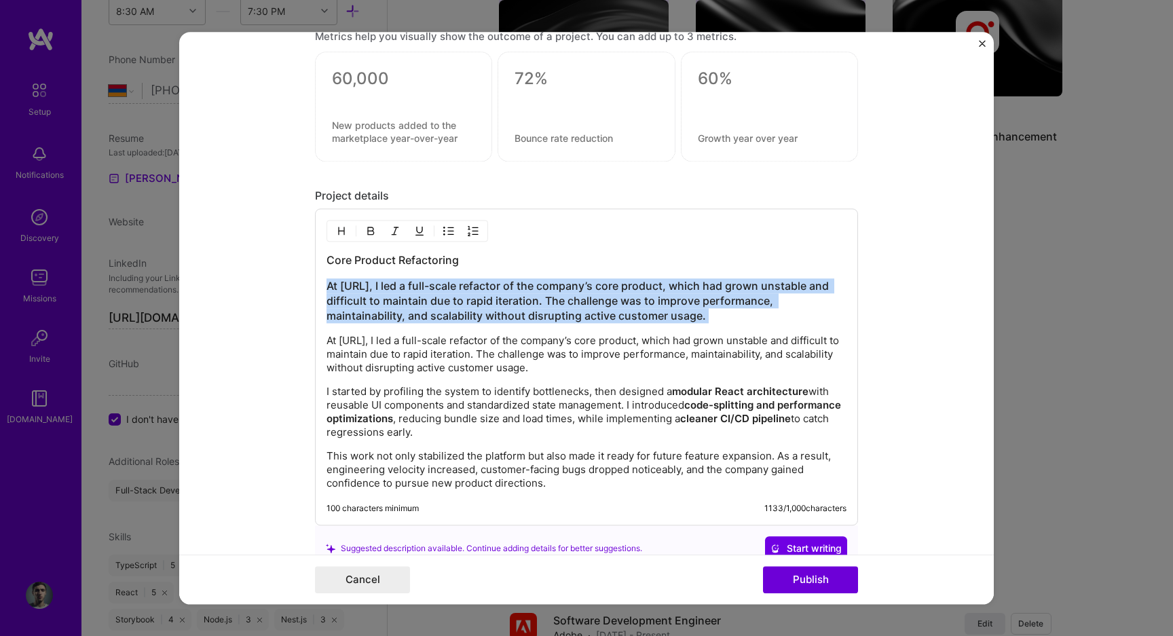
drag, startPoint x: 719, startPoint y: 330, endPoint x: 318, endPoint y: 279, distance: 404.9
click at [318, 279] on div "Core Product Refactoring At Intent.ai, I led a full-scale refactor of the compa…" at bounding box center [586, 366] width 543 height 317
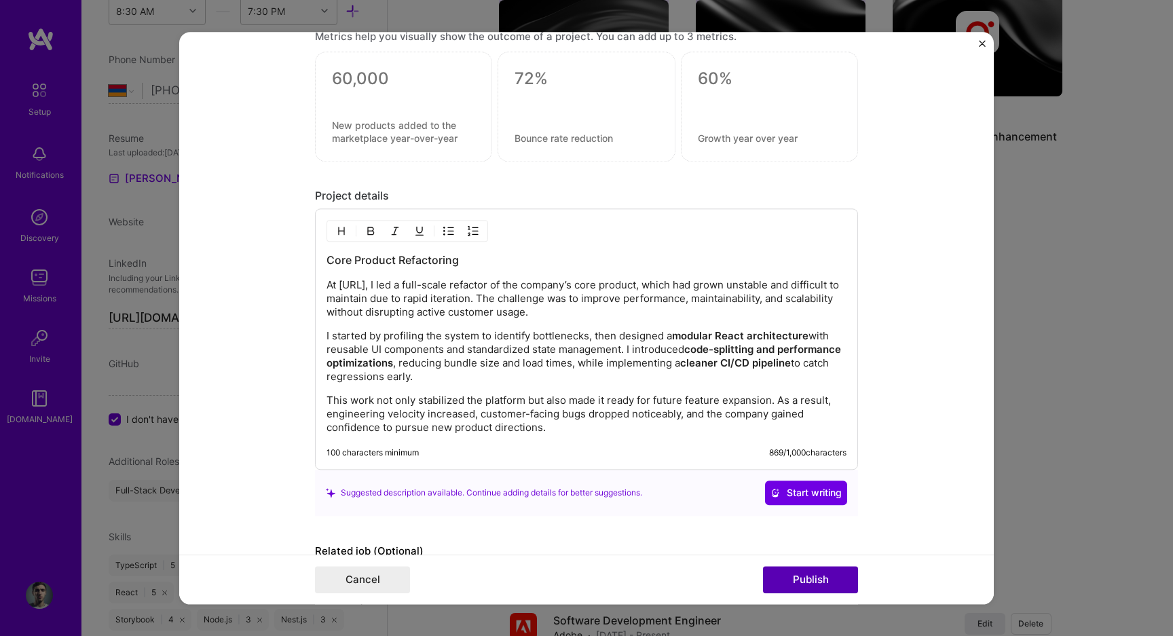
click at [834, 584] on button "Publish" at bounding box center [810, 579] width 95 height 27
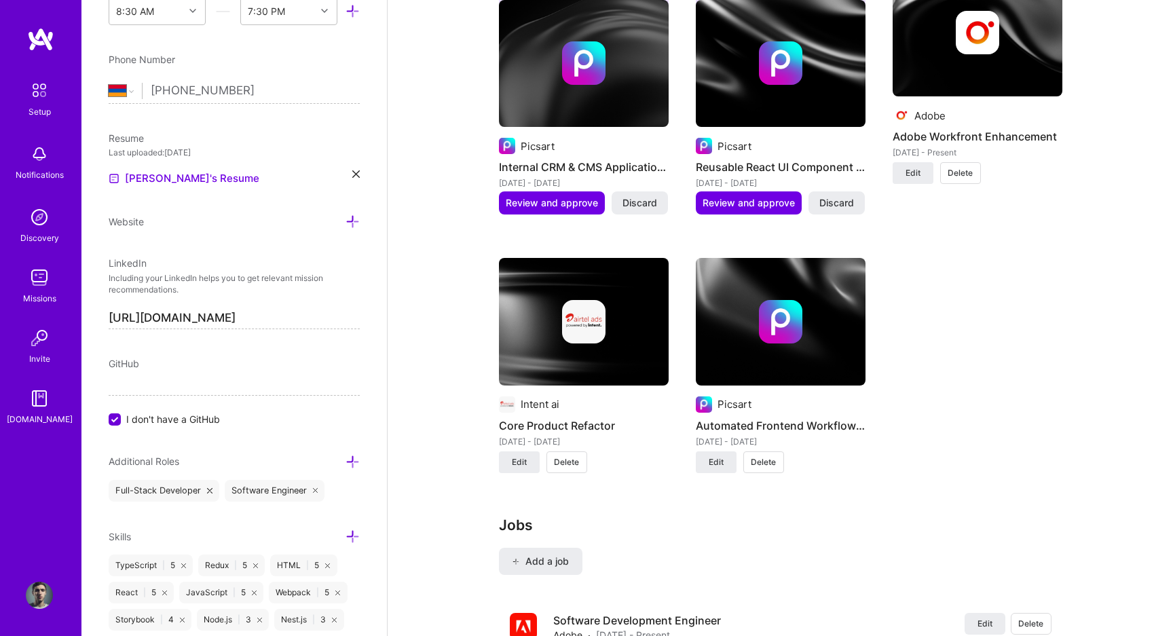
click at [41, 92] on img at bounding box center [39, 90] width 28 height 28
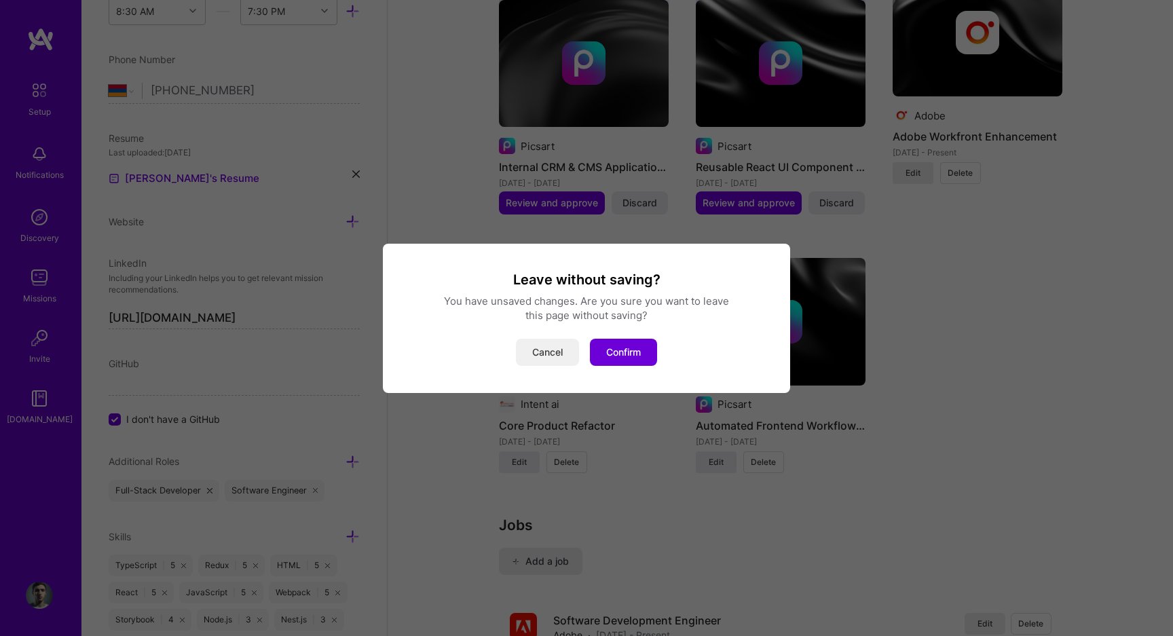
click at [552, 355] on button "Cancel" at bounding box center [547, 352] width 63 height 27
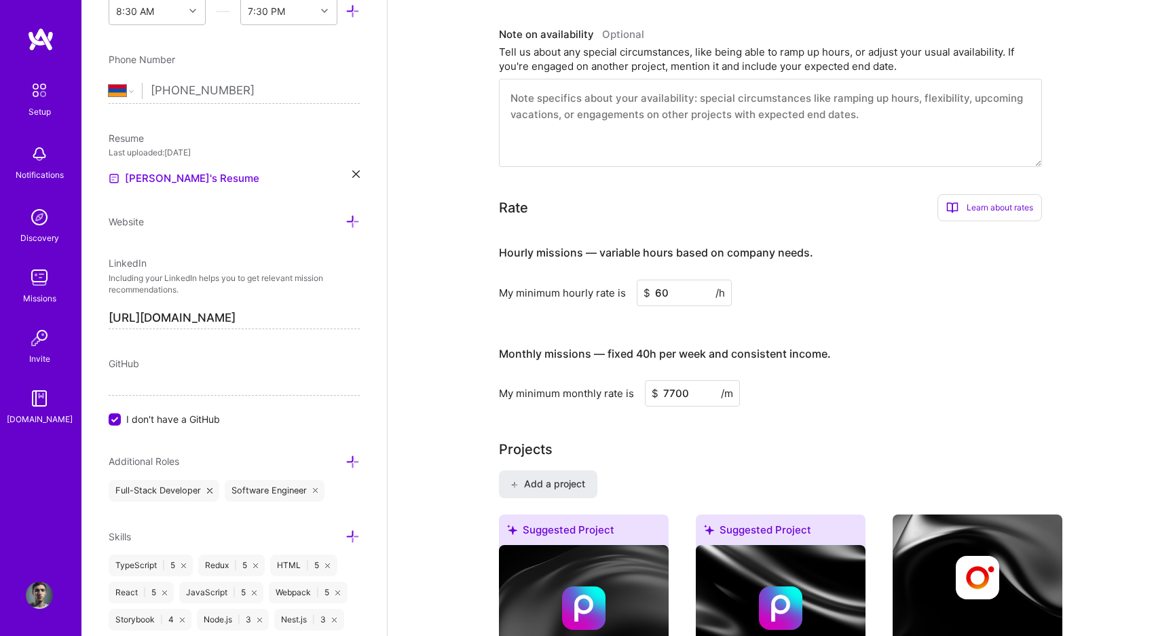
scroll to position [0, 0]
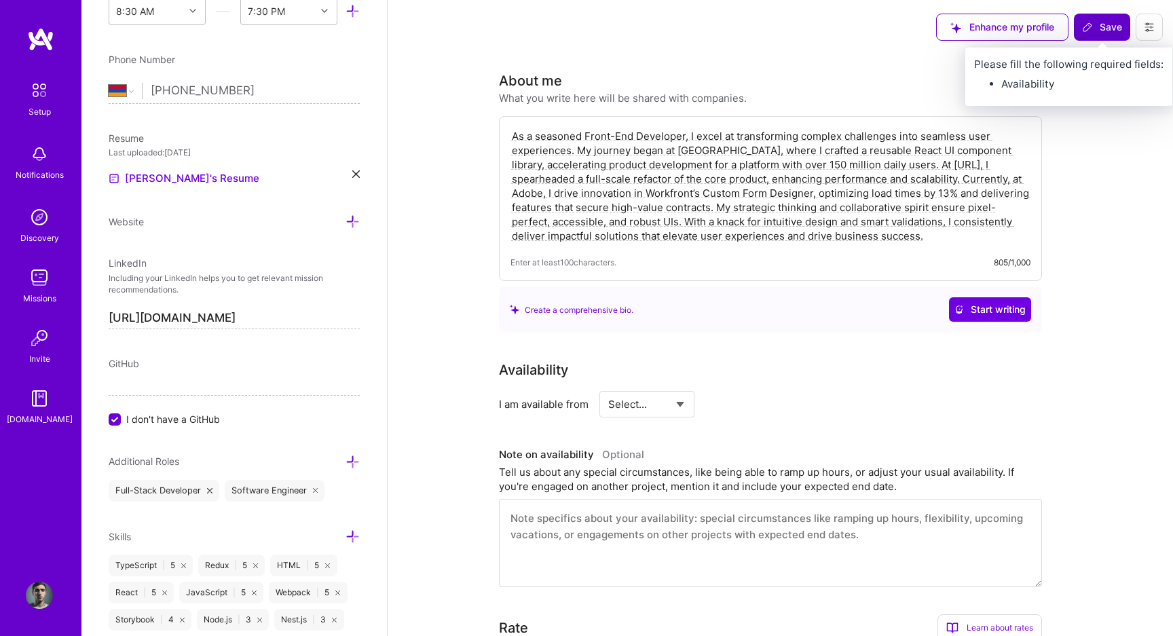
click at [1109, 20] on span "Save" at bounding box center [1102, 27] width 40 height 14
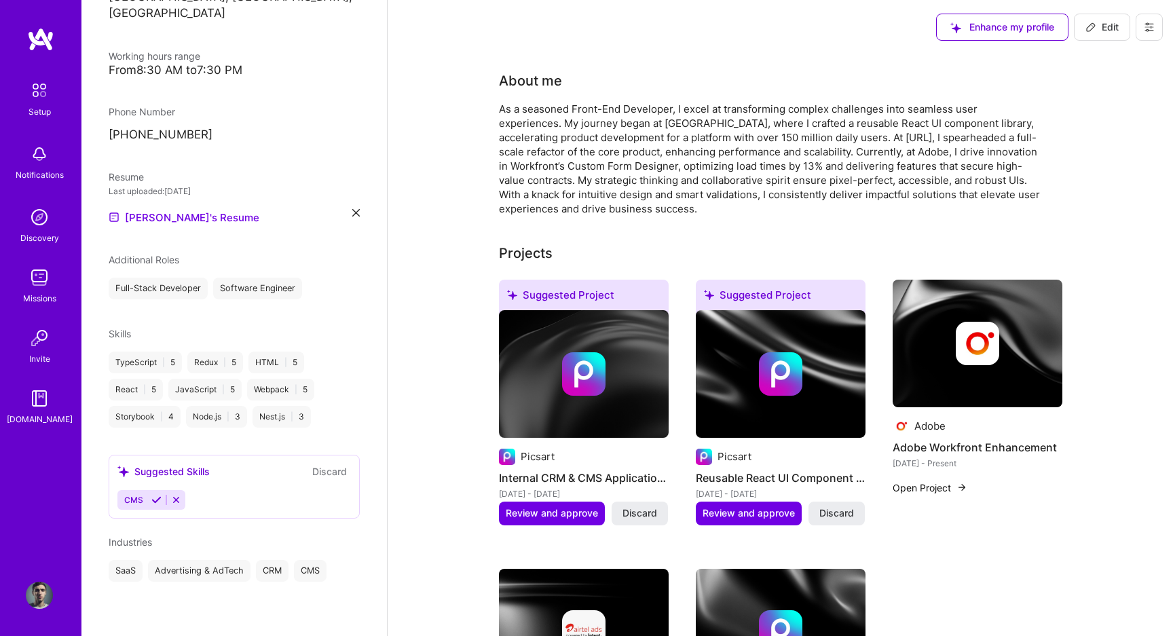
scroll to position [268, 0]
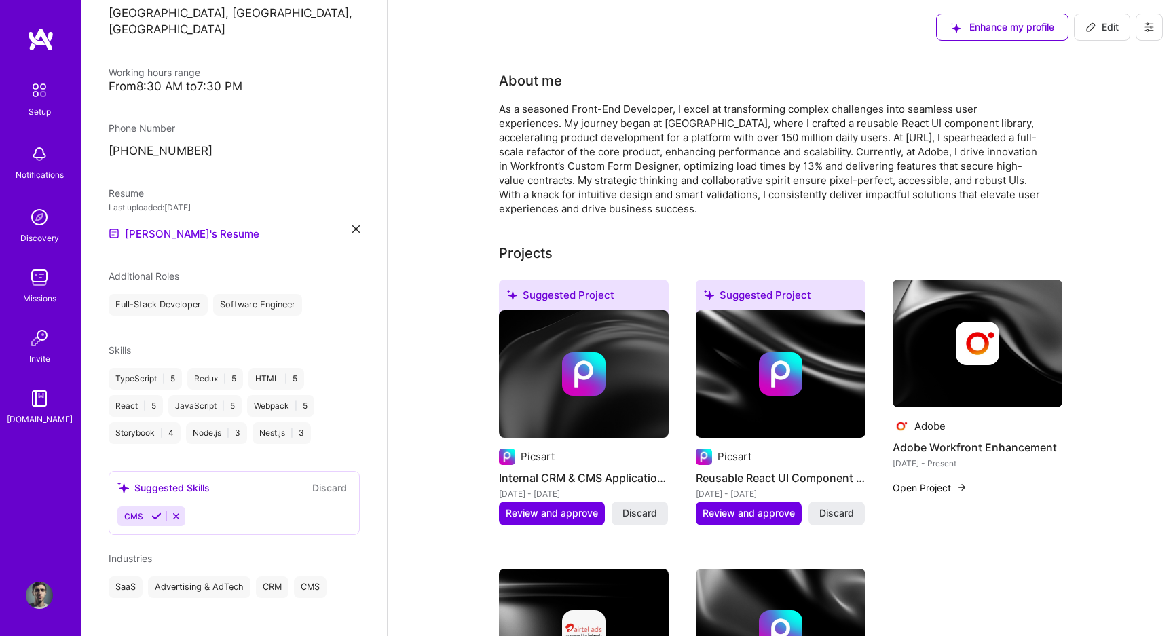
click at [38, 105] on div "Setup" at bounding box center [39, 111] width 22 height 14
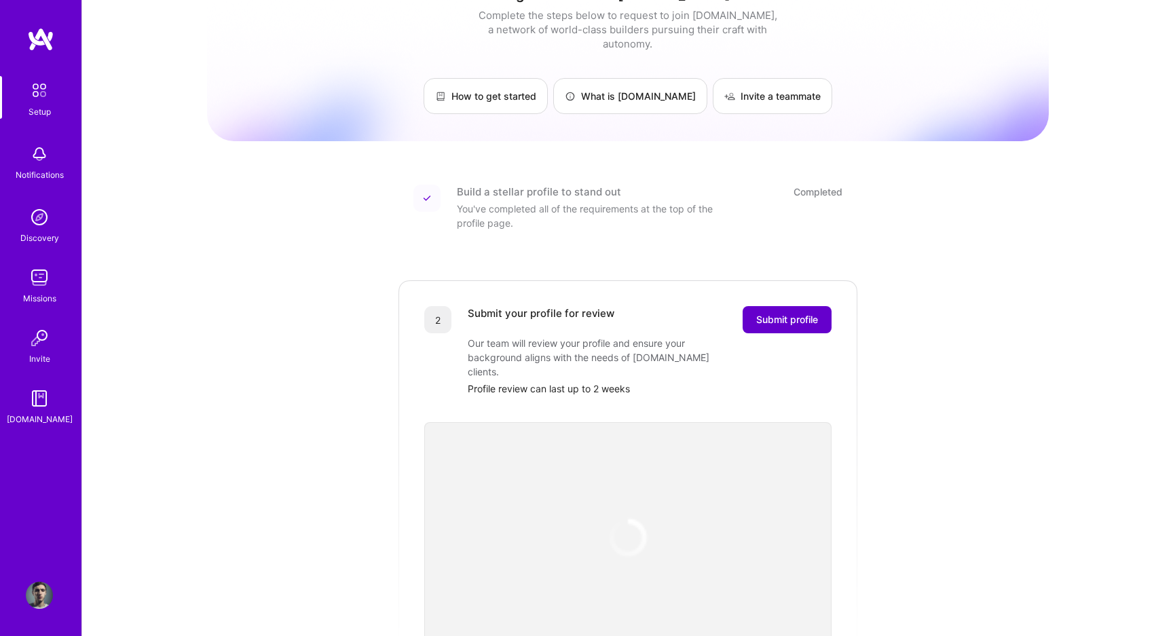
scroll to position [36, 0]
click at [797, 311] on span "Submit profile" at bounding box center [787, 318] width 62 height 14
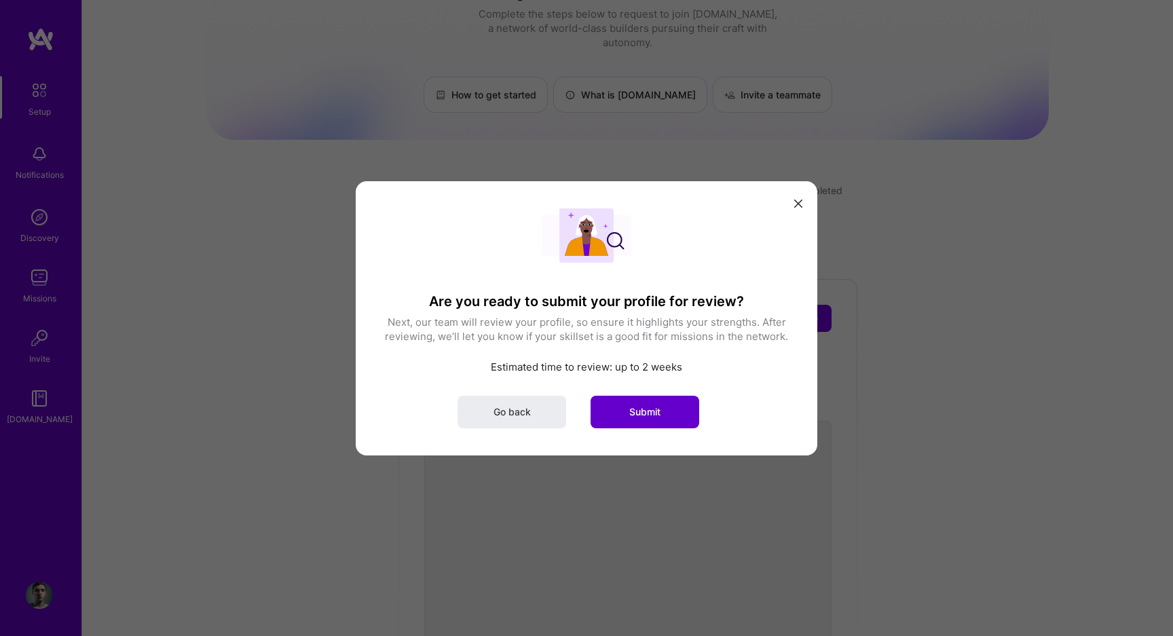
click at [643, 420] on button "Submit" at bounding box center [644, 411] width 109 height 33
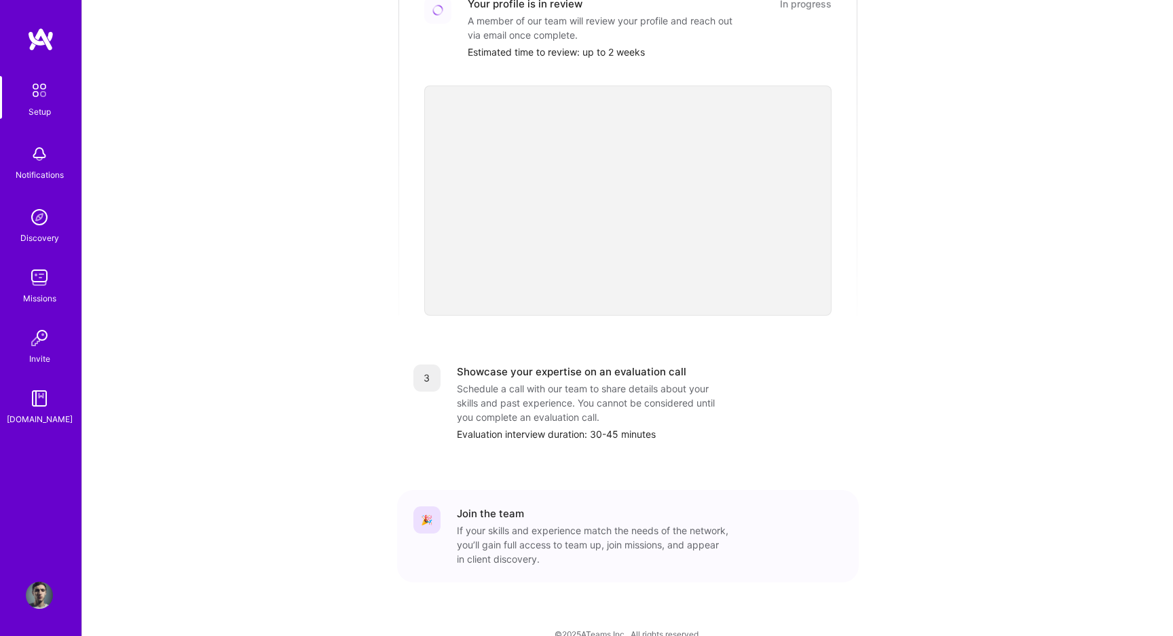
scroll to position [345, 0]
